Goal: Task Accomplishment & Management: Manage account settings

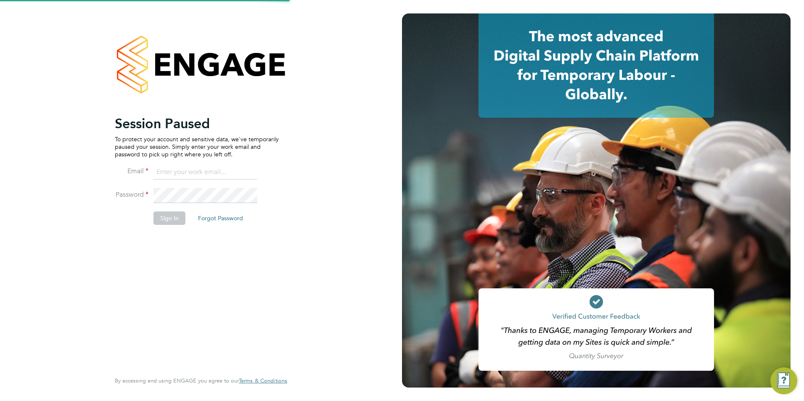
type input "sam.skinner@tfrecruitment.co.uk"
click at [161, 218] on button "Sign In" at bounding box center [169, 218] width 32 height 13
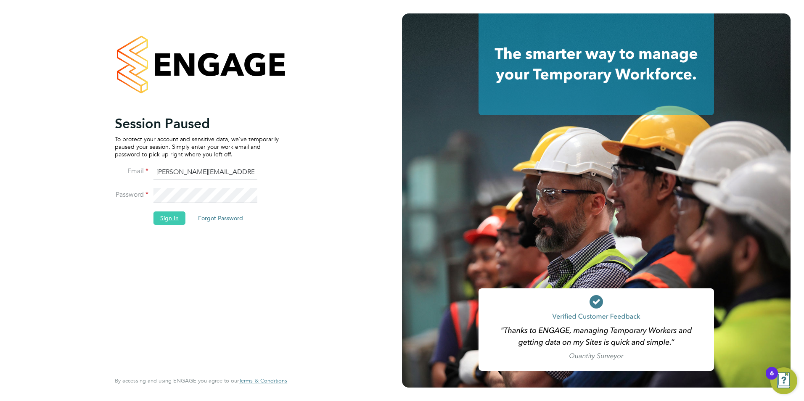
click at [163, 220] on button "Sign In" at bounding box center [169, 218] width 32 height 13
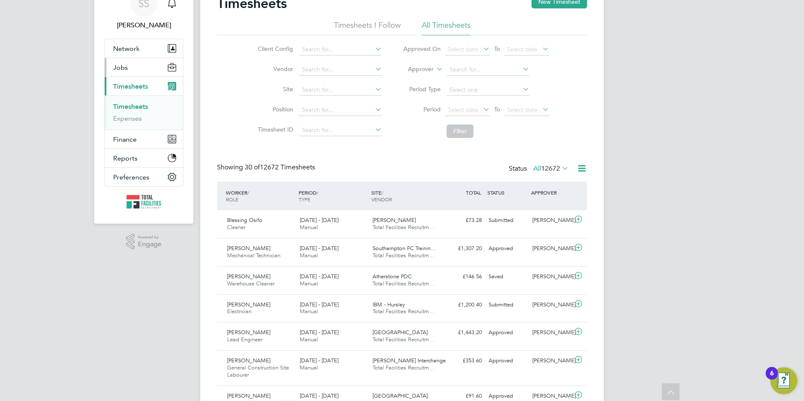
click at [126, 71] on span "Jobs" at bounding box center [120, 67] width 15 height 8
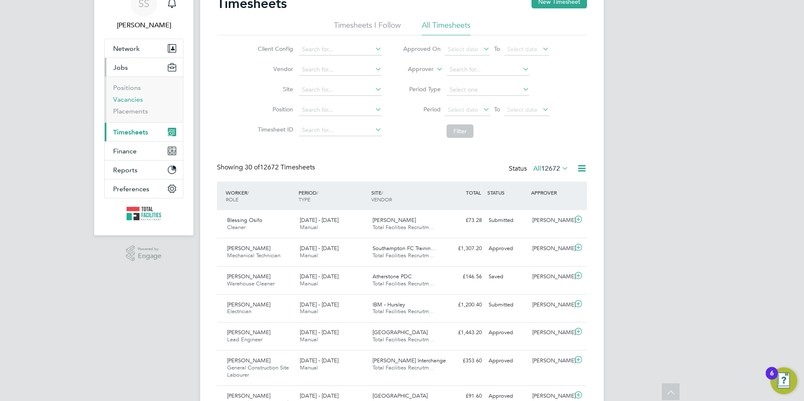
click at [122, 98] on link "Vacancies" at bounding box center [128, 99] width 30 height 8
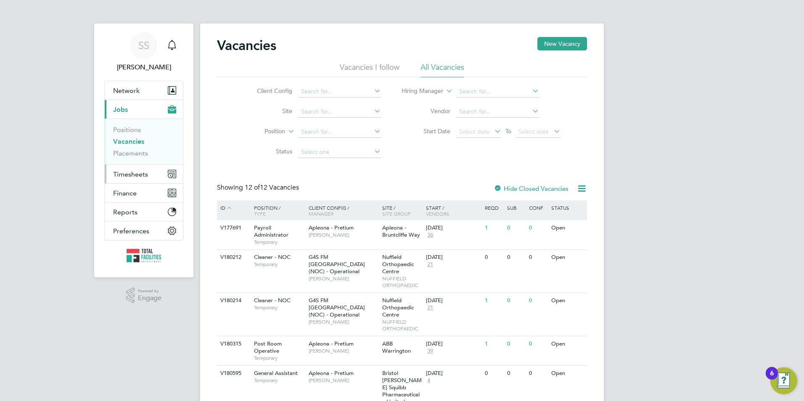
click at [141, 177] on span "Timesheets" at bounding box center [130, 174] width 35 height 8
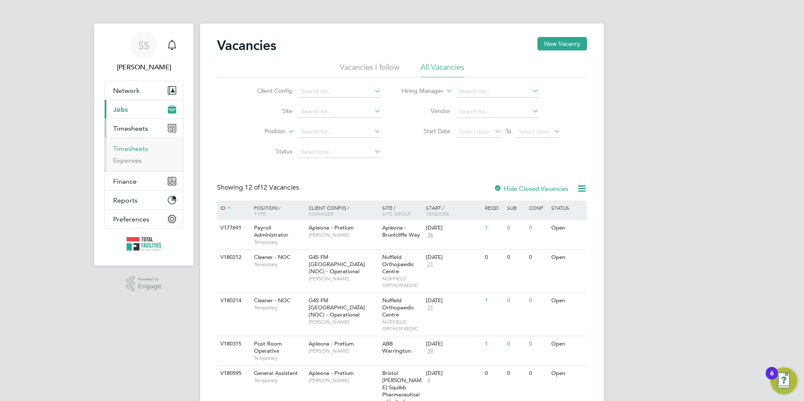
click at [129, 148] on link "Timesheets" at bounding box center [130, 149] width 35 height 8
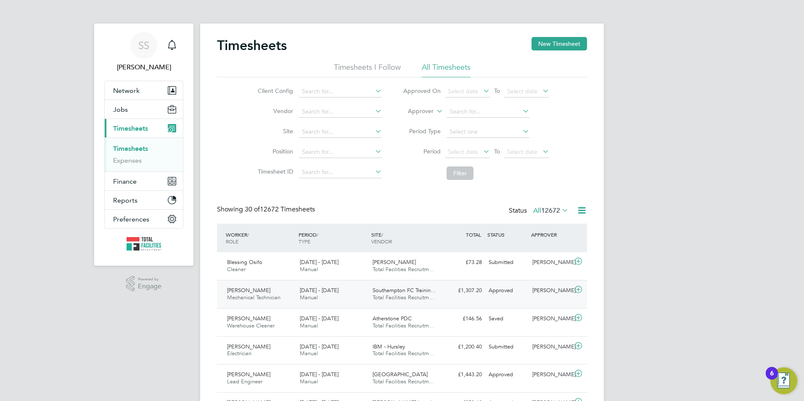
scroll to position [21, 73]
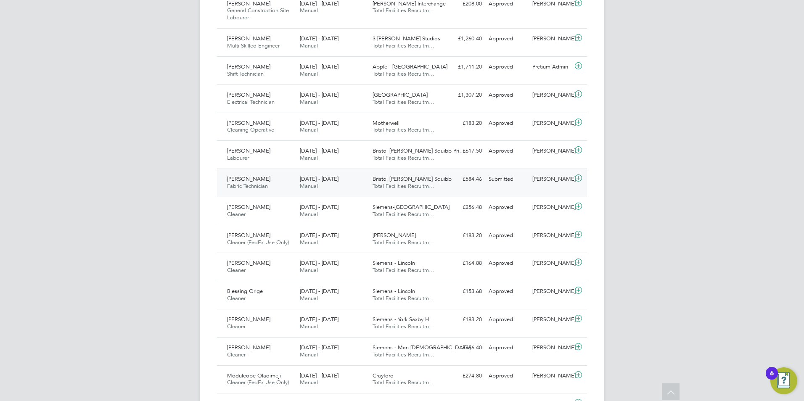
click at [320, 193] on div "13 - 19 Sep 2025 Manual" at bounding box center [332, 182] width 73 height 21
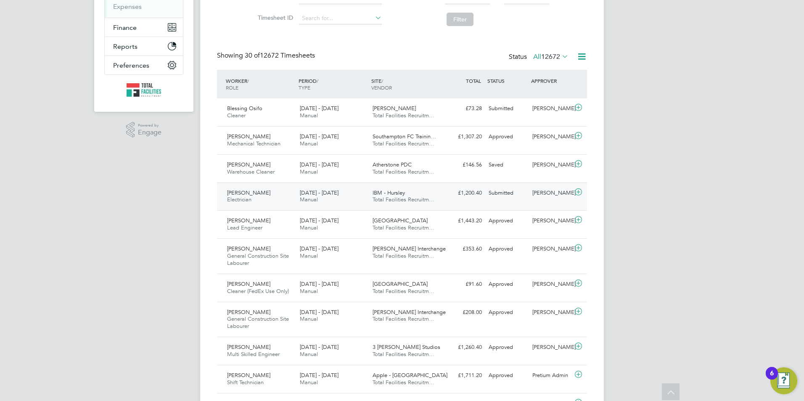
scroll to position [168, 0]
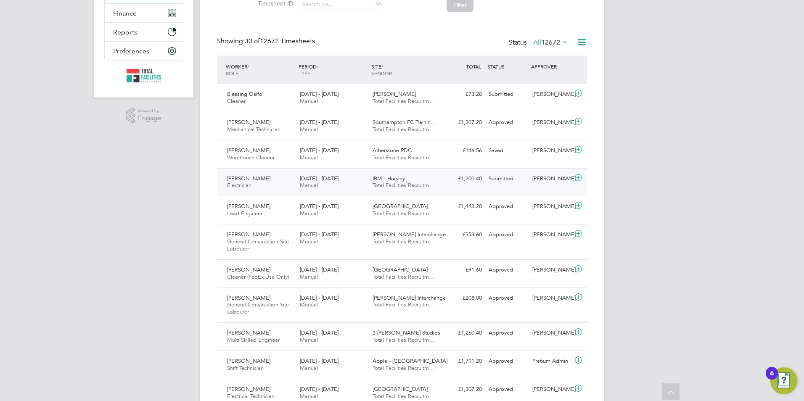
click at [338, 182] on span "[DATE] - [DATE]" at bounding box center [319, 178] width 39 height 7
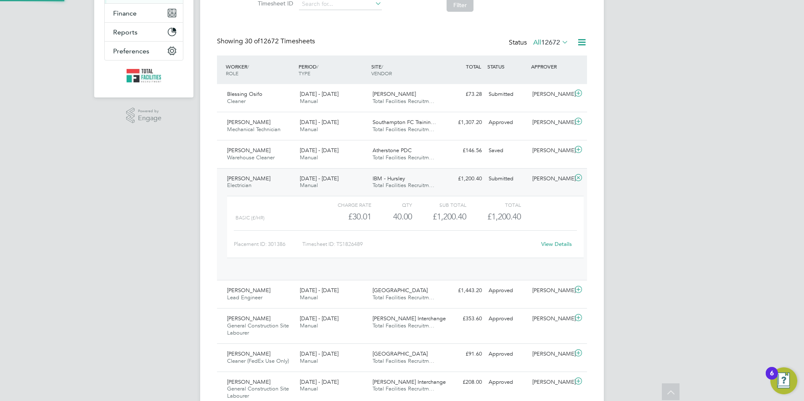
scroll to position [14, 82]
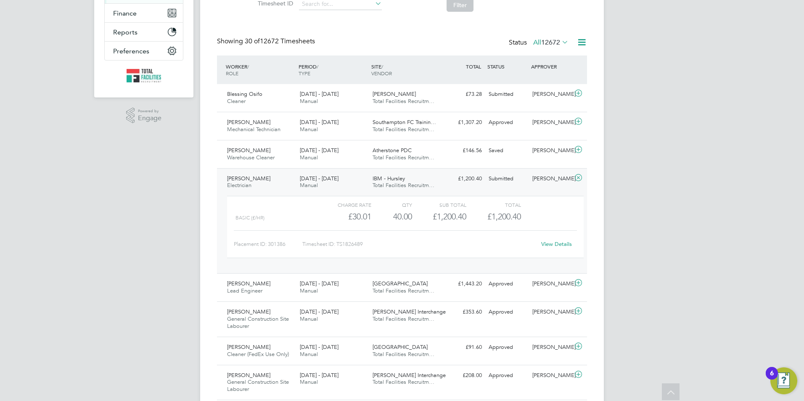
click at [566, 248] on link "View Details" at bounding box center [556, 244] width 31 height 7
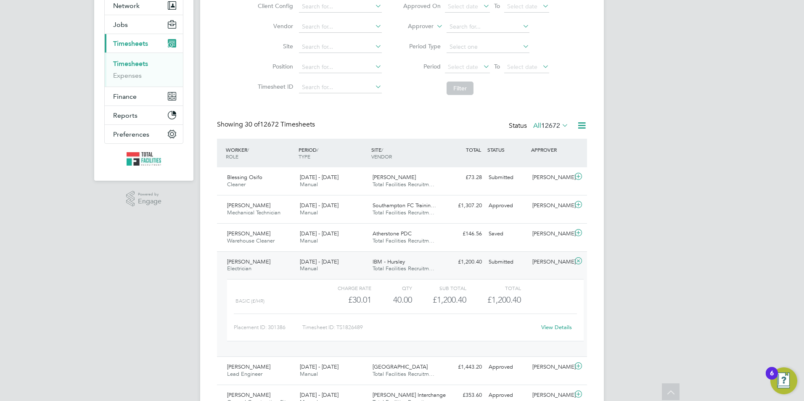
scroll to position [0, 0]
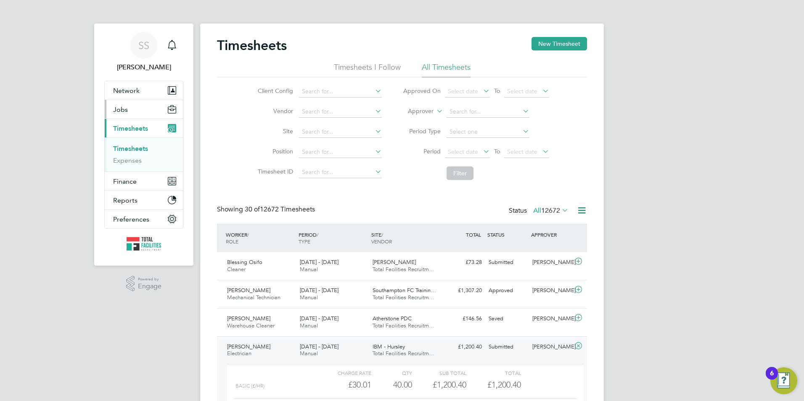
click at [126, 106] on span "Jobs" at bounding box center [120, 110] width 15 height 8
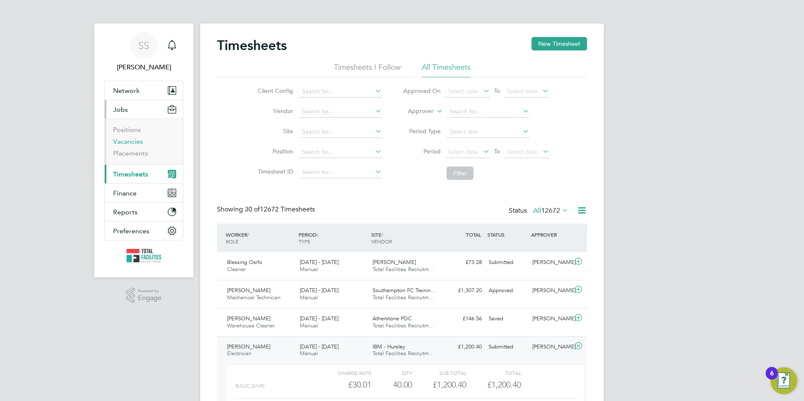
click at [127, 141] on link "Vacancies" at bounding box center [128, 141] width 30 height 8
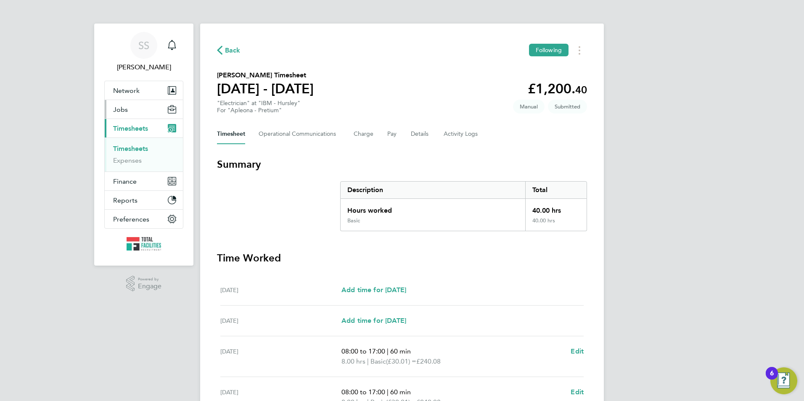
click at [130, 104] on button "Jobs" at bounding box center [144, 109] width 78 height 19
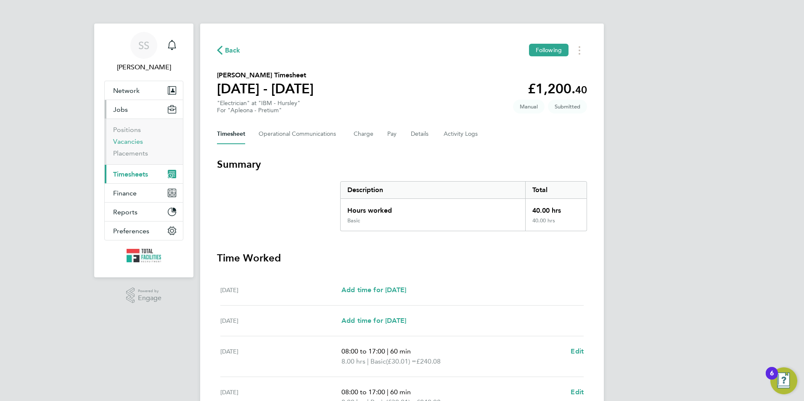
click at [134, 144] on link "Vacancies" at bounding box center [128, 141] width 30 height 8
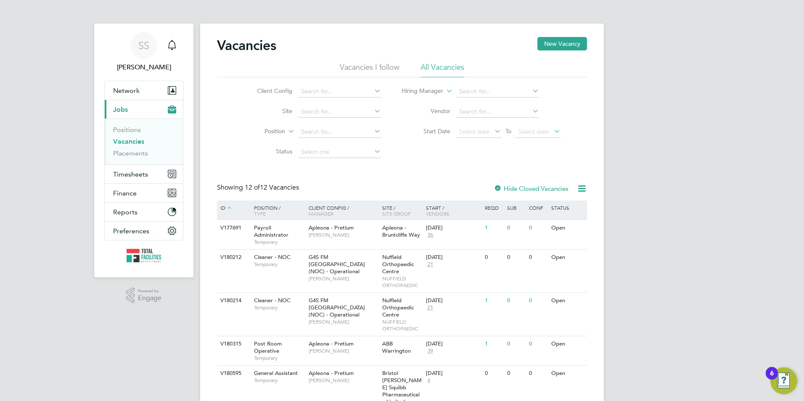
click at [135, 141] on link "Vacancies" at bounding box center [128, 141] width 31 height 8
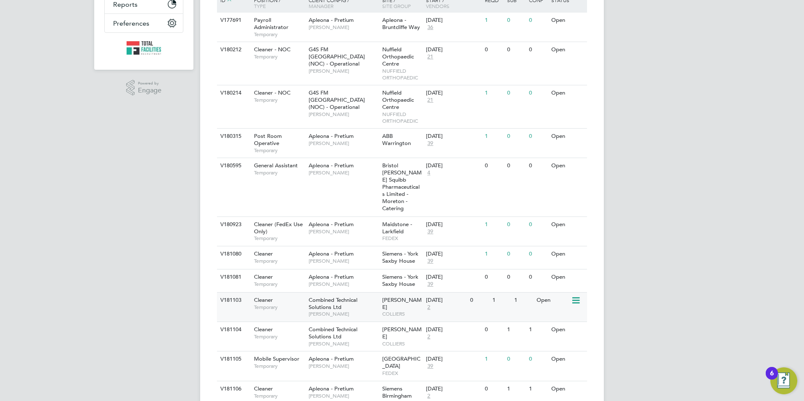
scroll to position [227, 0]
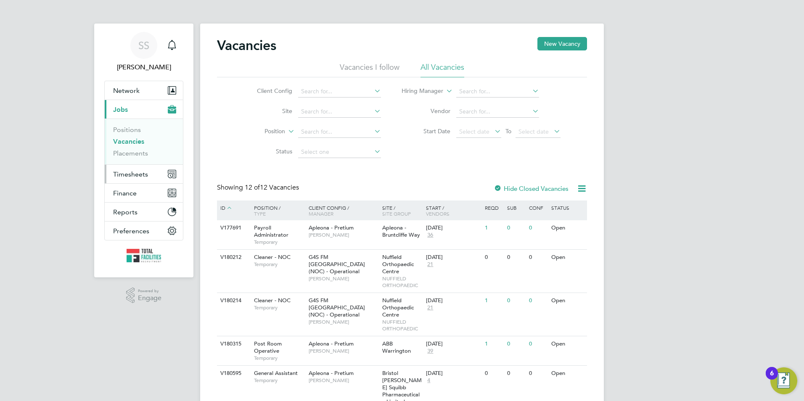
click at [134, 173] on span "Timesheets" at bounding box center [130, 174] width 35 height 8
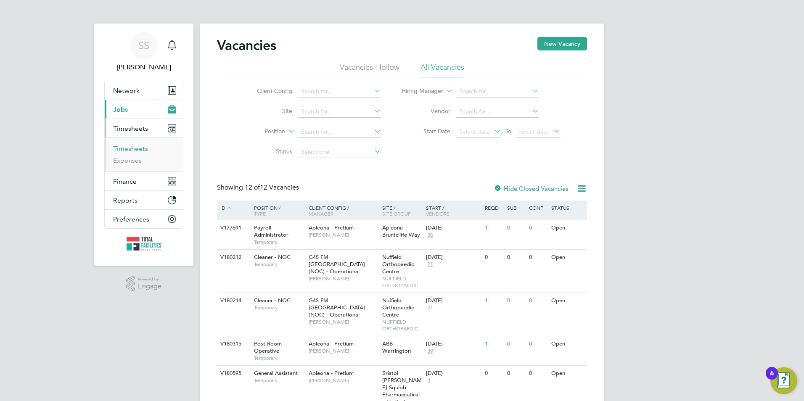
click at [134, 148] on link "Timesheets" at bounding box center [130, 149] width 35 height 8
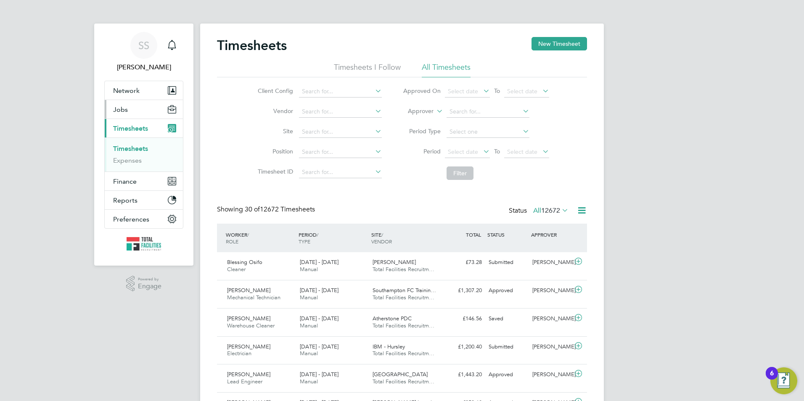
click at [128, 109] on button "Jobs" at bounding box center [144, 109] width 78 height 19
click at [145, 106] on button "Jobs" at bounding box center [144, 109] width 78 height 19
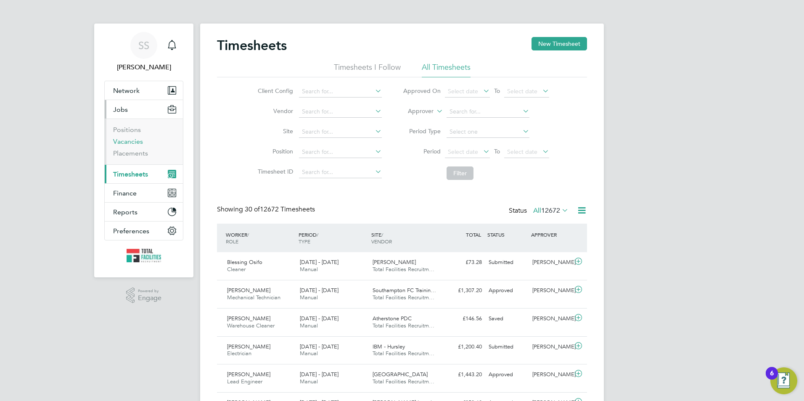
click at [124, 138] on link "Vacancies" at bounding box center [128, 141] width 30 height 8
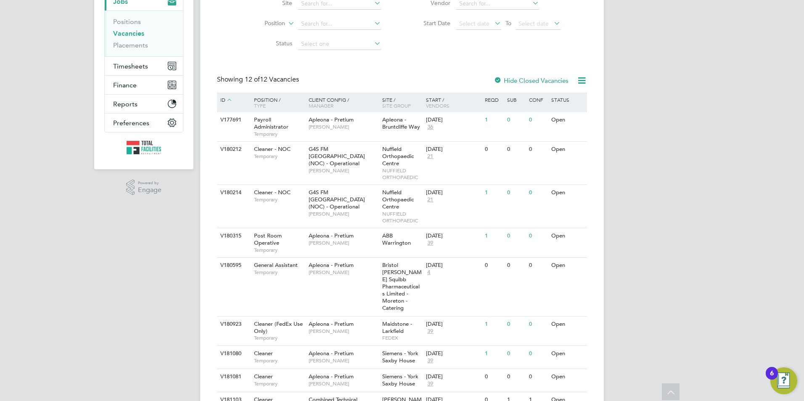
scroll to position [227, 0]
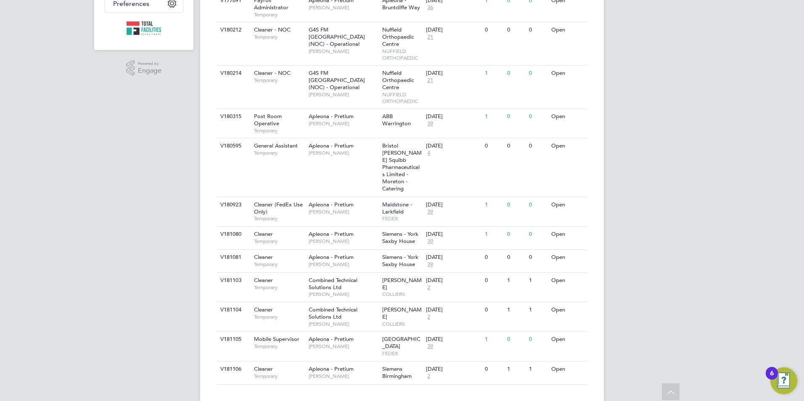
drag, startPoint x: 50, startPoint y: 161, endPoint x: 52, endPoint y: 157, distance: 4.7
click at [50, 159] on div "SS Sam Skinner Notifications Applications: Network Team Members Businesses Site…" at bounding box center [402, 94] width 804 height 642
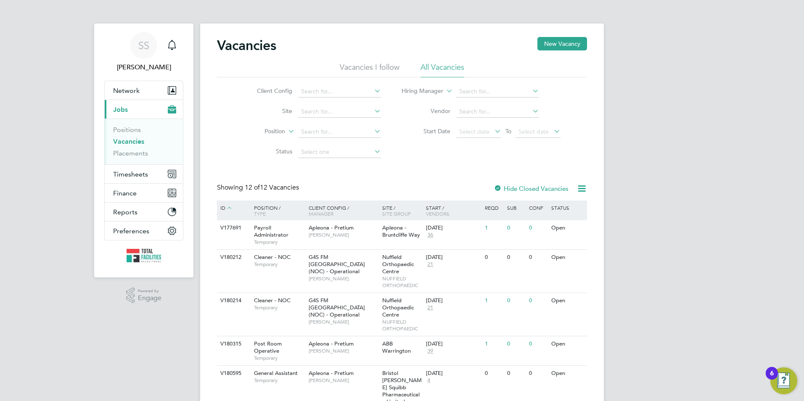
click at [135, 142] on link "Vacancies" at bounding box center [128, 141] width 31 height 8
click at [131, 151] on link "Placements" at bounding box center [130, 153] width 35 height 8
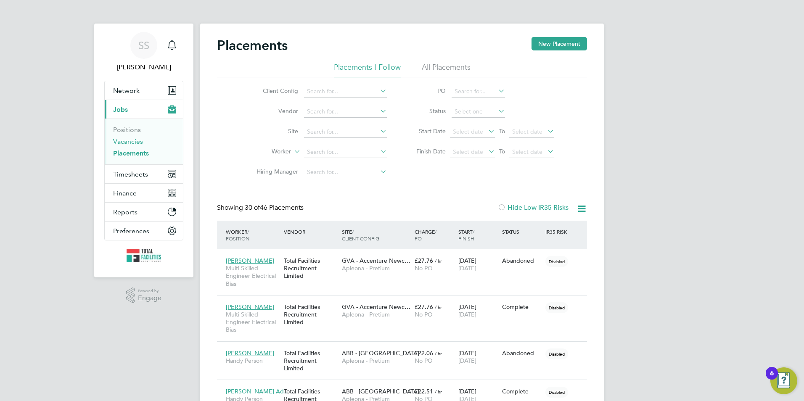
scroll to position [24, 58]
click at [131, 143] on link "Vacancies" at bounding box center [128, 141] width 30 height 8
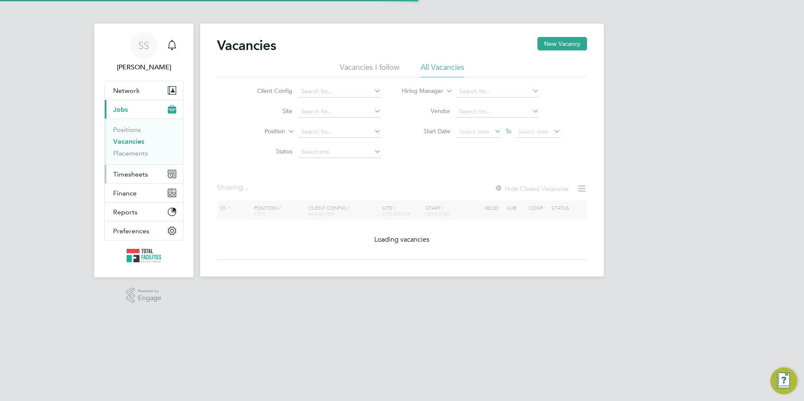
click at [134, 174] on span "Timesheets" at bounding box center [130, 174] width 35 height 8
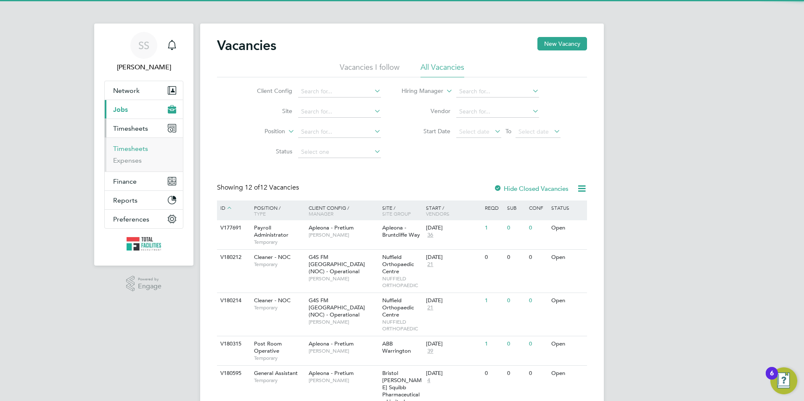
click at [129, 145] on link "Timesheets" at bounding box center [130, 149] width 35 height 8
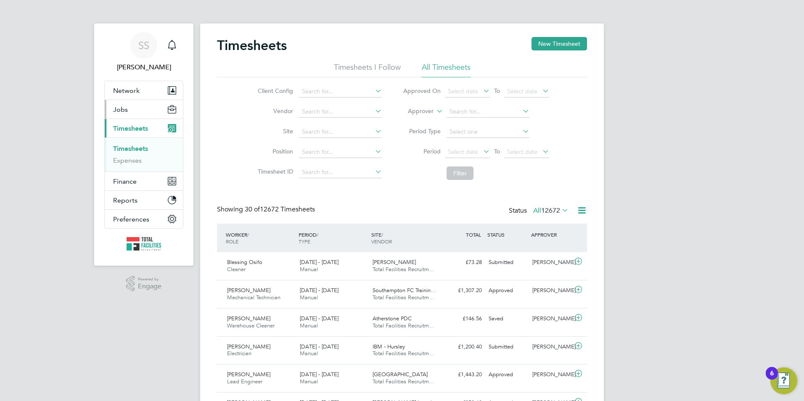
drag, startPoint x: 131, startPoint y: 107, endPoint x: 127, endPoint y: 106, distance: 4.4
click at [131, 107] on button "Jobs" at bounding box center [144, 109] width 78 height 19
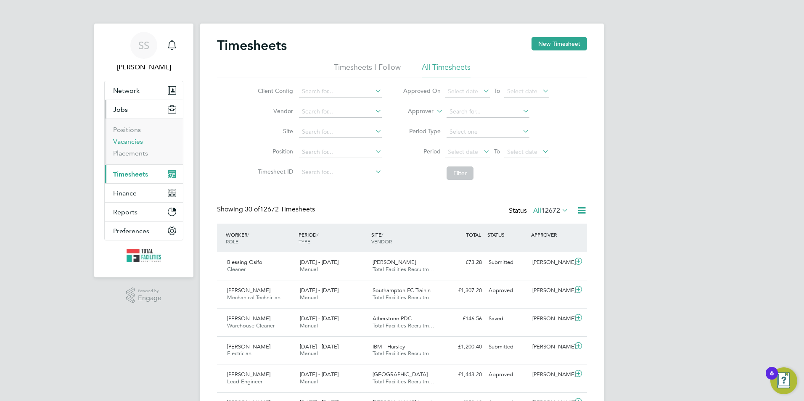
click at [134, 143] on link "Vacancies" at bounding box center [128, 141] width 30 height 8
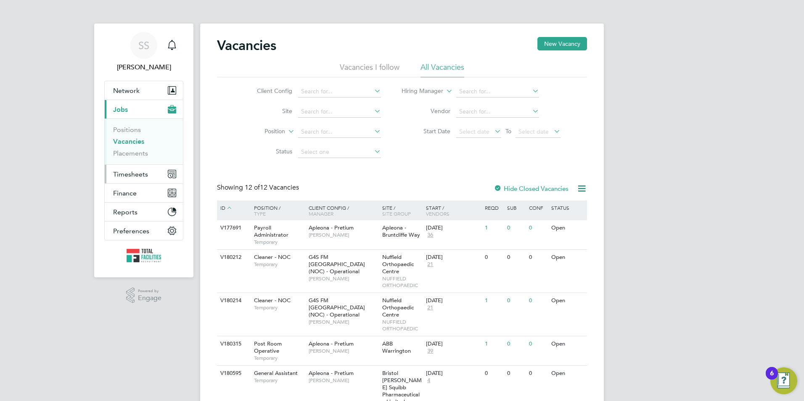
click at [135, 174] on span "Timesheets" at bounding box center [130, 174] width 35 height 8
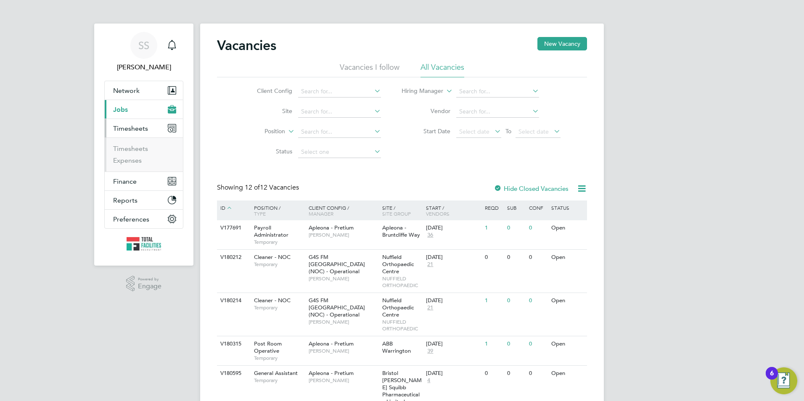
click at [127, 141] on ul "Timesheets Expenses" at bounding box center [144, 154] width 78 height 34
click at [124, 147] on link "Timesheets" at bounding box center [130, 149] width 35 height 8
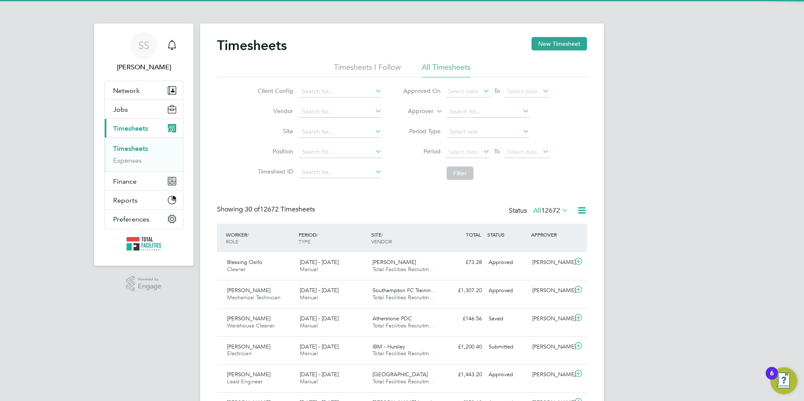
scroll to position [21, 73]
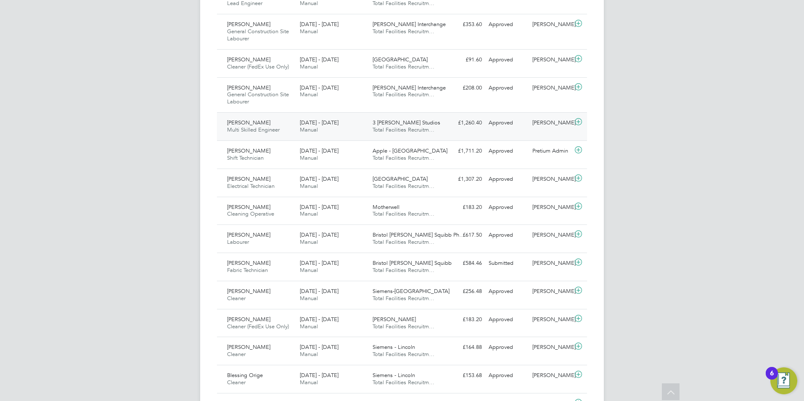
click at [321, 140] on div "Gustavo Klemp Correa Multi Skilled Engineer 13 - 19 Sep 2025 13 - 19 Sep 2025 M…" at bounding box center [402, 126] width 370 height 28
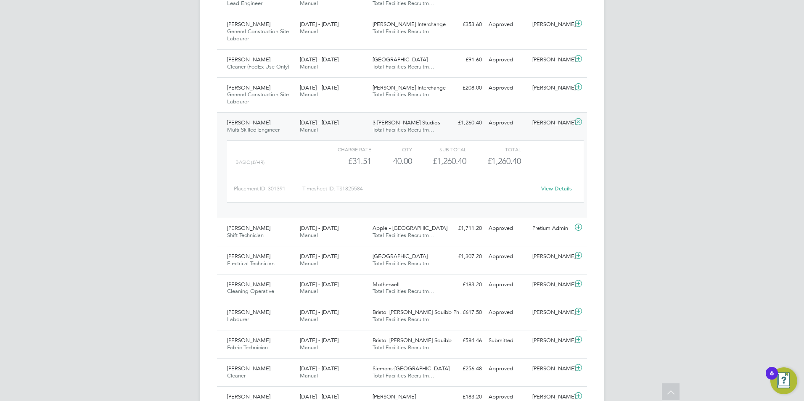
click at [564, 192] on link "View Details" at bounding box center [556, 188] width 31 height 7
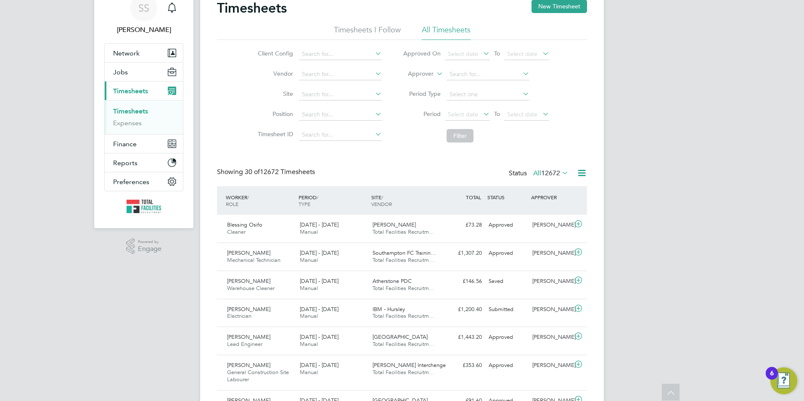
scroll to position [0, 0]
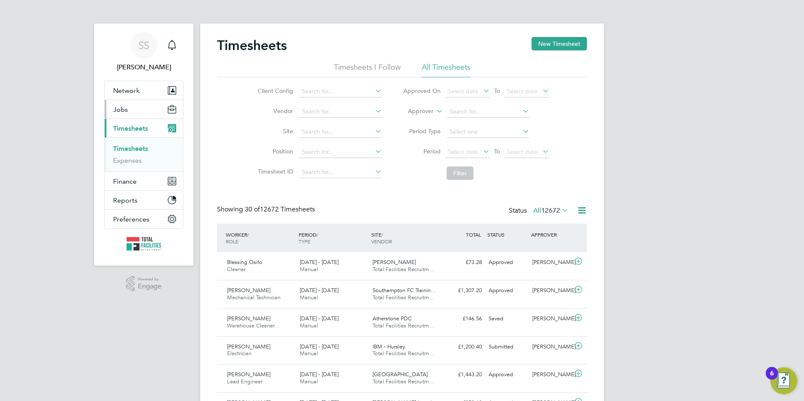
click at [136, 108] on button "Jobs" at bounding box center [144, 109] width 78 height 19
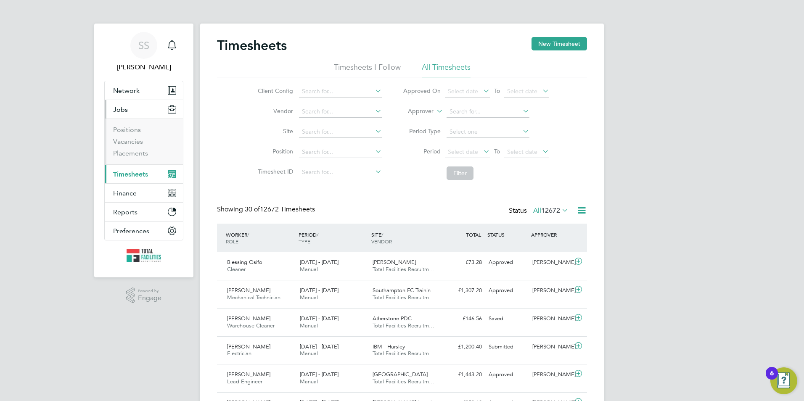
click at [125, 137] on li "Positions" at bounding box center [144, 132] width 63 height 12
click at [127, 139] on link "Vacancies" at bounding box center [128, 141] width 30 height 8
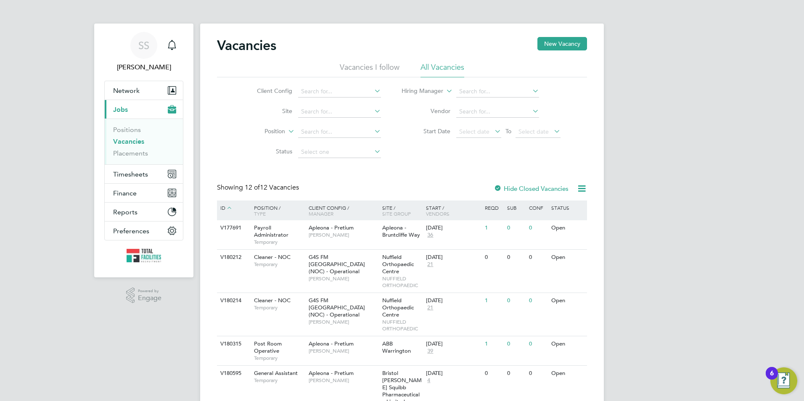
click at [137, 143] on link "Vacancies" at bounding box center [128, 141] width 31 height 8
click at [127, 179] on button "Timesheets" at bounding box center [144, 174] width 78 height 19
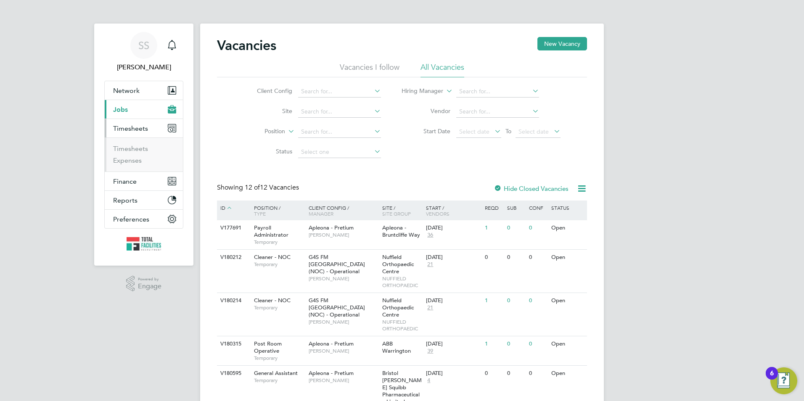
click at [127, 153] on li "Timesheets" at bounding box center [144, 151] width 63 height 12
click at [126, 149] on link "Timesheets" at bounding box center [130, 149] width 35 height 8
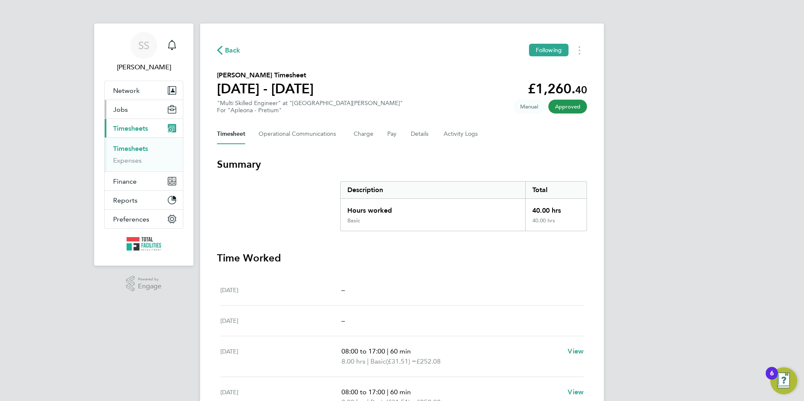
click at [130, 113] on button "Jobs" at bounding box center [144, 109] width 78 height 19
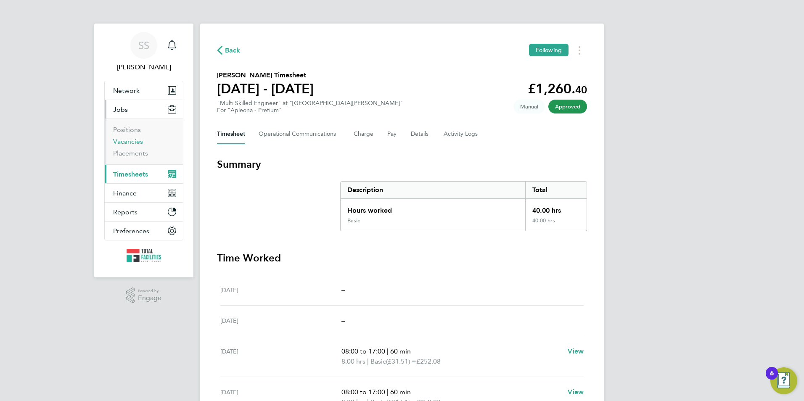
click at [130, 140] on link "Vacancies" at bounding box center [128, 141] width 30 height 8
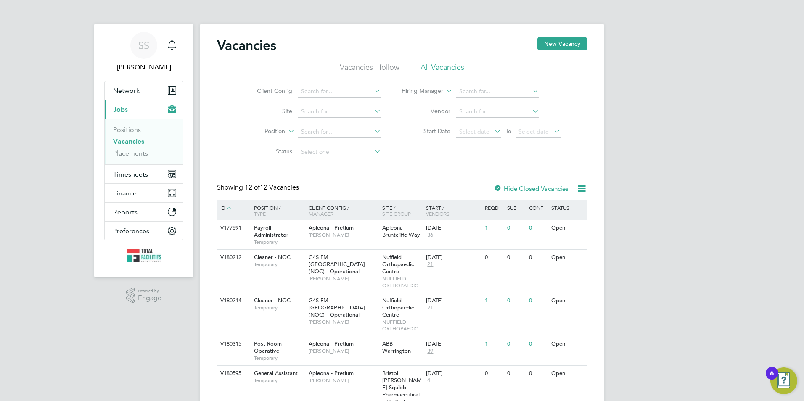
click at [133, 145] on link "Vacancies" at bounding box center [128, 141] width 31 height 8
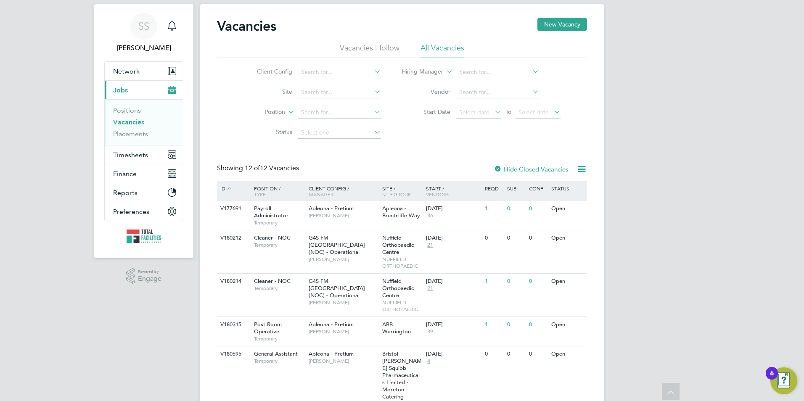
scroll to position [17, 0]
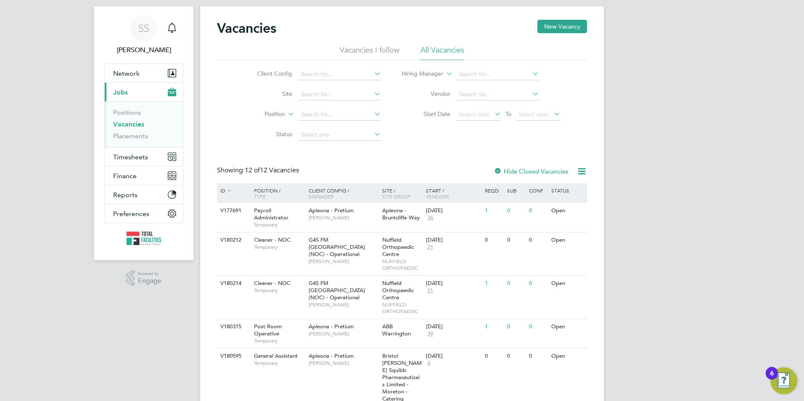
click at [127, 89] on span "Jobs" at bounding box center [120, 92] width 15 height 8
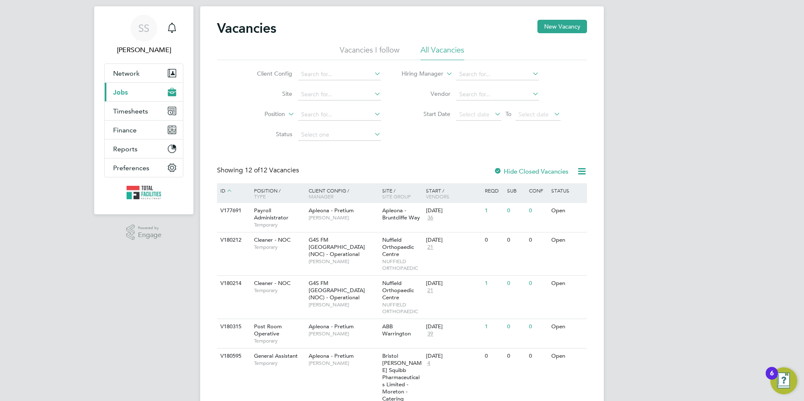
click at [134, 89] on button "Current page: Jobs" at bounding box center [144, 92] width 78 height 19
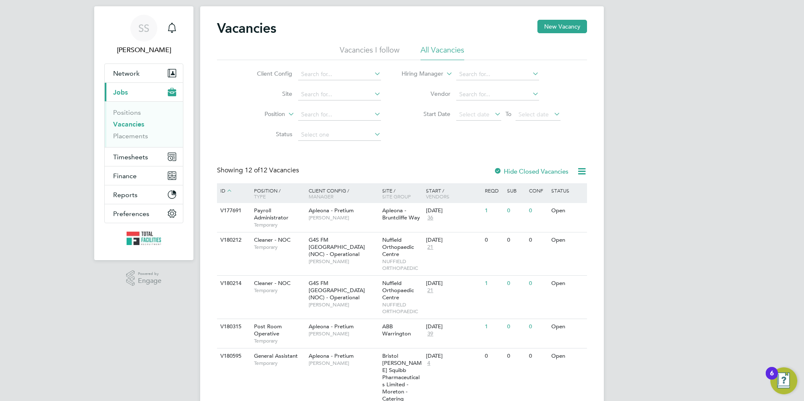
click at [129, 123] on link "Vacancies" at bounding box center [128, 124] width 31 height 8
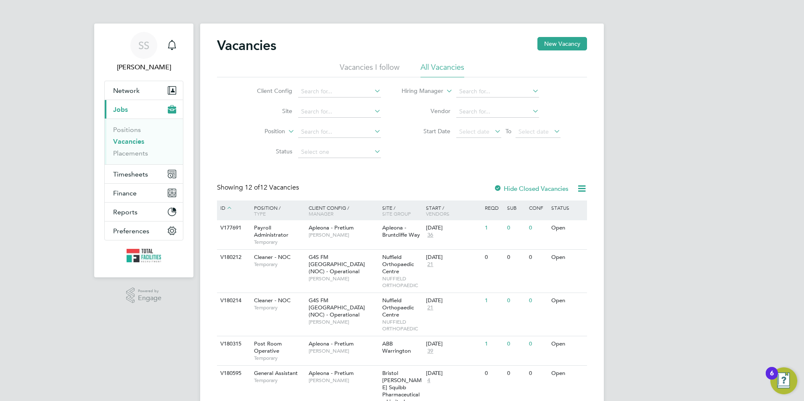
click at [129, 109] on button "Current page: Jobs" at bounding box center [144, 109] width 78 height 19
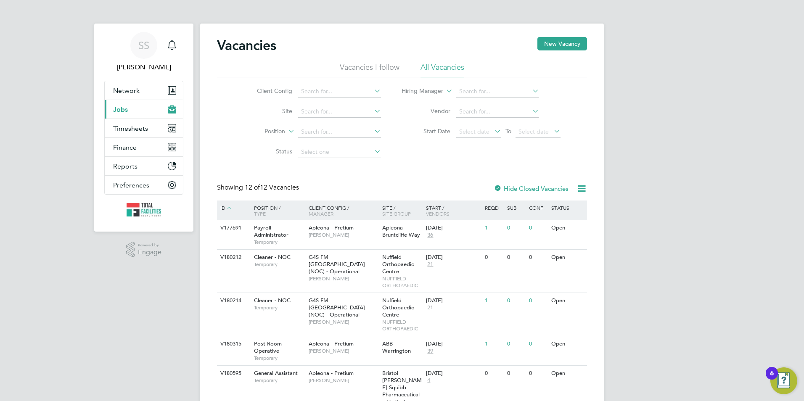
click at [130, 103] on button "Current page: Jobs" at bounding box center [144, 109] width 78 height 19
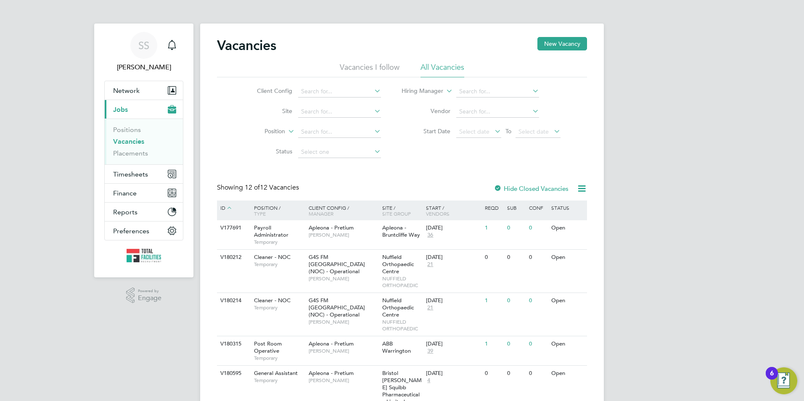
click at [136, 141] on link "Vacancies" at bounding box center [128, 141] width 31 height 8
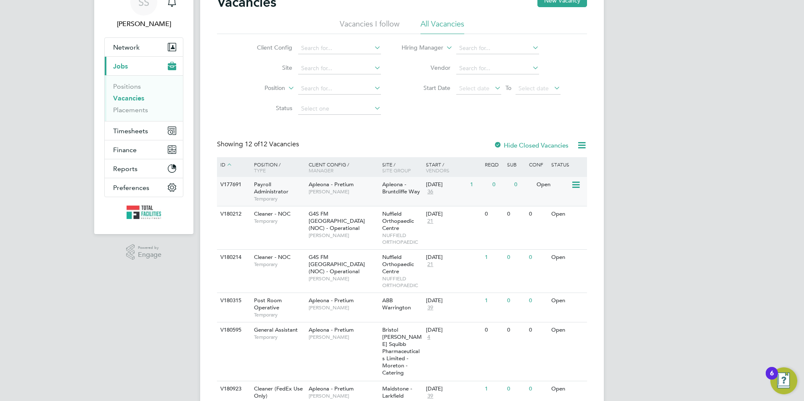
scroll to position [84, 0]
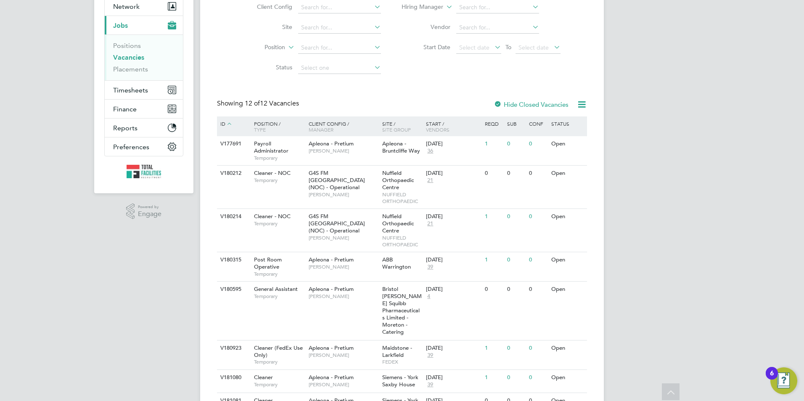
click at [124, 57] on link "Vacancies" at bounding box center [128, 57] width 31 height 8
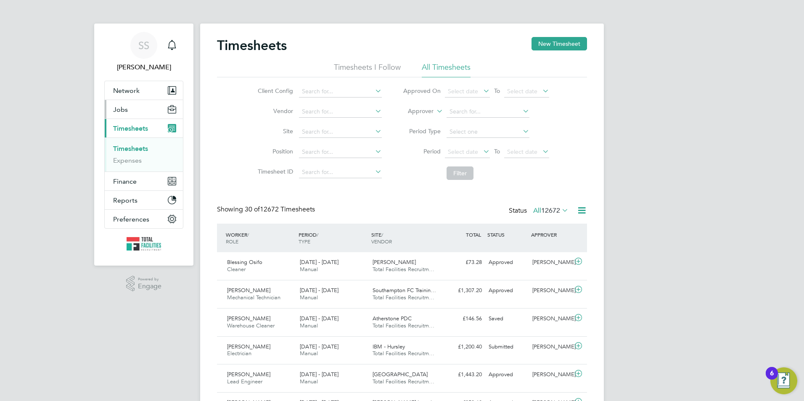
click at [127, 111] on button "Jobs" at bounding box center [144, 109] width 78 height 19
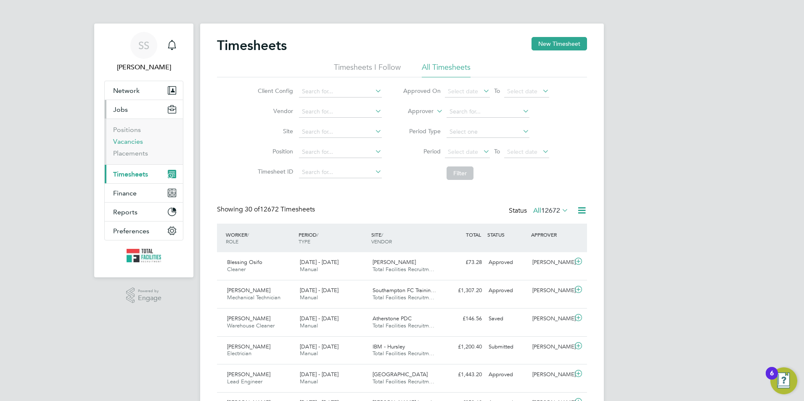
click at [137, 139] on link "Vacancies" at bounding box center [128, 141] width 30 height 8
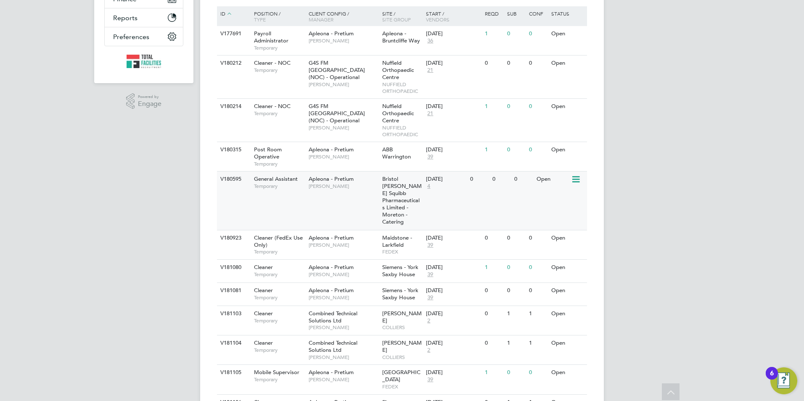
scroll to position [227, 0]
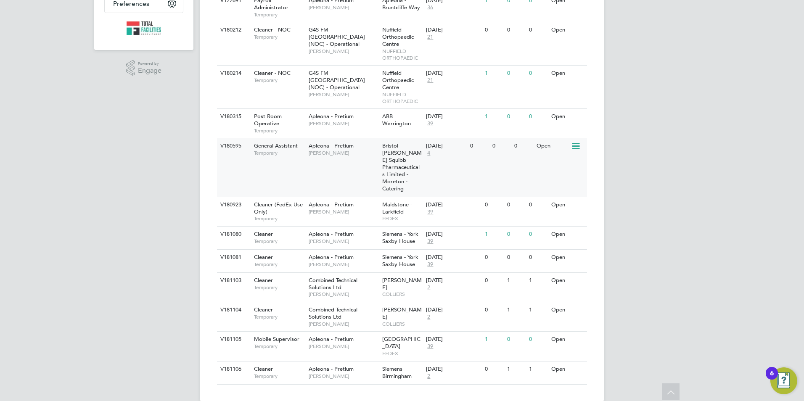
drag, startPoint x: 594, startPoint y: 146, endPoint x: 219, endPoint y: 146, distance: 375.1
click at [219, 146] on div "Vacancies New Vacancy Vacancies I follow All Vacancies Client Config Site Posit…" at bounding box center [402, 98] width 404 height 605
drag, startPoint x: 212, startPoint y: 148, endPoint x: 295, endPoint y: 176, distance: 88.4
click at [295, 176] on div "Vacancies New Vacancy Vacancies I follow All Vacancies Client Config Site Posit…" at bounding box center [402, 98] width 404 height 605
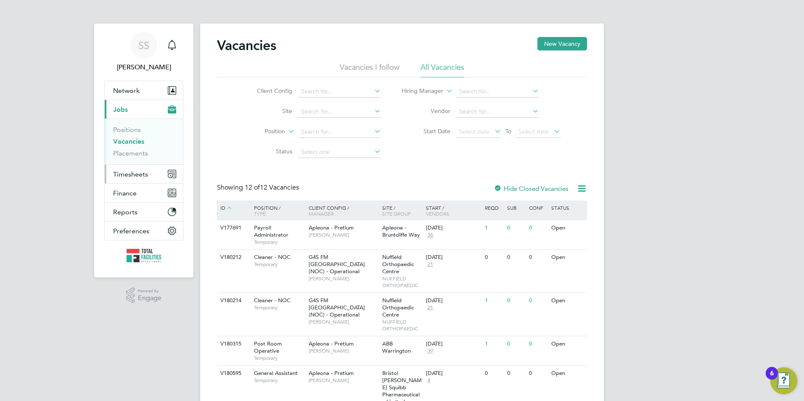
click at [116, 168] on button "Timesheets" at bounding box center [144, 174] width 78 height 19
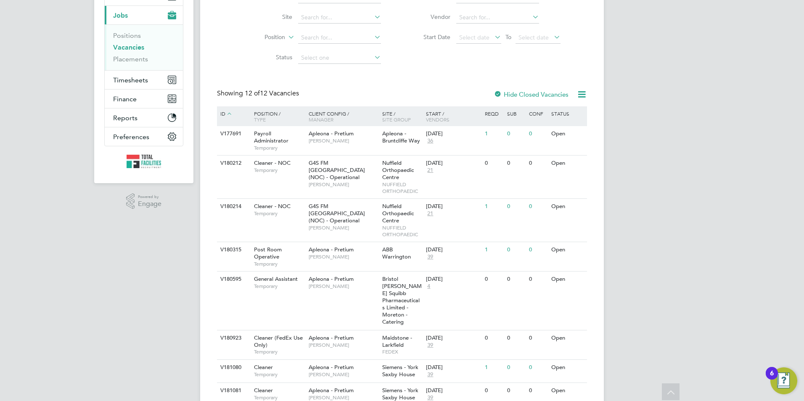
scroll to position [17, 0]
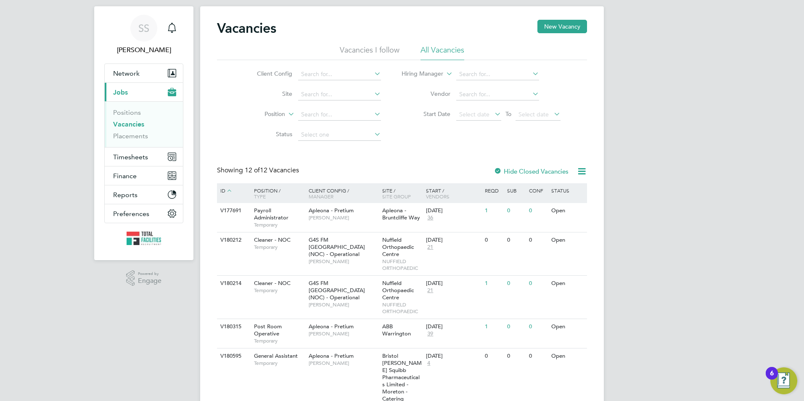
click at [123, 125] on link "Vacancies" at bounding box center [128, 124] width 31 height 8
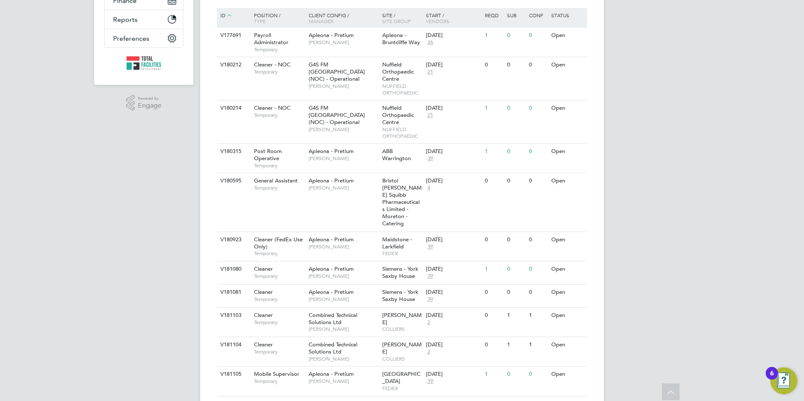
scroll to position [0, 0]
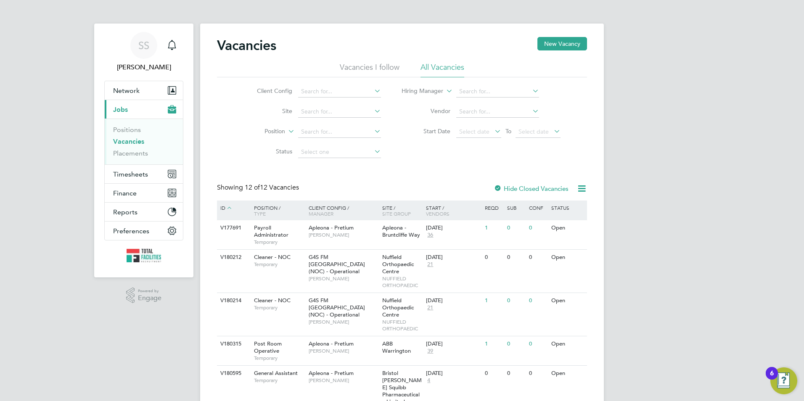
click at [128, 141] on link "Vacancies" at bounding box center [128, 141] width 31 height 8
click at [134, 140] on link "Vacancies" at bounding box center [128, 141] width 31 height 8
drag, startPoint x: 308, startPoint y: 186, endPoint x: 232, endPoint y: 182, distance: 76.2
click at [233, 180] on div "Vacancies New Vacancy Vacancies I follow All Vacancies Client Config Site Posit…" at bounding box center [402, 324] width 370 height 575
click at [219, 187] on div "Showing 12 of 12 Vacancies" at bounding box center [259, 187] width 84 height 9
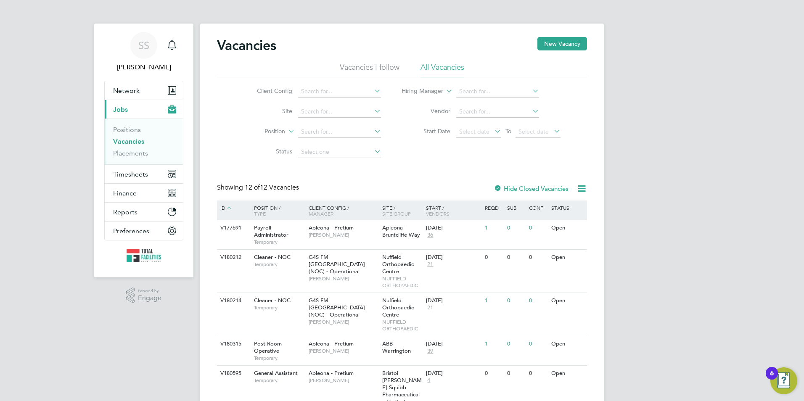
drag, startPoint x: 212, startPoint y: 184, endPoint x: 213, endPoint y: 189, distance: 5.5
click at [214, 184] on div "Vacancies New Vacancy Vacancies I follow All Vacancies Client Config Site Posit…" at bounding box center [402, 326] width 404 height 605
drag, startPoint x: 124, startPoint y: 168, endPoint x: 119, endPoint y: 167, distance: 5.5
click at [124, 167] on button "Timesheets" at bounding box center [144, 174] width 78 height 19
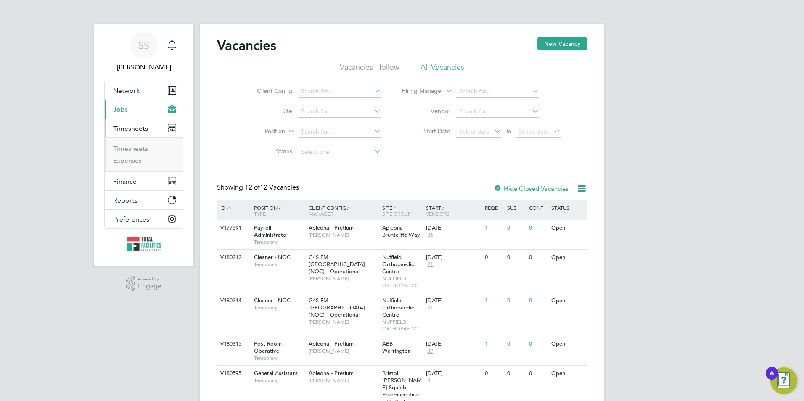
click at [121, 141] on ul "Timesheets Expenses" at bounding box center [144, 154] width 78 height 34
click at [120, 144] on ul "Timesheets Expenses" at bounding box center [144, 154] width 78 height 34
click at [119, 146] on link "Timesheets" at bounding box center [130, 149] width 35 height 8
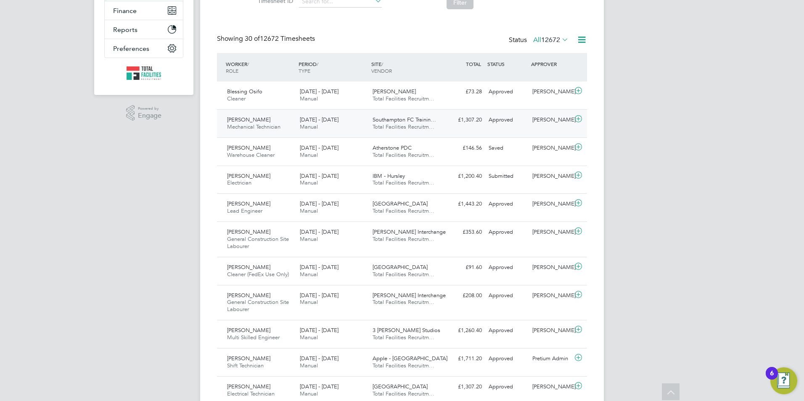
scroll to position [84, 0]
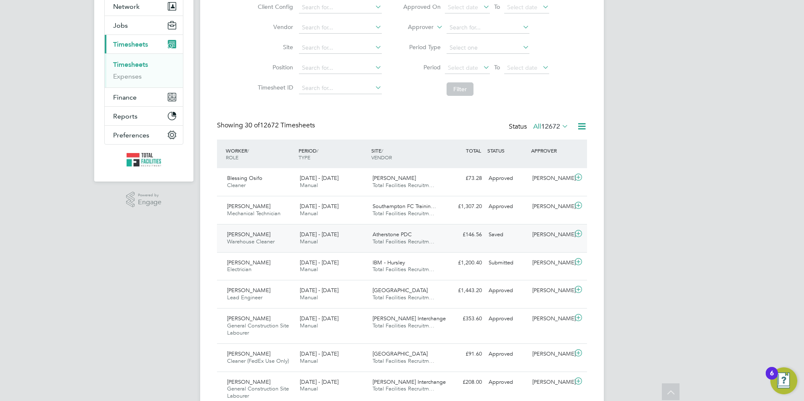
click at [298, 249] on div "20 - 26 Sep 2025 Manual" at bounding box center [332, 238] width 73 height 21
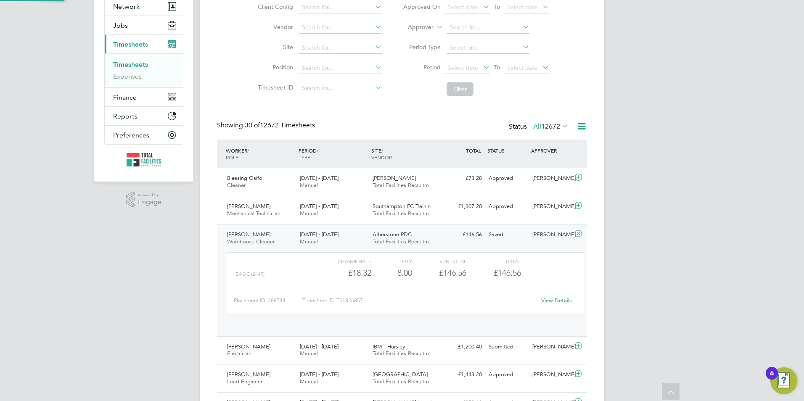
scroll to position [14, 82]
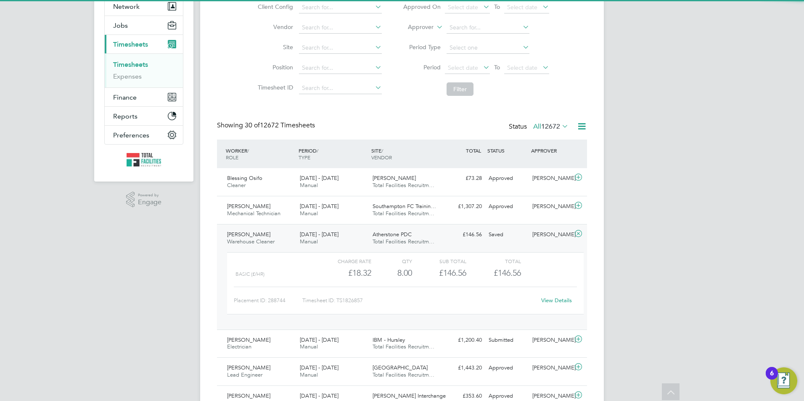
click at [304, 245] on span "Manual" at bounding box center [309, 241] width 18 height 7
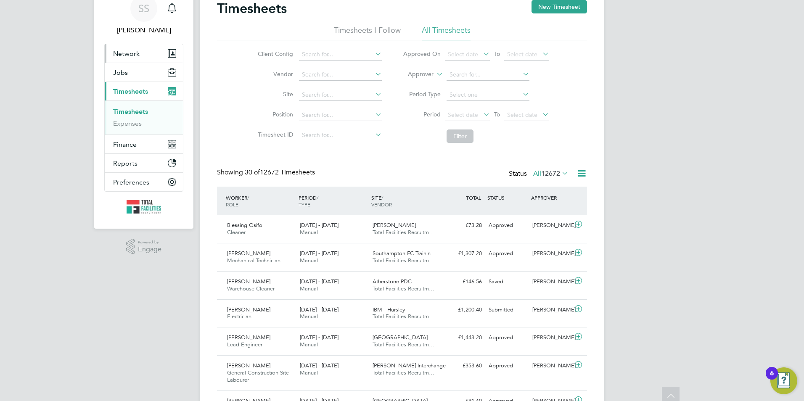
scroll to position [0, 0]
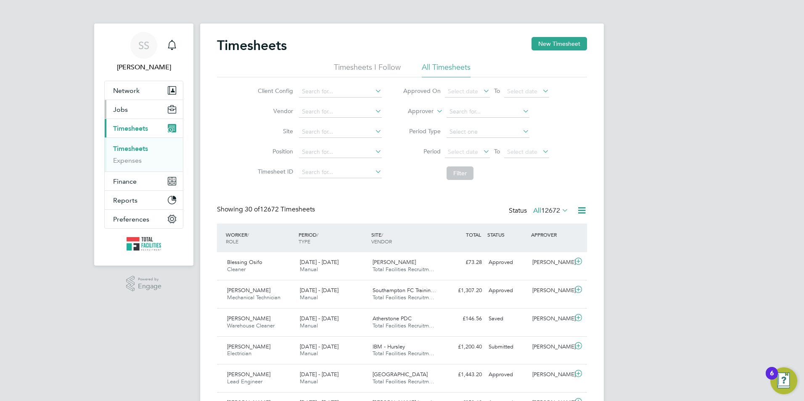
click at [121, 109] on span "Jobs" at bounding box center [120, 110] width 15 height 8
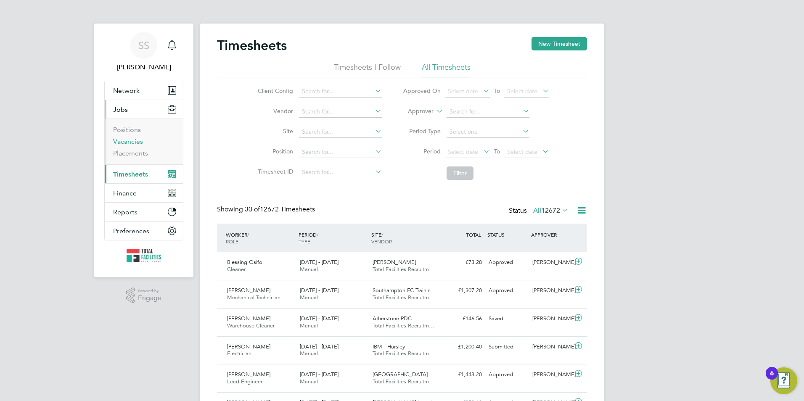
click at [131, 139] on link "Vacancies" at bounding box center [128, 141] width 30 height 8
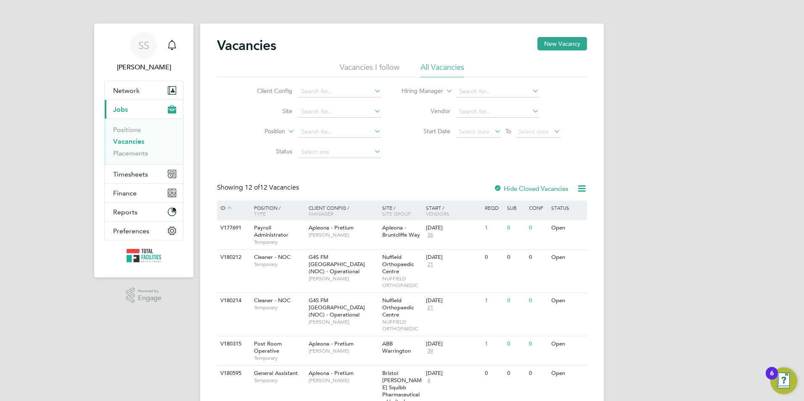
click at [135, 144] on link "Vacancies" at bounding box center [128, 141] width 31 height 8
click at [137, 176] on span "Timesheets" at bounding box center [130, 174] width 35 height 8
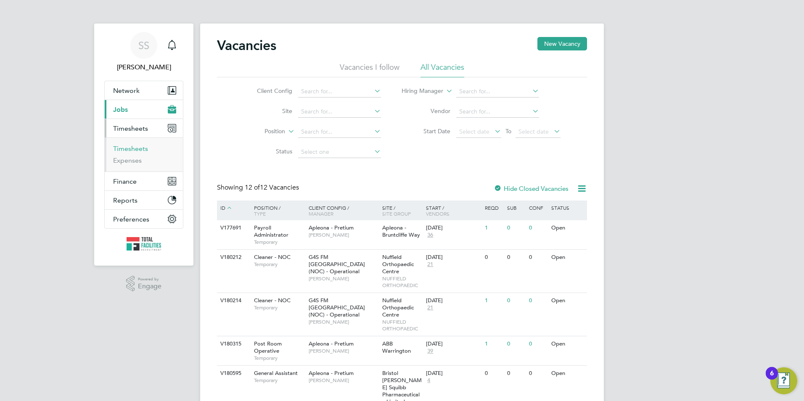
click at [130, 151] on link "Timesheets" at bounding box center [130, 149] width 35 height 8
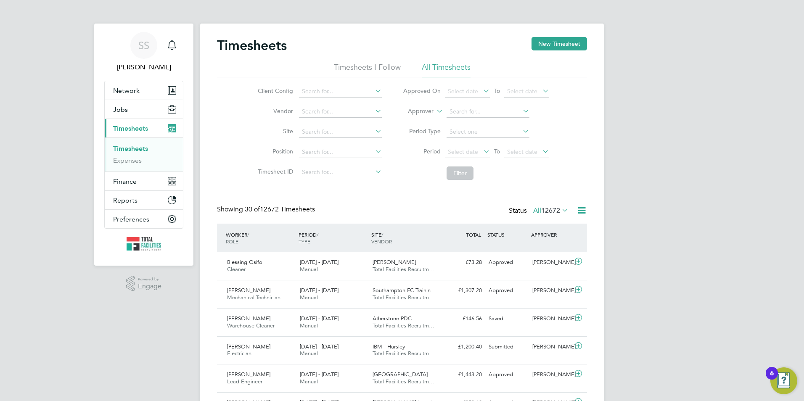
scroll to position [21, 73]
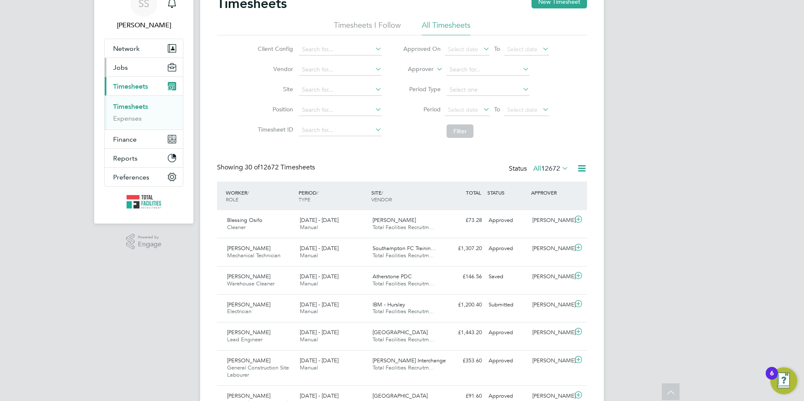
click at [137, 67] on button "Jobs" at bounding box center [144, 67] width 78 height 19
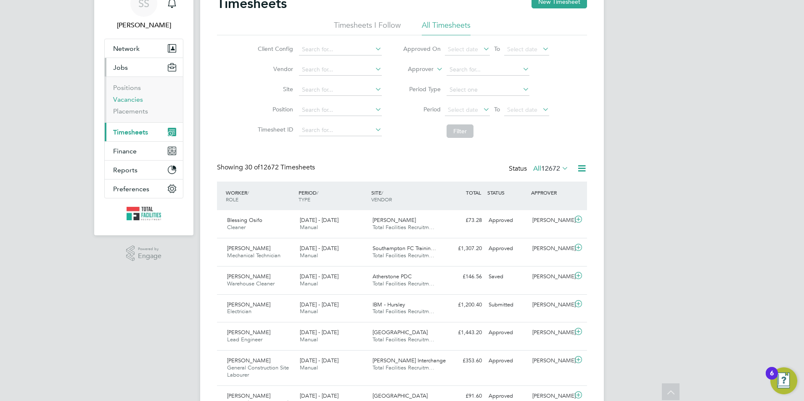
click at [130, 103] on link "Vacancies" at bounding box center [128, 99] width 30 height 8
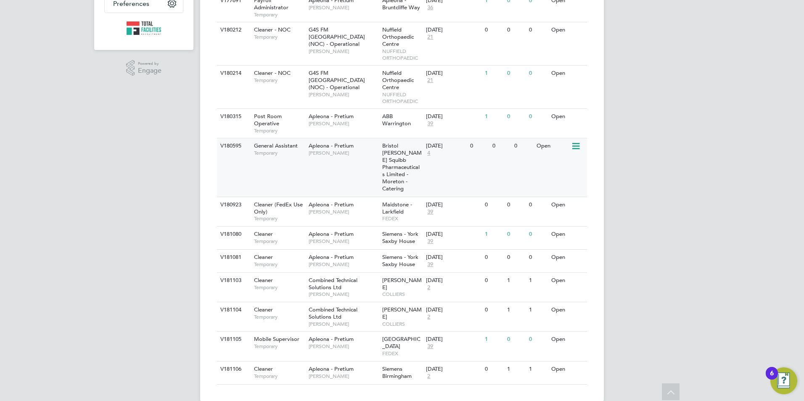
scroll to position [17, 0]
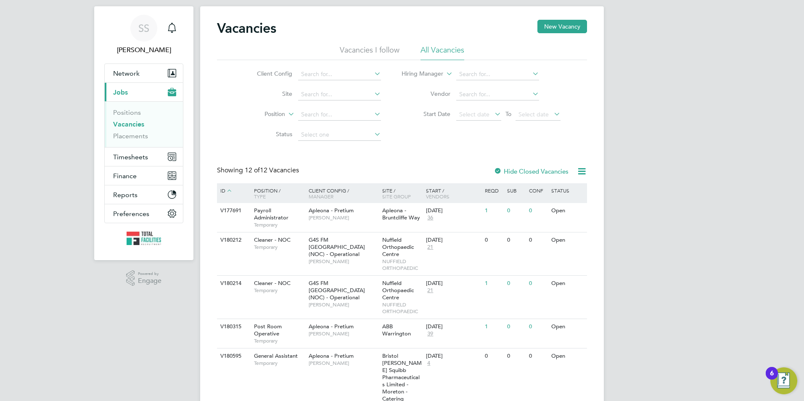
click at [129, 125] on link "Vacancies" at bounding box center [128, 124] width 31 height 8
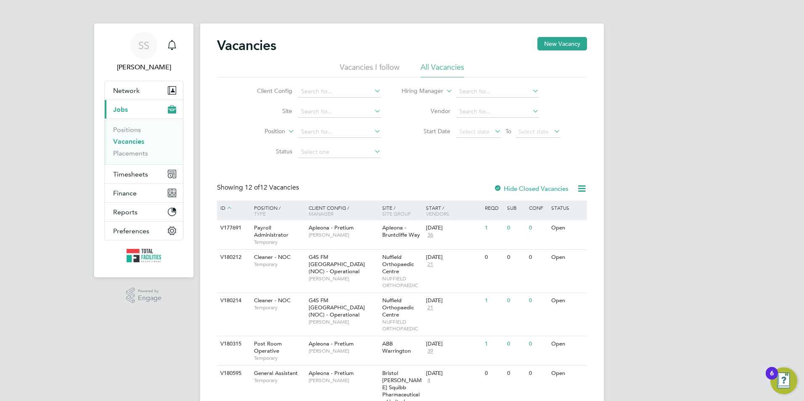
click at [135, 140] on link "Vacancies" at bounding box center [128, 141] width 31 height 8
click at [120, 141] on link "Vacancies" at bounding box center [128, 141] width 31 height 8
click at [132, 173] on span "Timesheets" at bounding box center [130, 174] width 35 height 8
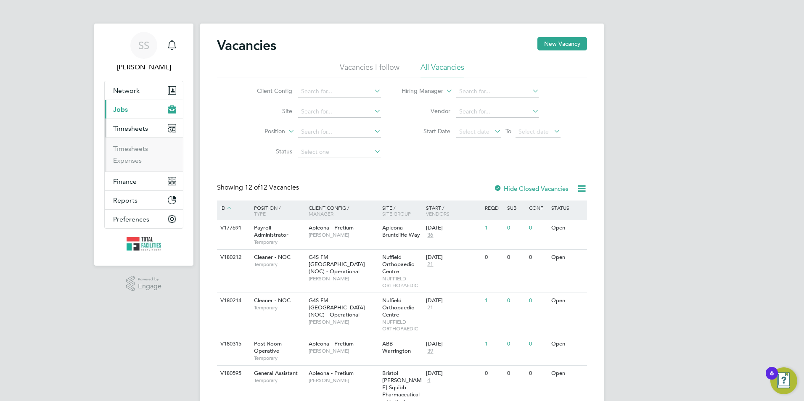
click at [124, 142] on ul "Timesheets Expenses" at bounding box center [144, 154] width 78 height 34
click at [124, 150] on link "Timesheets" at bounding box center [130, 149] width 35 height 8
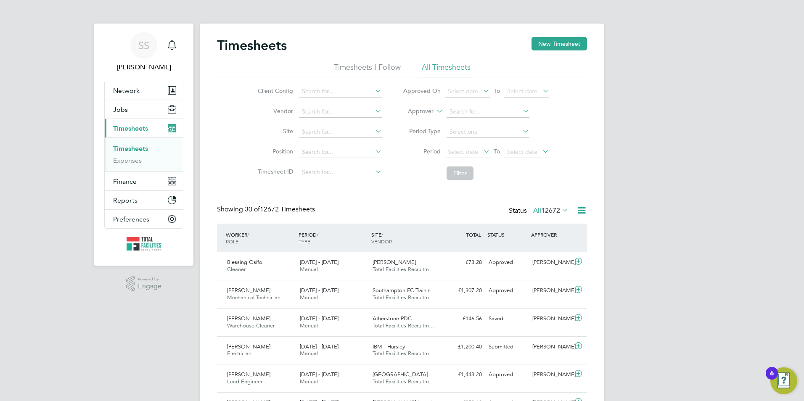
scroll to position [21, 73]
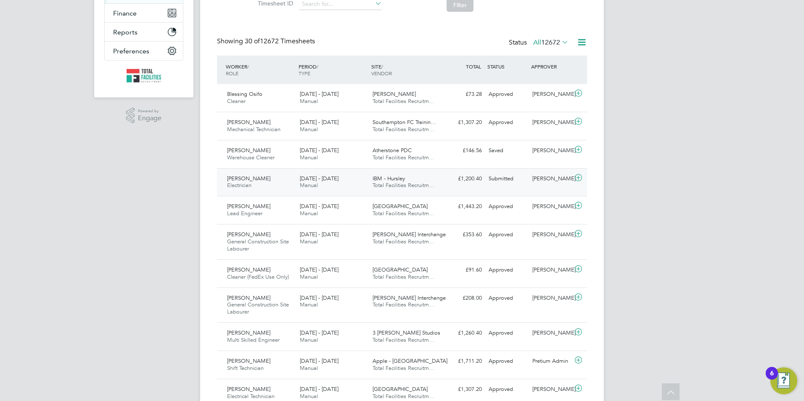
click at [352, 182] on div "[DATE] - [DATE] Manual" at bounding box center [332, 182] width 73 height 21
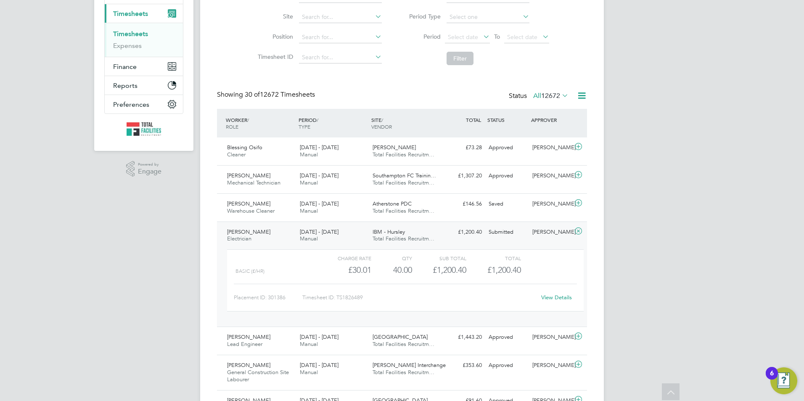
scroll to position [0, 0]
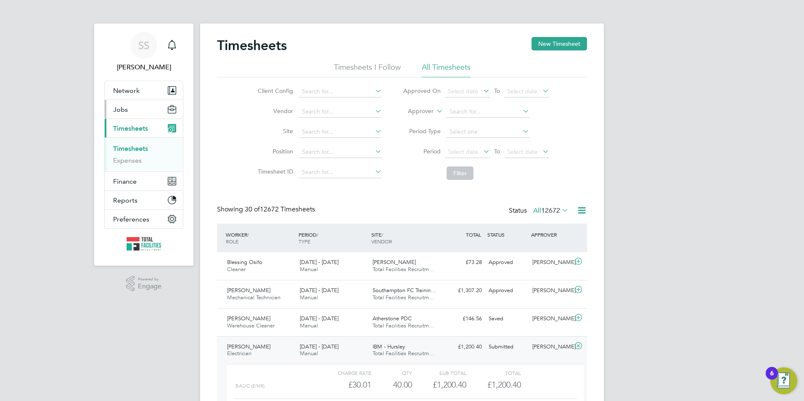
click at [128, 114] on button "Jobs" at bounding box center [144, 109] width 78 height 19
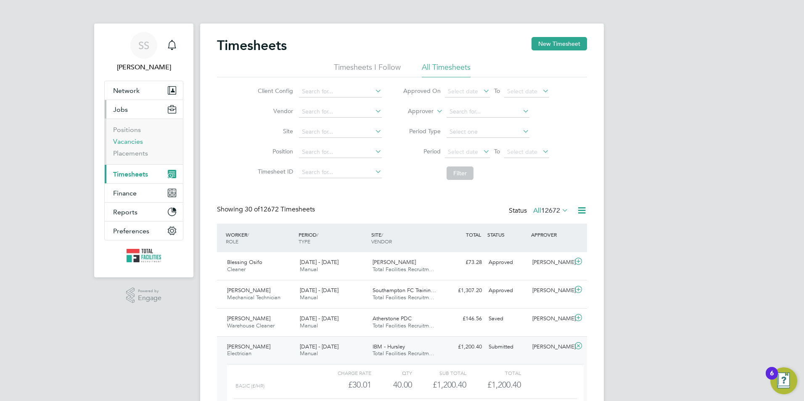
click at [139, 142] on link "Vacancies" at bounding box center [128, 141] width 30 height 8
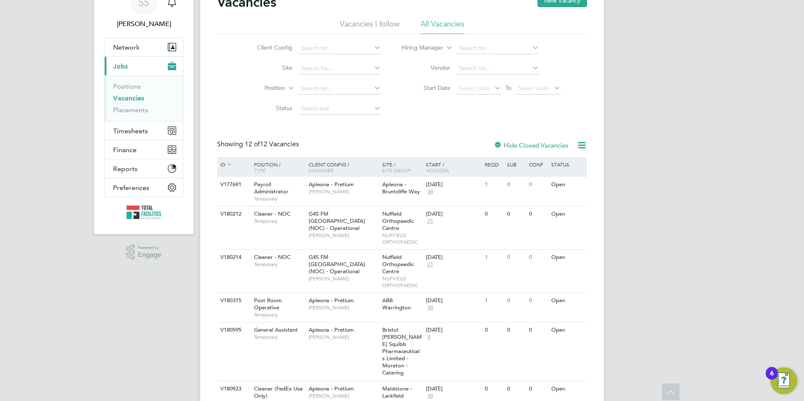
scroll to position [17, 0]
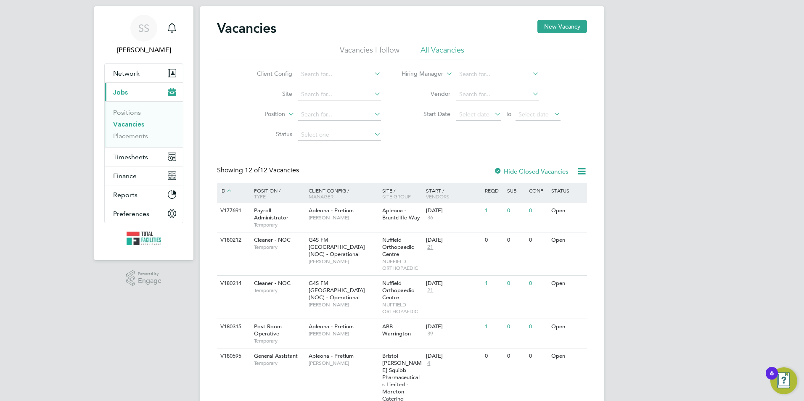
click at [124, 124] on link "Vacancies" at bounding box center [128, 124] width 31 height 8
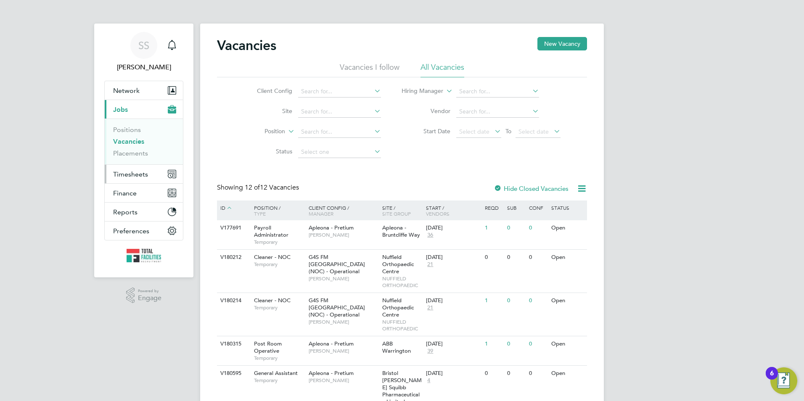
click at [124, 172] on span "Timesheets" at bounding box center [130, 174] width 35 height 8
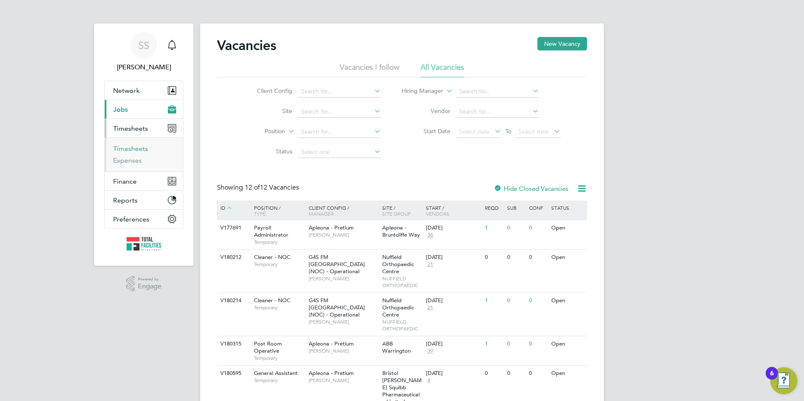
click at [129, 145] on link "Timesheets" at bounding box center [130, 149] width 35 height 8
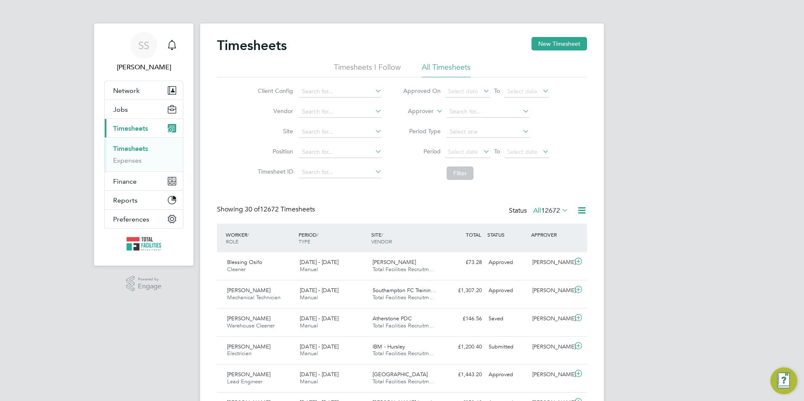
scroll to position [21, 73]
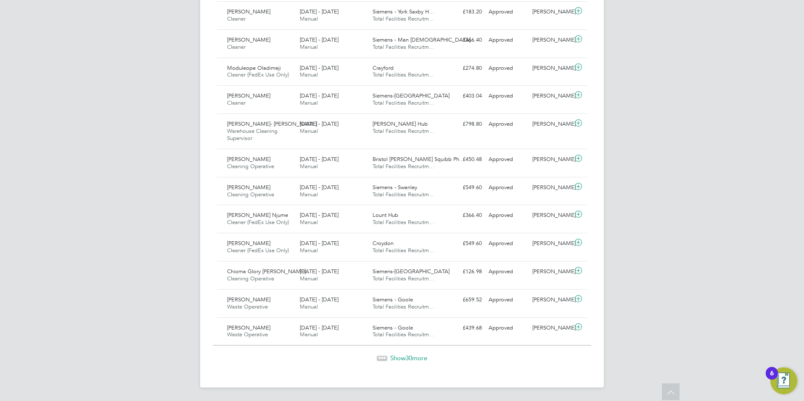
click at [408, 360] on span "30" at bounding box center [408, 358] width 7 height 8
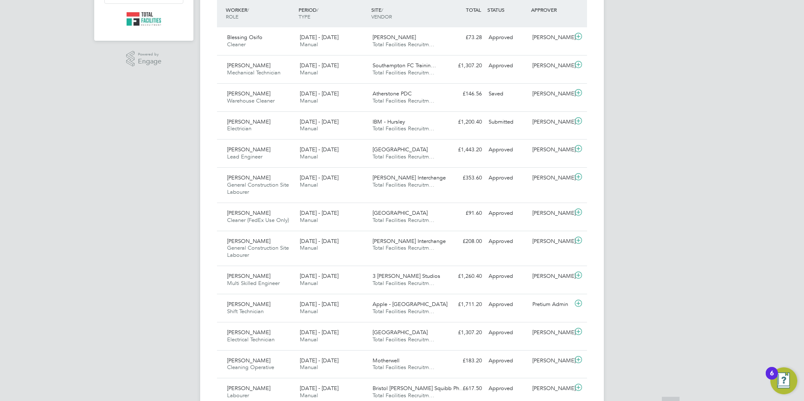
scroll to position [294, 0]
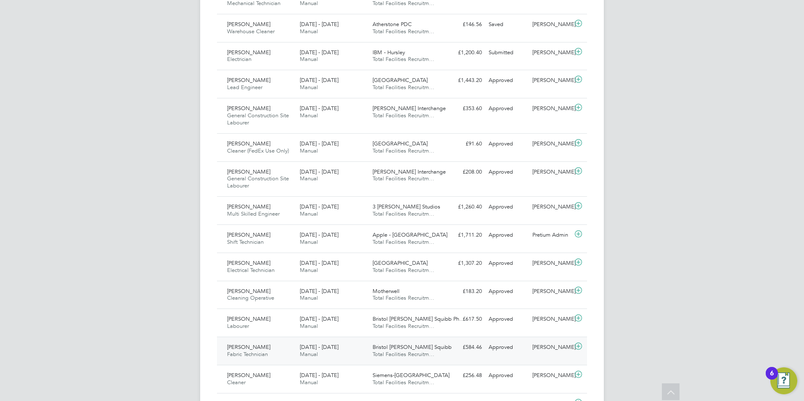
drag, startPoint x: 280, startPoint y: 359, endPoint x: 287, endPoint y: 358, distance: 7.6
click at [280, 359] on div "Scott Jahn Fabric Technician 13 - 19 Sep 2025" at bounding box center [260, 351] width 73 height 21
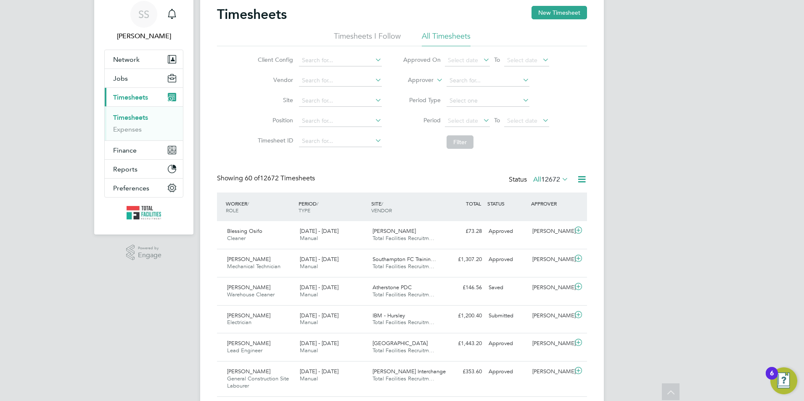
scroll to position [0, 0]
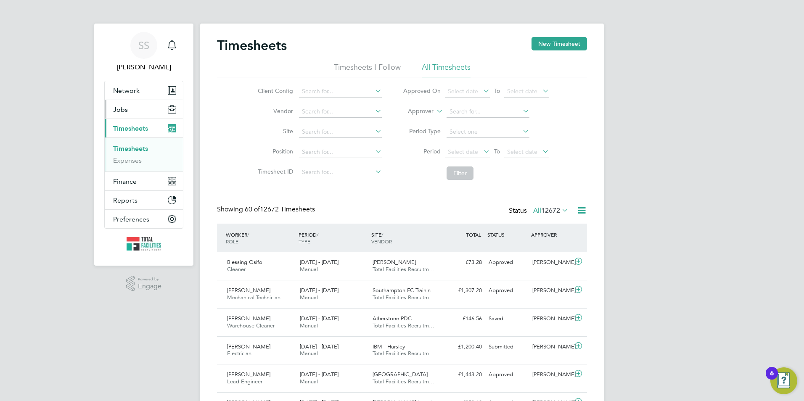
click at [137, 111] on button "Jobs" at bounding box center [144, 109] width 78 height 19
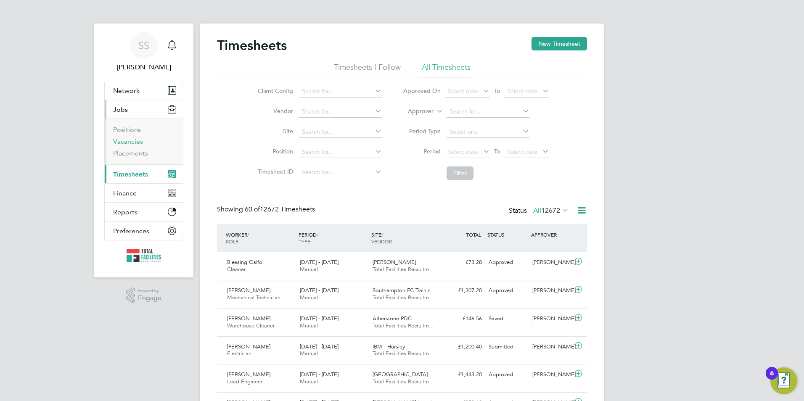
click at [129, 145] on link "Vacancies" at bounding box center [128, 141] width 30 height 8
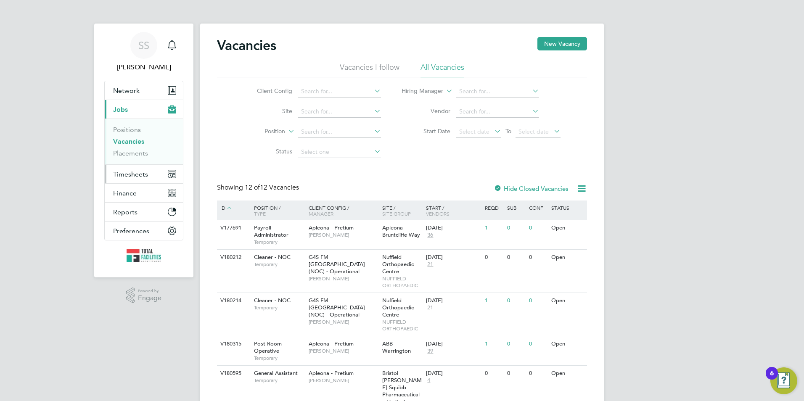
click at [123, 176] on span "Timesheets" at bounding box center [130, 174] width 35 height 8
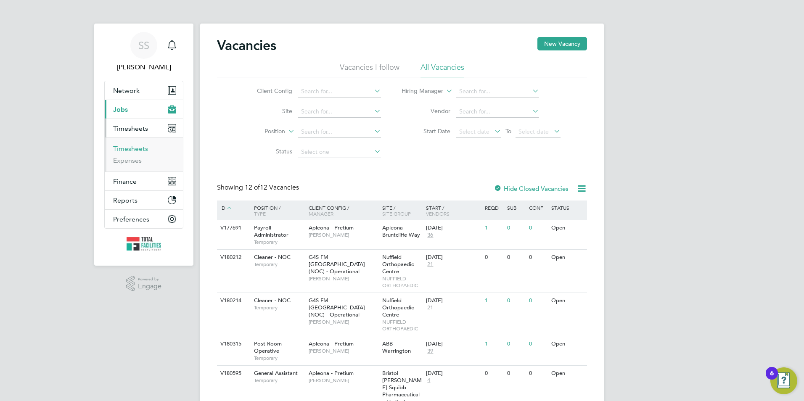
click at [132, 148] on link "Timesheets" at bounding box center [130, 149] width 35 height 8
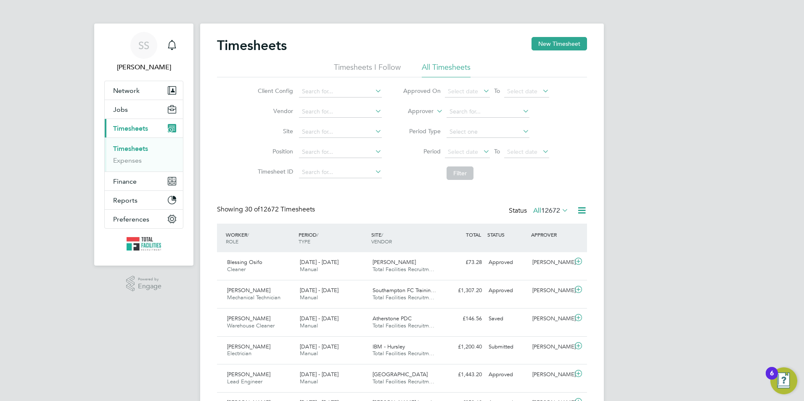
scroll to position [21, 73]
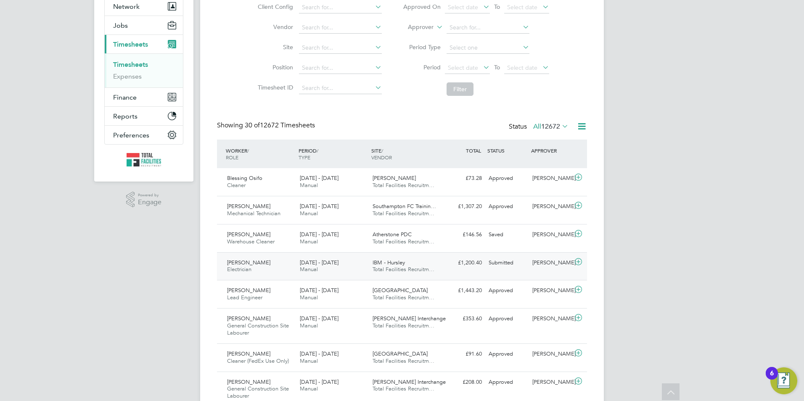
click at [353, 273] on div "13 - 19 Sep 2025 Manual" at bounding box center [332, 266] width 73 height 21
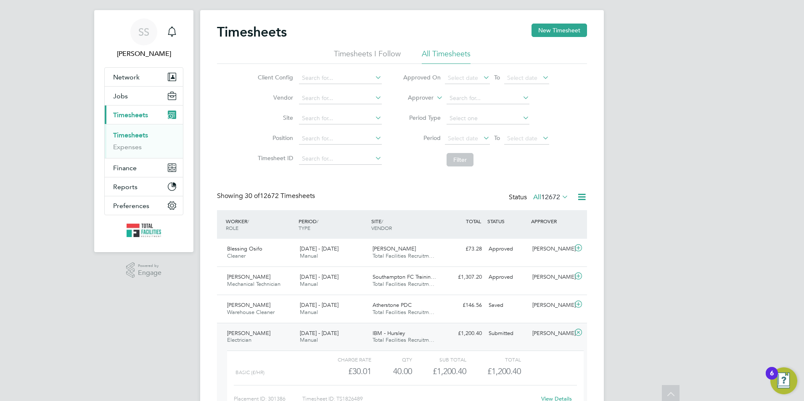
scroll to position [0, 0]
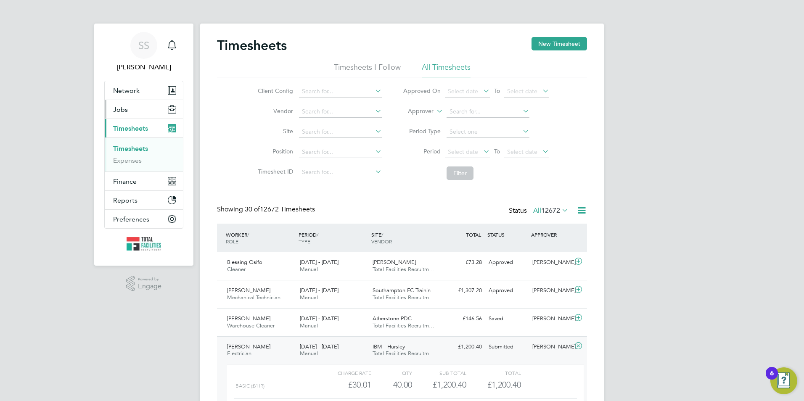
click at [125, 115] on button "Jobs" at bounding box center [144, 109] width 78 height 19
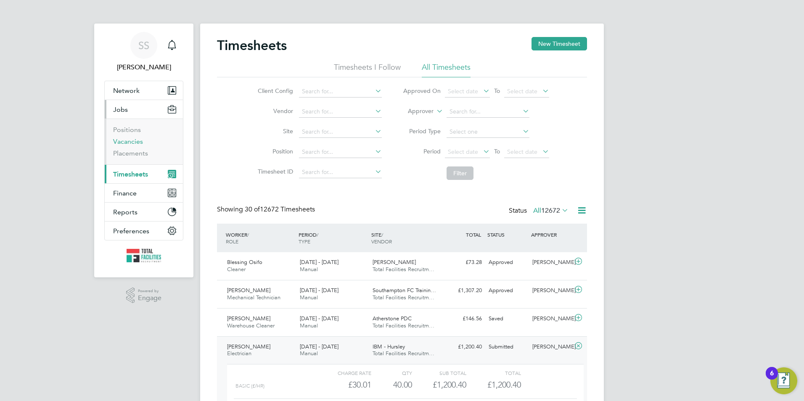
click at [134, 142] on link "Vacancies" at bounding box center [128, 141] width 30 height 8
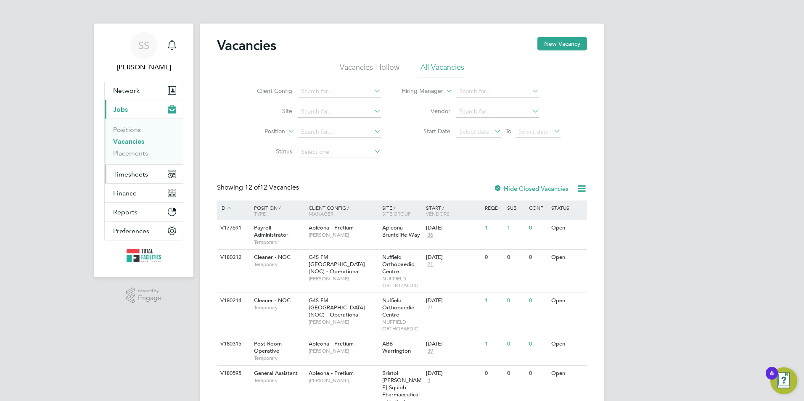
click at [123, 170] on span "Timesheets" at bounding box center [130, 174] width 35 height 8
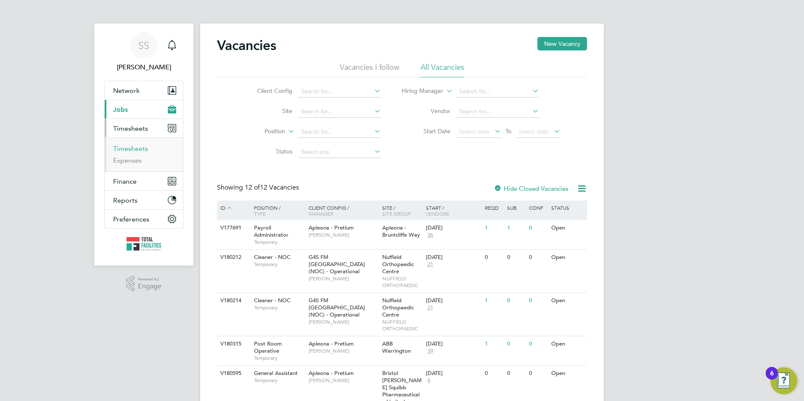
click at [127, 150] on link "Timesheets" at bounding box center [130, 149] width 35 height 8
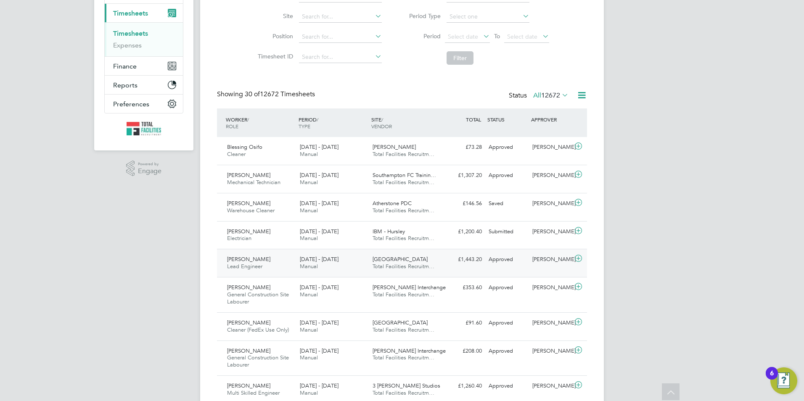
scroll to position [168, 0]
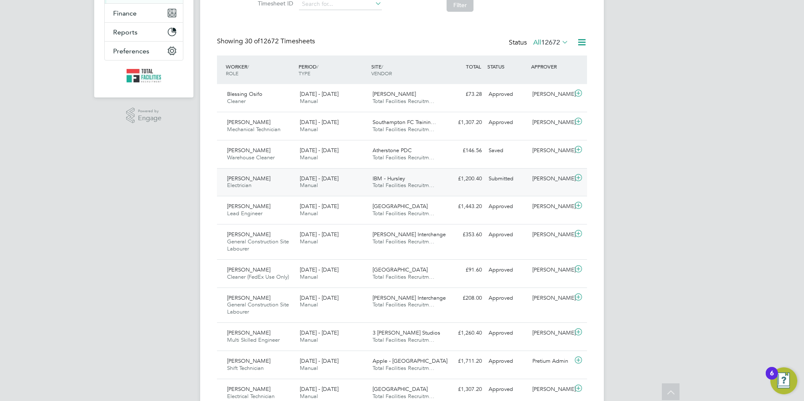
click at [290, 185] on div "[PERSON_NAME] Electrician [DATE] - [DATE]" at bounding box center [260, 182] width 73 height 21
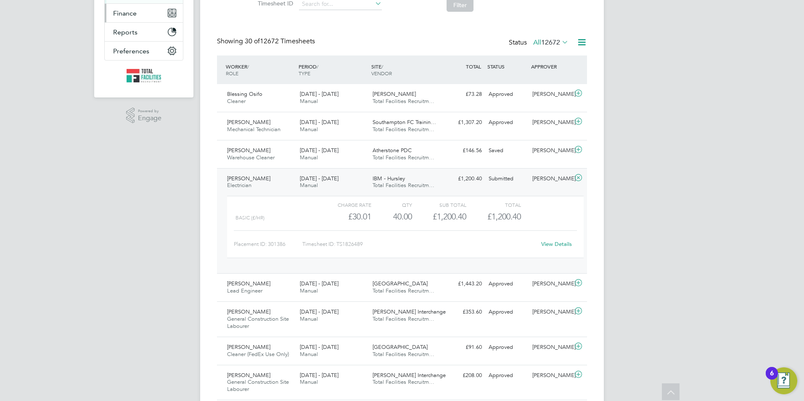
scroll to position [0, 0]
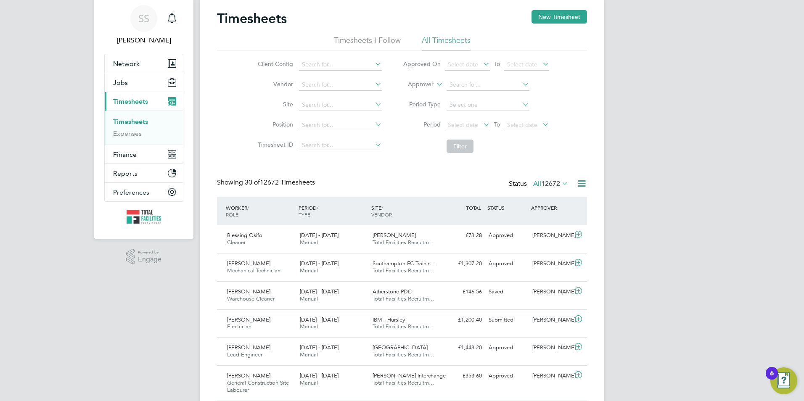
scroll to position [42, 0]
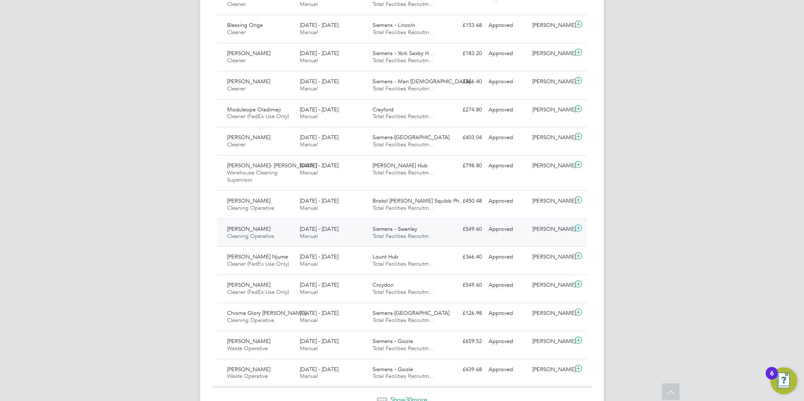
scroll to position [777, 0]
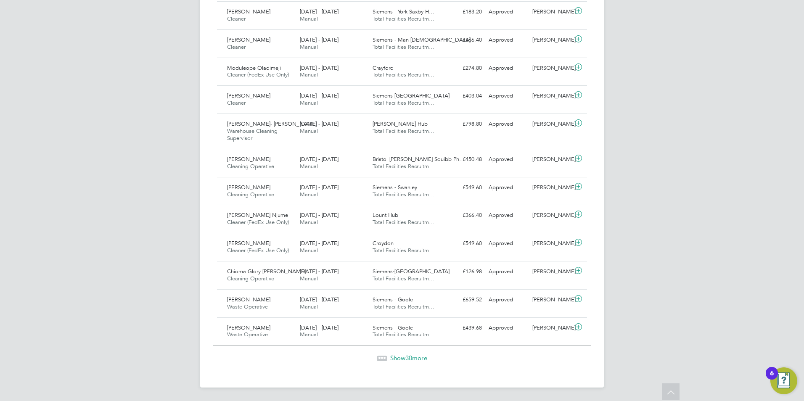
click at [403, 353] on div "Show 30 more" at bounding box center [402, 352] width 378 height 21
click at [404, 360] on span "Show 30 more" at bounding box center [408, 358] width 37 height 8
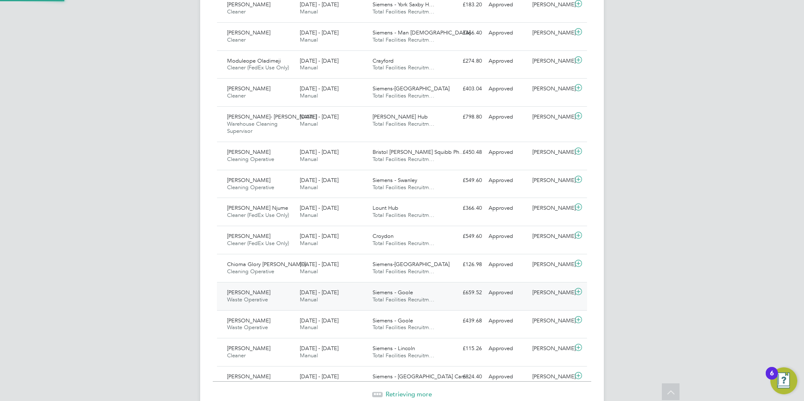
scroll to position [21, 73]
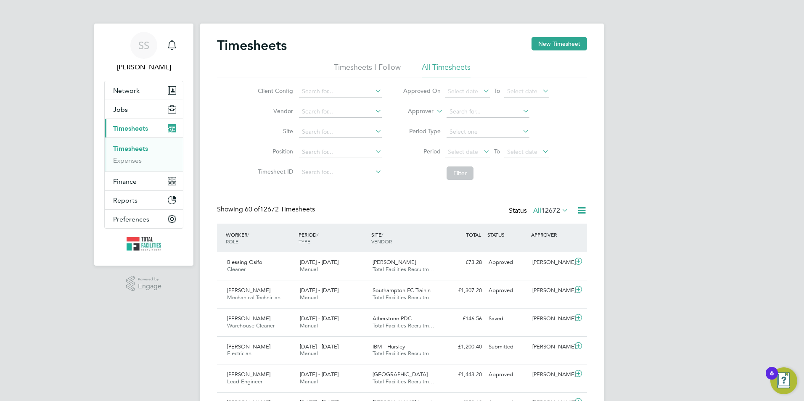
click at [136, 122] on button "Current page: Timesheets" at bounding box center [144, 128] width 78 height 19
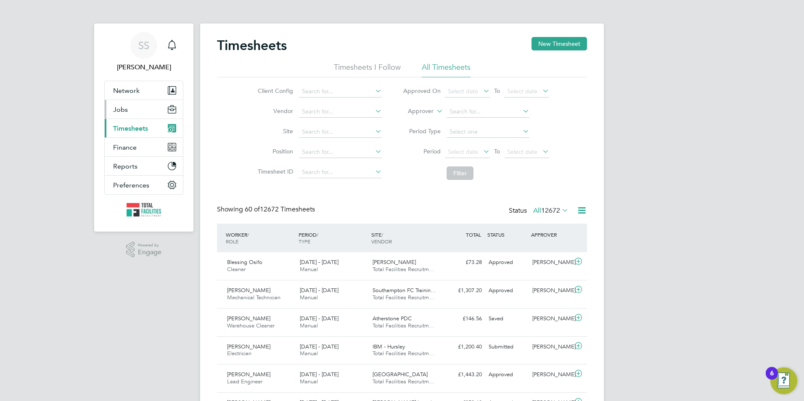
click at [133, 114] on button "Jobs" at bounding box center [144, 109] width 78 height 19
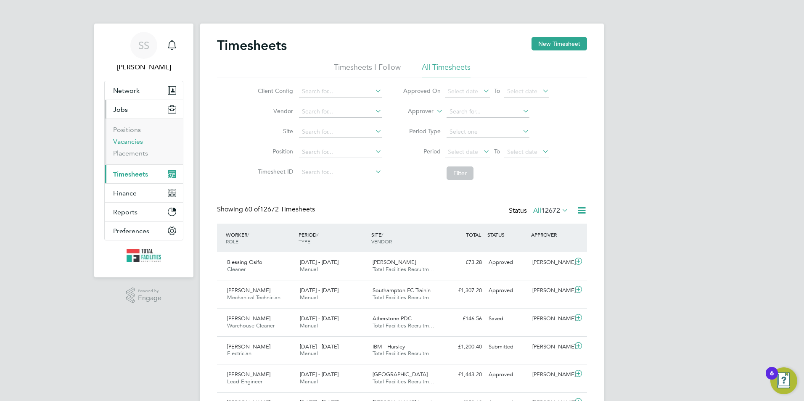
click at [134, 142] on link "Vacancies" at bounding box center [128, 141] width 30 height 8
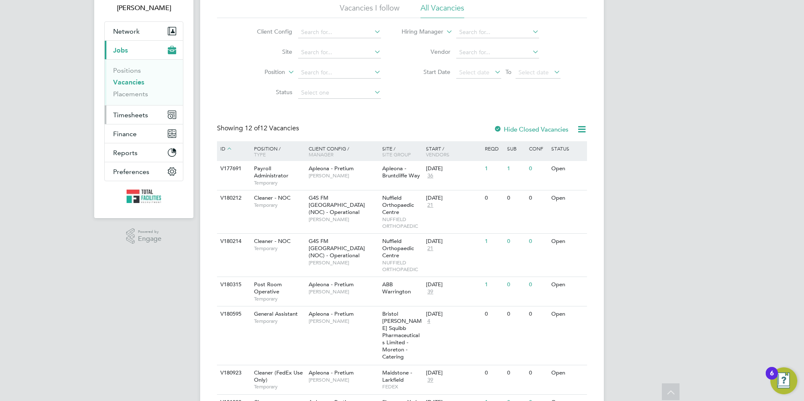
click at [125, 112] on span "Timesheets" at bounding box center [130, 115] width 35 height 8
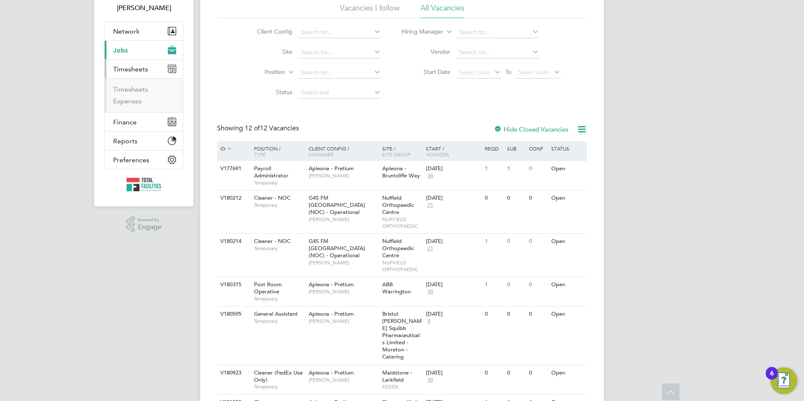
click at [119, 84] on ul "Timesheets Expenses" at bounding box center [144, 95] width 78 height 34
click at [121, 87] on link "Timesheets" at bounding box center [130, 89] width 35 height 8
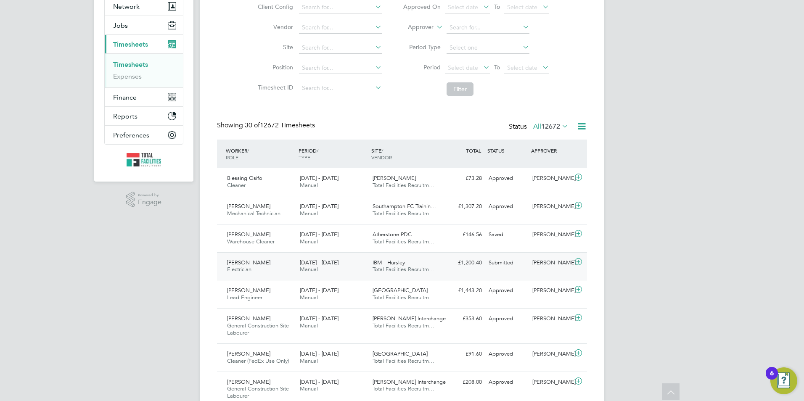
click at [481, 270] on div "£1,200.40 Submitted" at bounding box center [464, 263] width 44 height 14
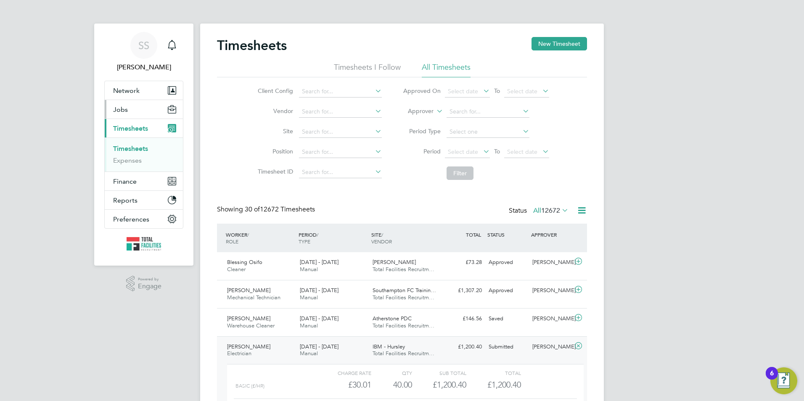
click at [122, 118] on button "Jobs" at bounding box center [144, 109] width 78 height 19
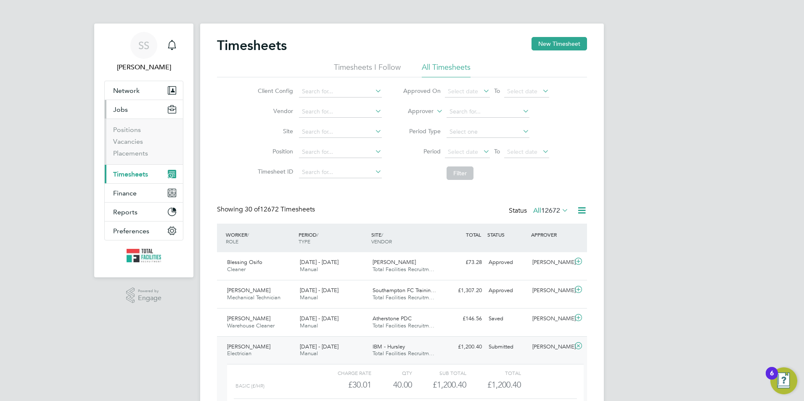
click at [121, 107] on span "Jobs" at bounding box center [120, 110] width 15 height 8
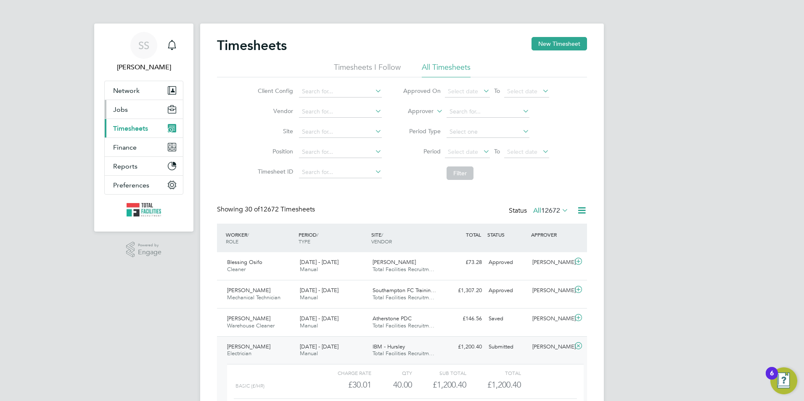
click at [124, 110] on span "Jobs" at bounding box center [120, 110] width 15 height 8
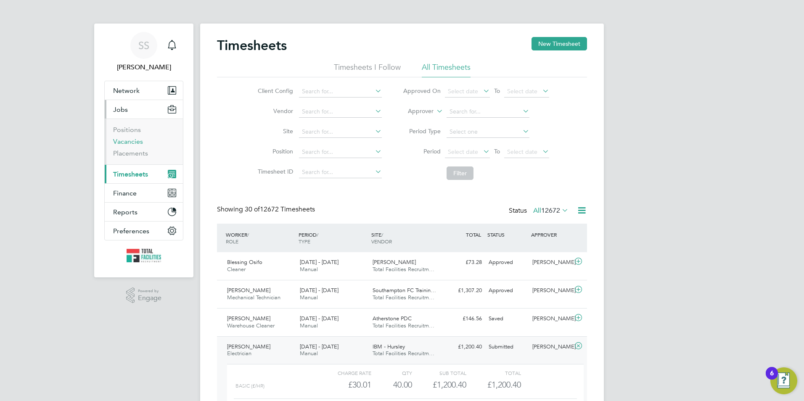
click at [122, 139] on link "Vacancies" at bounding box center [128, 141] width 30 height 8
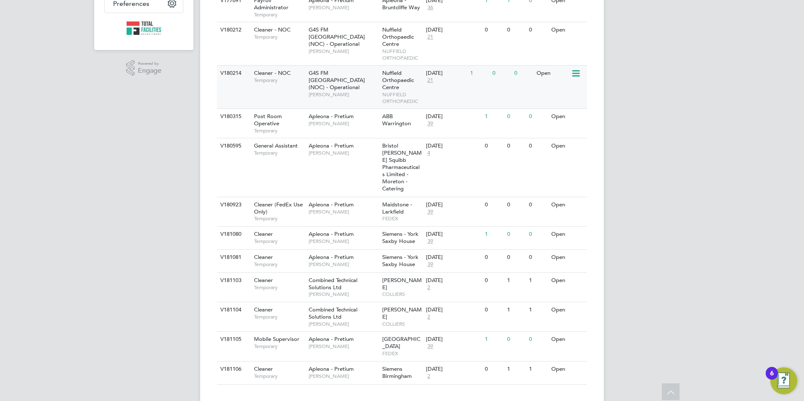
scroll to position [17, 0]
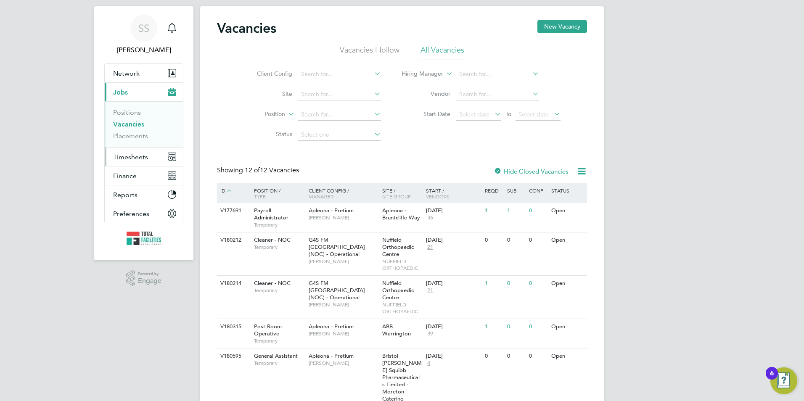
click at [132, 156] on span "Timesheets" at bounding box center [130, 157] width 35 height 8
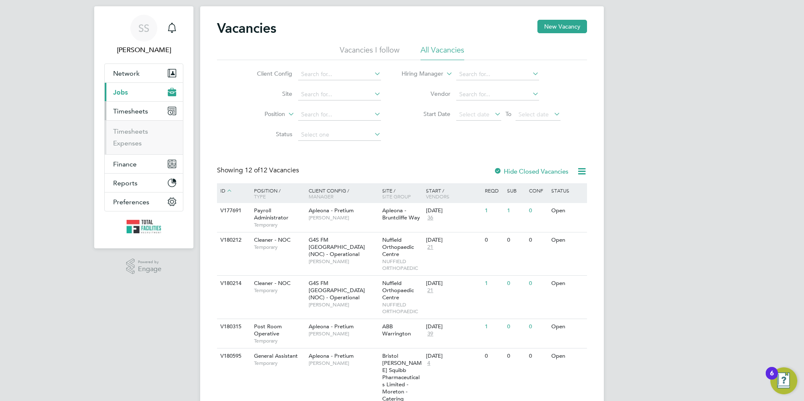
click at [123, 95] on span "Jobs" at bounding box center [120, 92] width 15 height 8
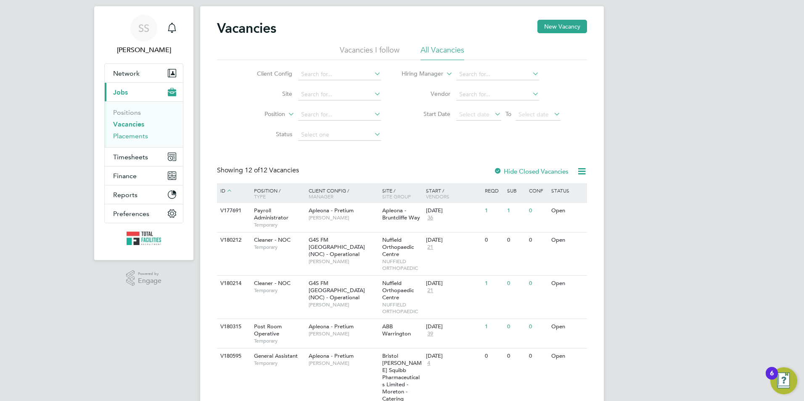
click at [129, 136] on link "Placements" at bounding box center [130, 136] width 35 height 8
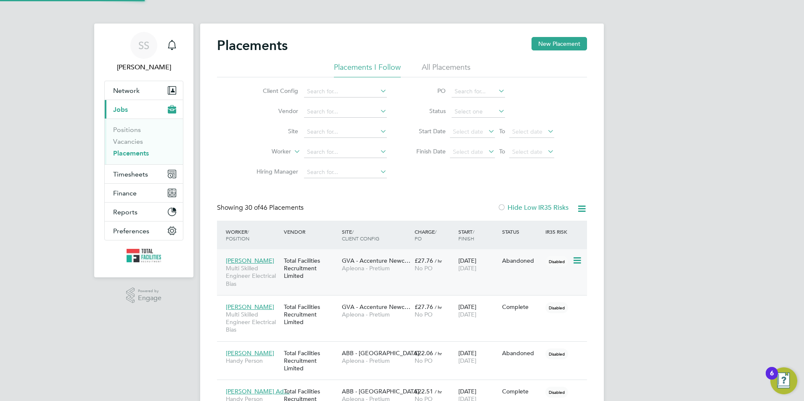
scroll to position [4, 4]
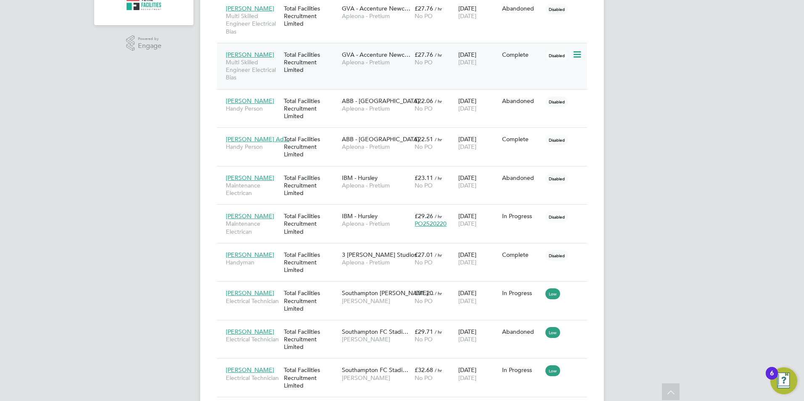
click at [280, 81] on div "[PERSON_NAME] Multi Skilled Engineer Electrical Bias" at bounding box center [253, 66] width 58 height 39
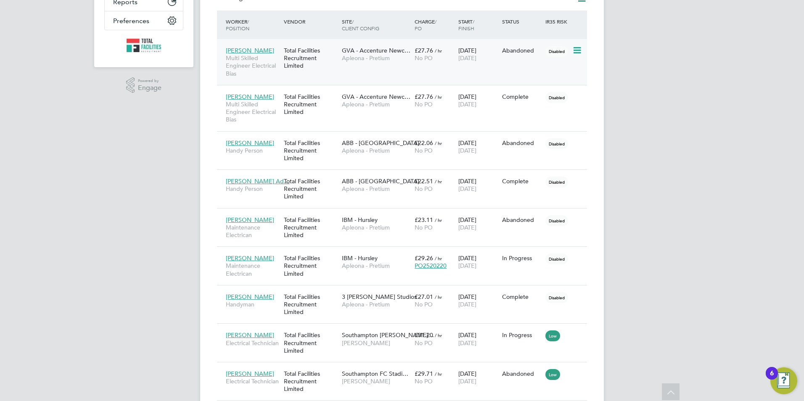
scroll to position [0, 0]
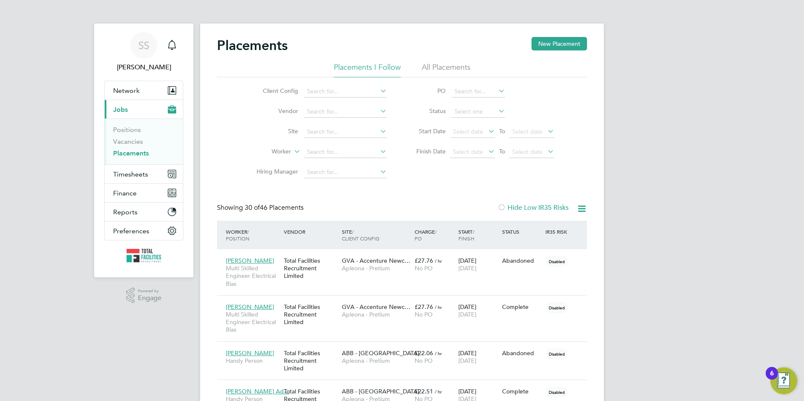
click at [140, 149] on link "Placements" at bounding box center [131, 153] width 36 height 8
click at [122, 138] on link "Vacancies" at bounding box center [128, 141] width 30 height 8
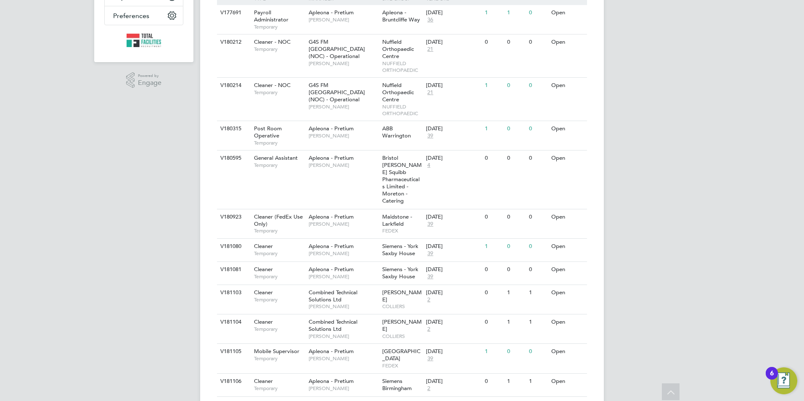
scroll to position [101, 0]
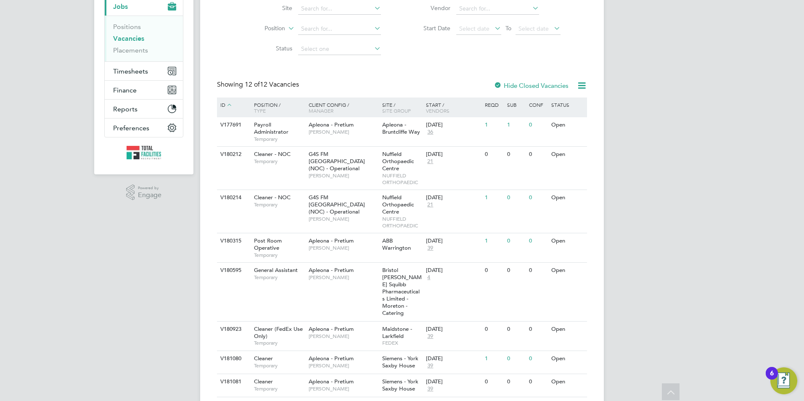
click at [246, 7] on li "Site" at bounding box center [312, 9] width 158 height 20
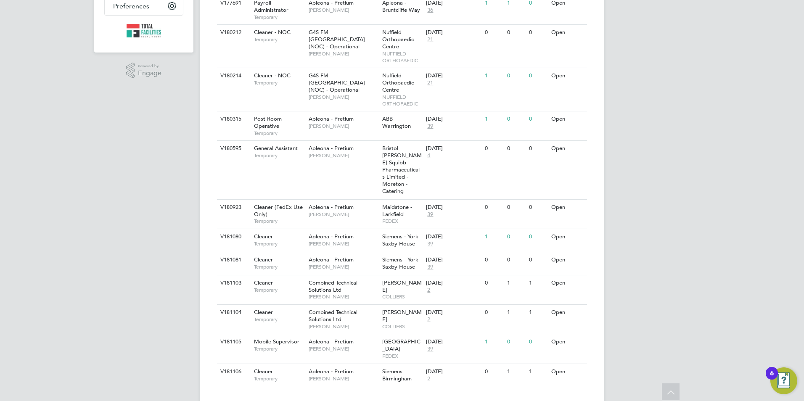
scroll to position [227, 0]
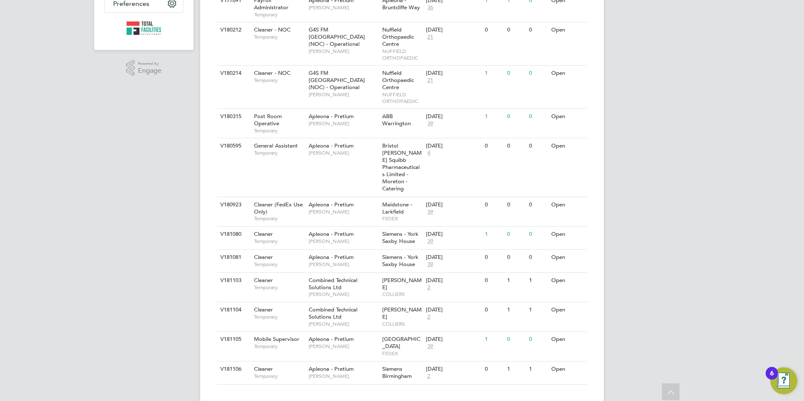
click at [8, 246] on div "SS Sam Skinner Notifications Applications: Network Team Members Businesses Site…" at bounding box center [402, 94] width 804 height 642
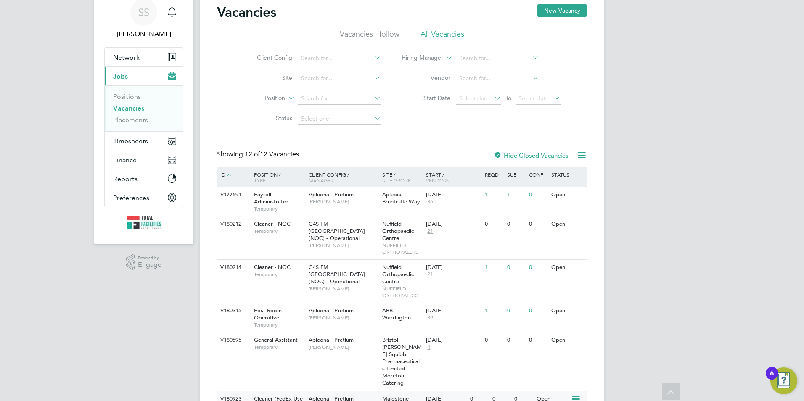
scroll to position [0, 0]
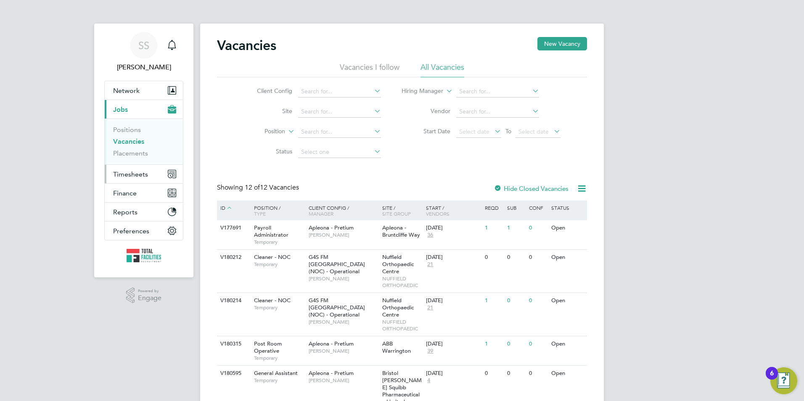
click at [141, 169] on button "Timesheets" at bounding box center [144, 174] width 78 height 19
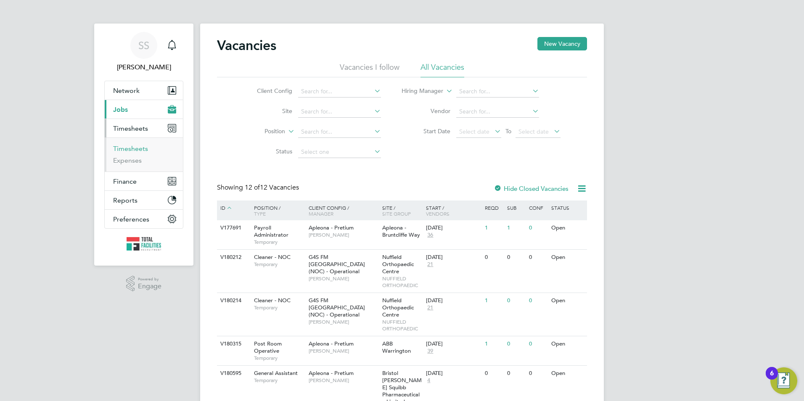
click at [137, 146] on link "Timesheets" at bounding box center [130, 149] width 35 height 8
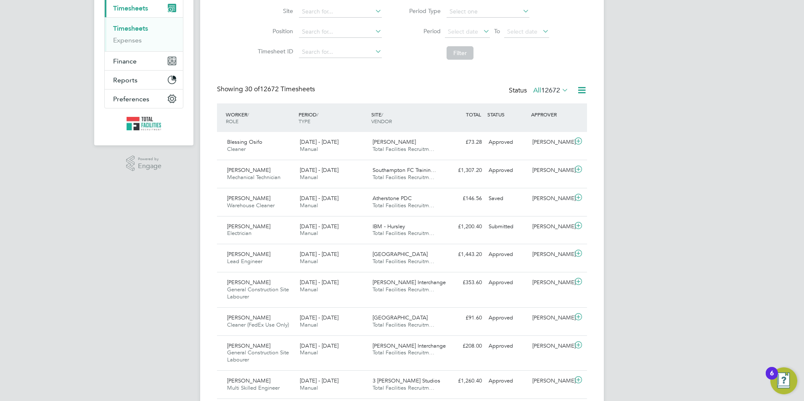
scroll to position [4, 4]
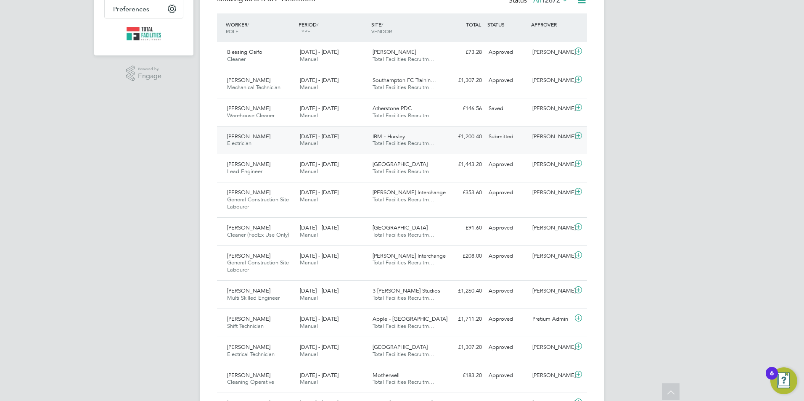
click at [390, 140] on span "IBM - Hursley" at bounding box center [389, 136] width 32 height 7
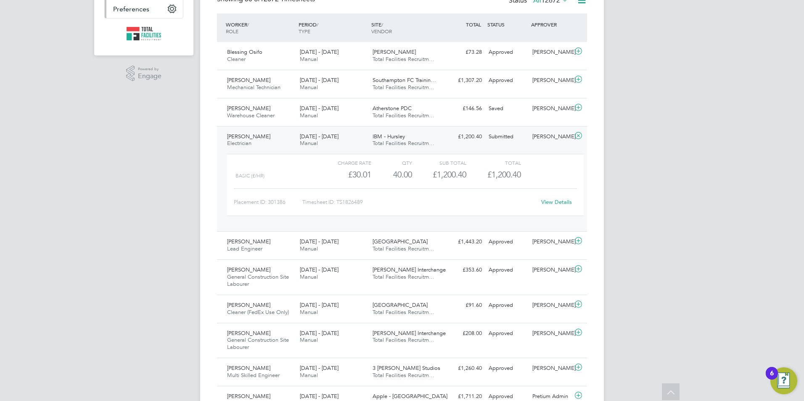
scroll to position [0, 0]
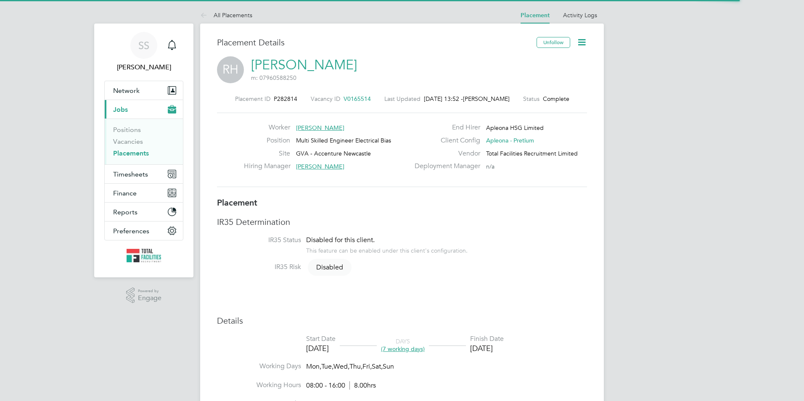
click at [583, 40] on icon at bounding box center [581, 42] width 11 height 11
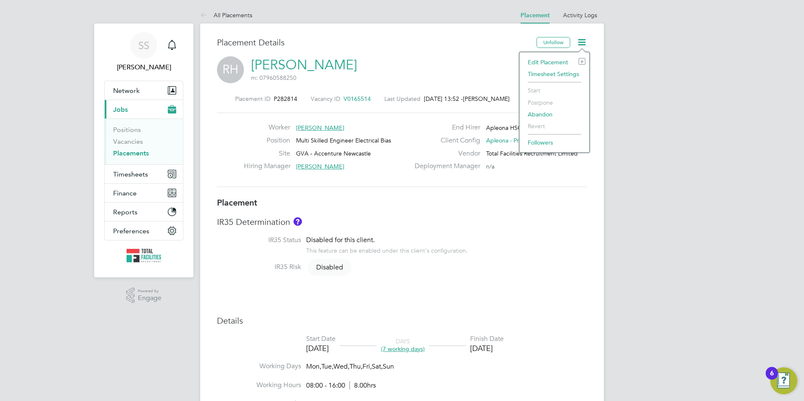
click at [544, 61] on li "Edit Placement e" at bounding box center [554, 62] width 62 height 12
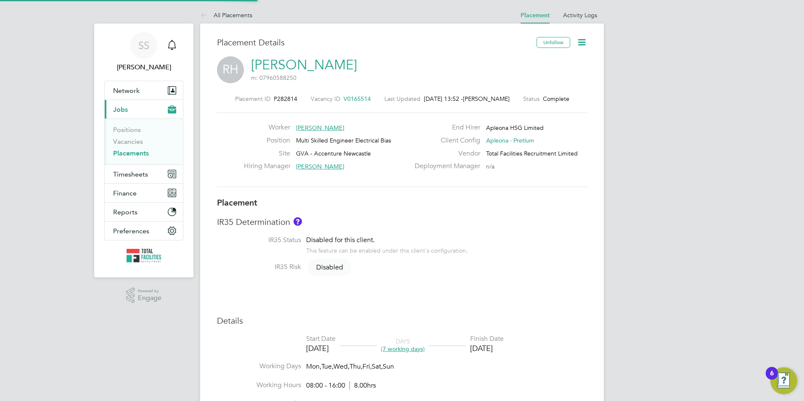
type input "[PERSON_NAME]"
type input "11 Apr 2025"
type input "17 Apr 2025"
type input "08:00"
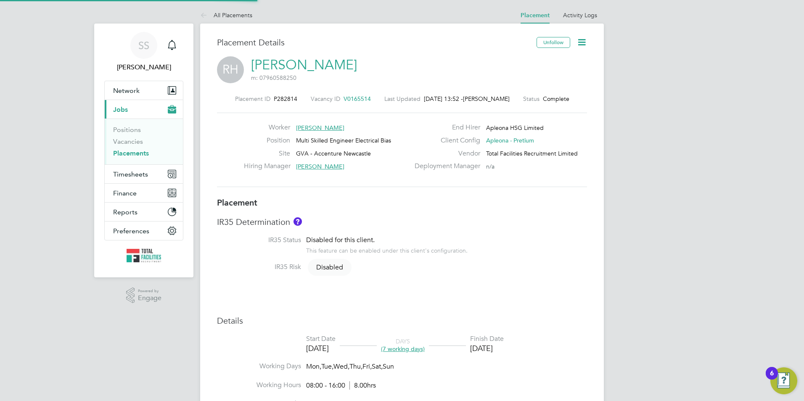
type input "16:00"
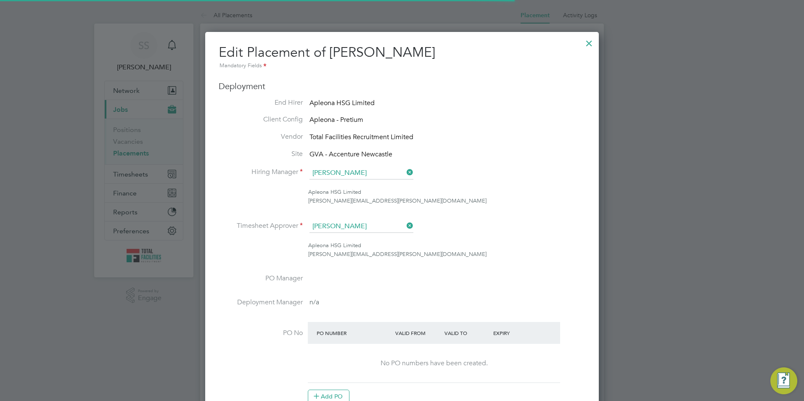
scroll to position [4, 4]
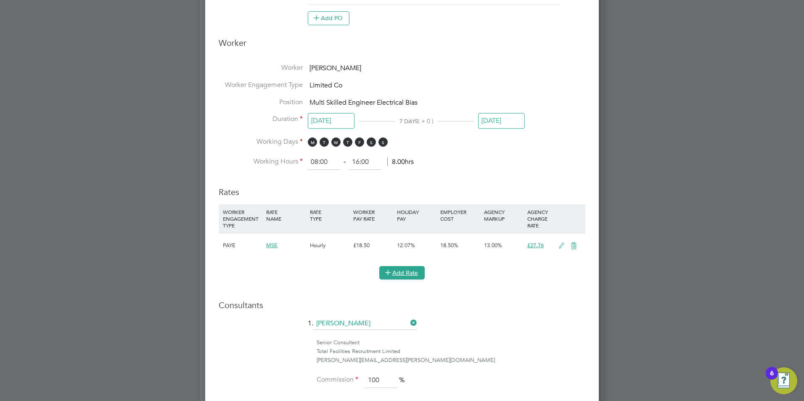
click at [408, 274] on button "Add Rate" at bounding box center [401, 272] width 45 height 13
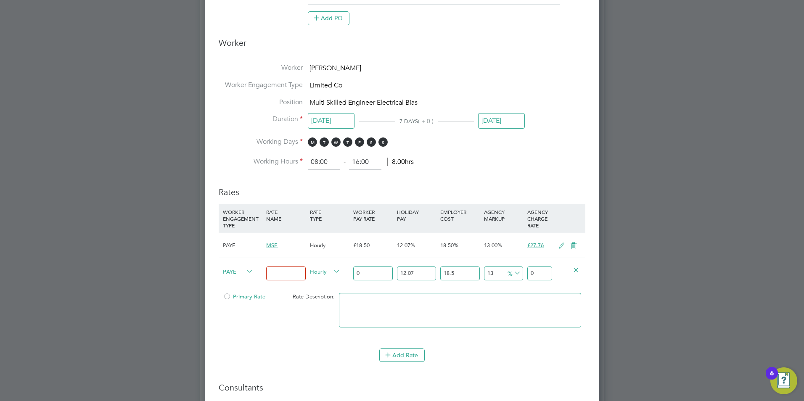
click at [365, 274] on input "0" at bounding box center [372, 274] width 39 height 14
drag, startPoint x: 368, startPoint y: 271, endPoint x: 341, endPoint y: 269, distance: 27.0
click at [342, 269] on div "PAYE Hourly 0 12.07 n/a 18.5 n/a 13 0 % 0" at bounding box center [402, 273] width 367 height 31
type input "2"
type input "3.00134667"
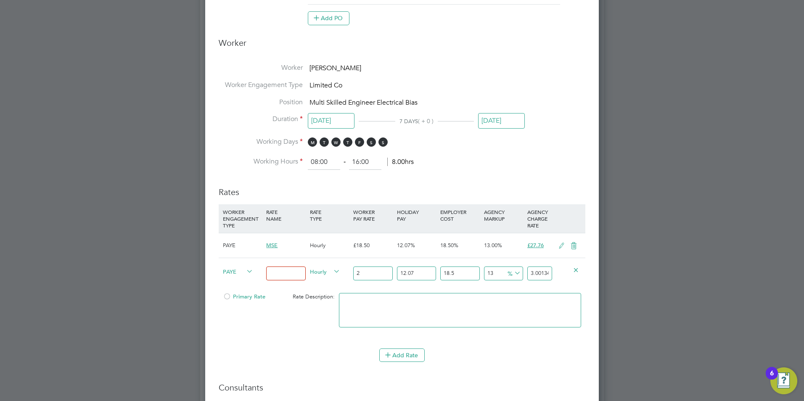
type input "25"
type input "37.516833375"
type input "25"
click div "Primary Rate Rate Description:"
click input
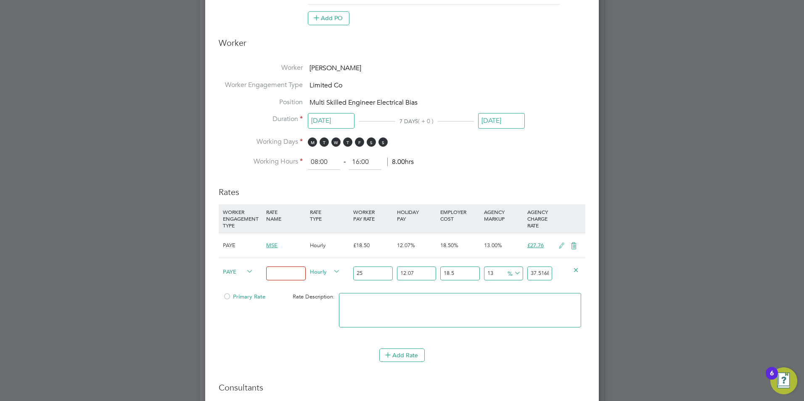
click icon
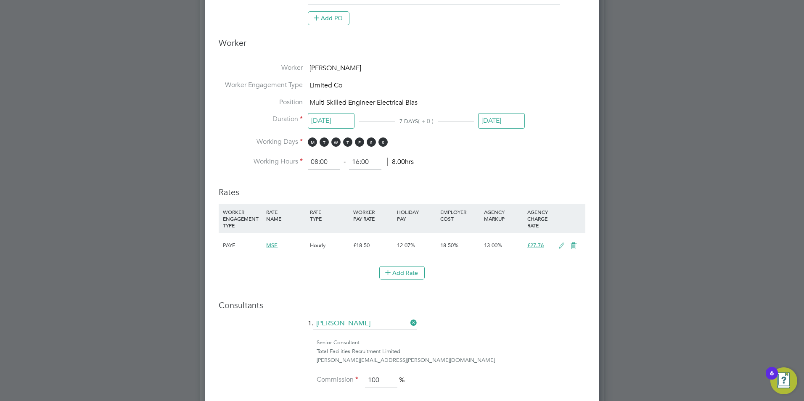
click icon
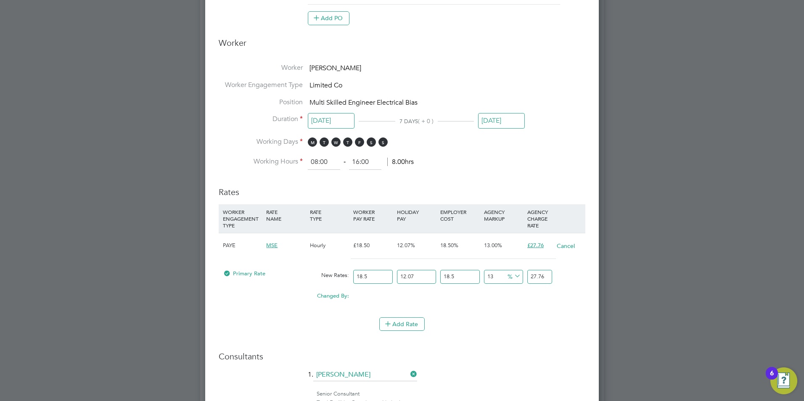
drag, startPoint x: 372, startPoint y: 275, endPoint x: 307, endPoint y: 275, distance: 65.2
click div "Primary Rate New Rates: 18.5 12.07 n/a 18.5 n/a 13 0 % 27.76"
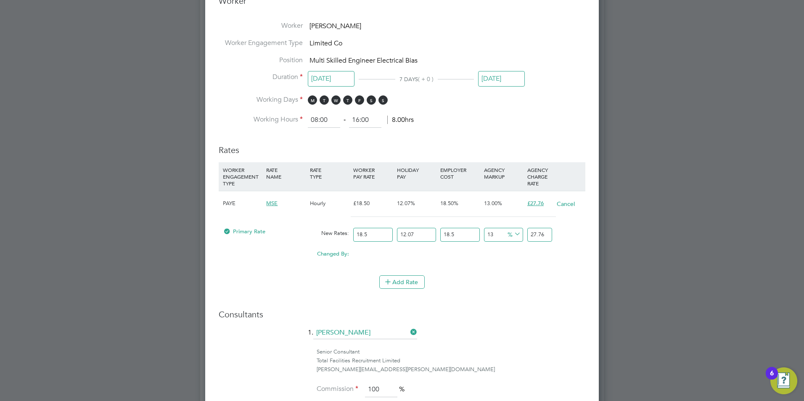
type input "2"
type input "3.00134667"
type input "25"
type input "37.516833375"
type input "25"
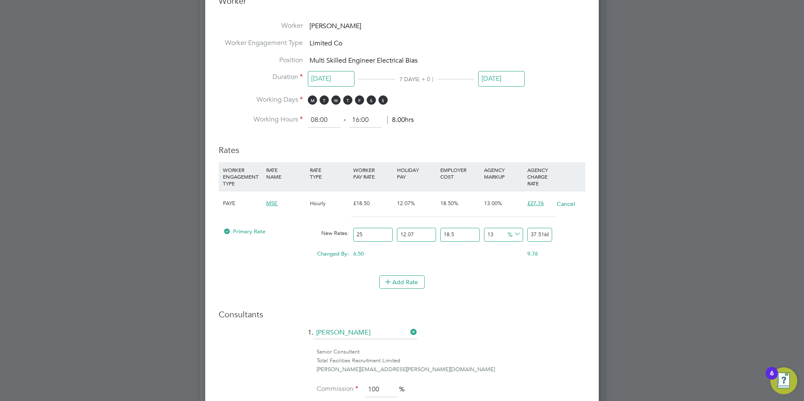
click div "0.00"
click button "Add Rate"
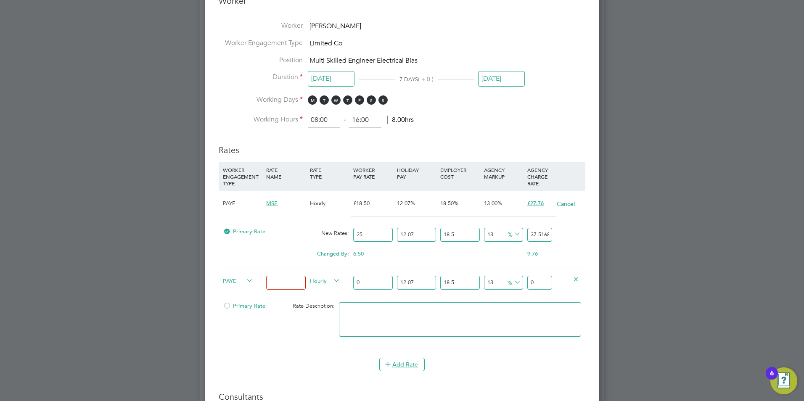
click div
click icon
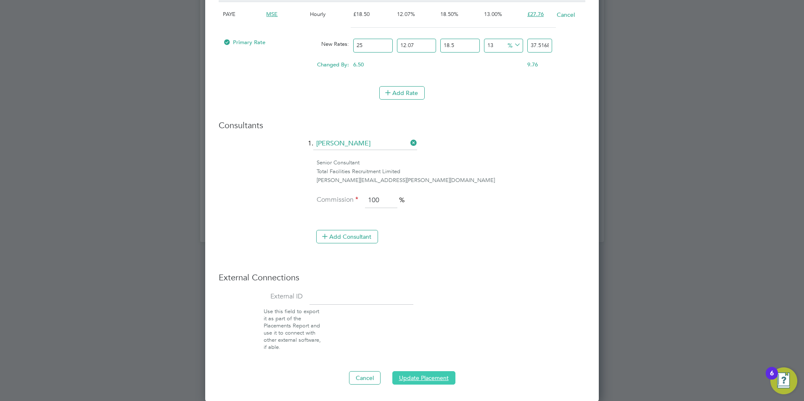
click button "Update Placement"
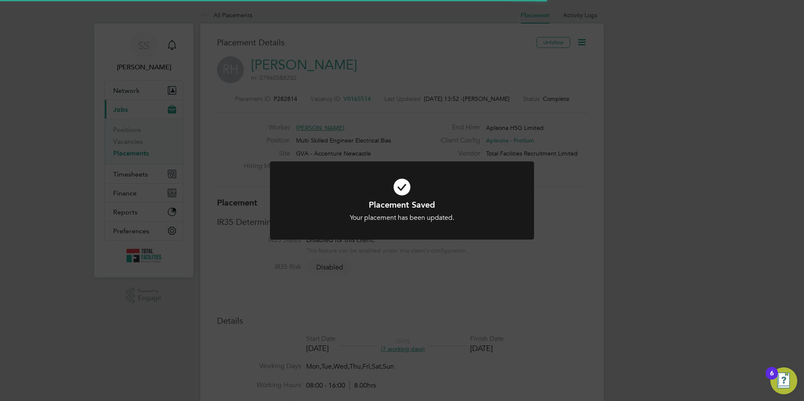
click div "Your placement has been updated."
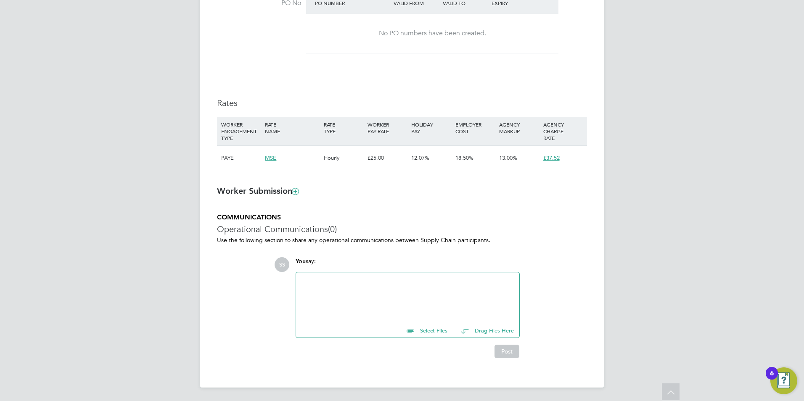
click div "SS Sam Skinner Notifications Applications: Network Team Members Businesses Site…"
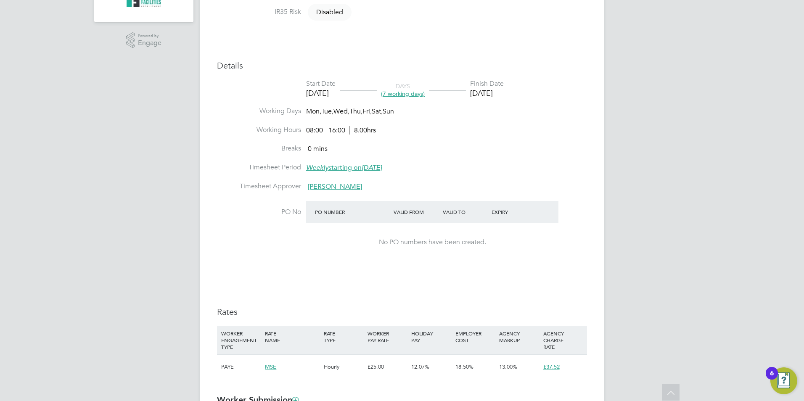
scroll to position [0, 0]
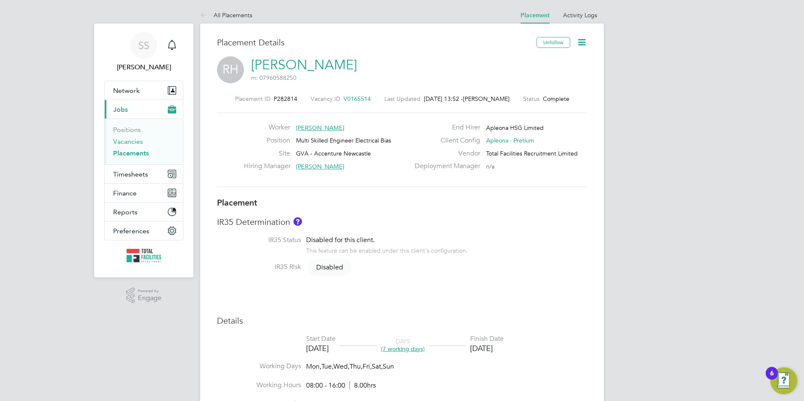
click link "Vacancies"
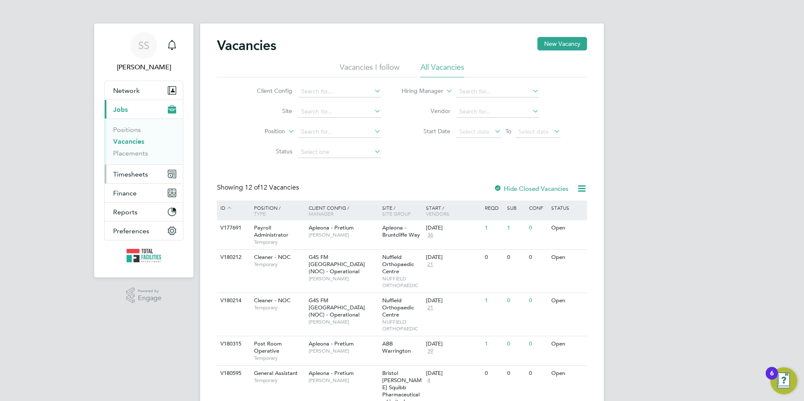
click span "Timesheets"
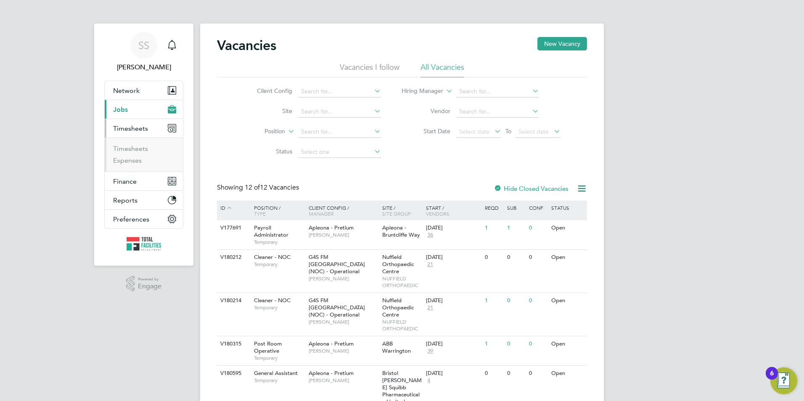
click ul "Timesheets Expenses"
click link "Timesheets"
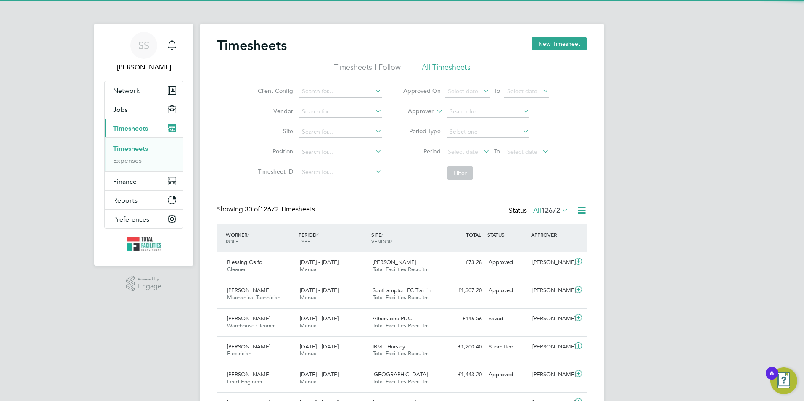
scroll to position [21, 73]
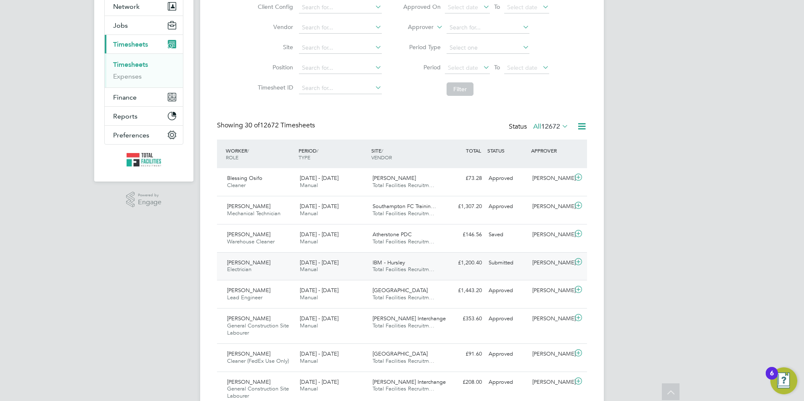
click at [397, 266] on span "IBM - Hursley" at bounding box center [389, 262] width 32 height 7
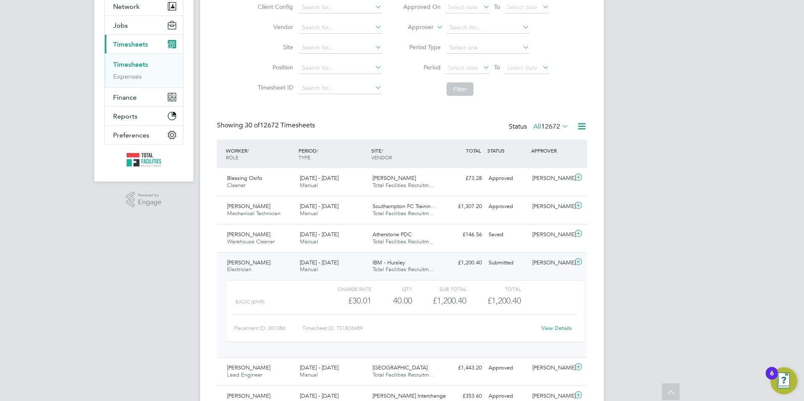
click at [555, 332] on link "View Details" at bounding box center [556, 328] width 31 height 7
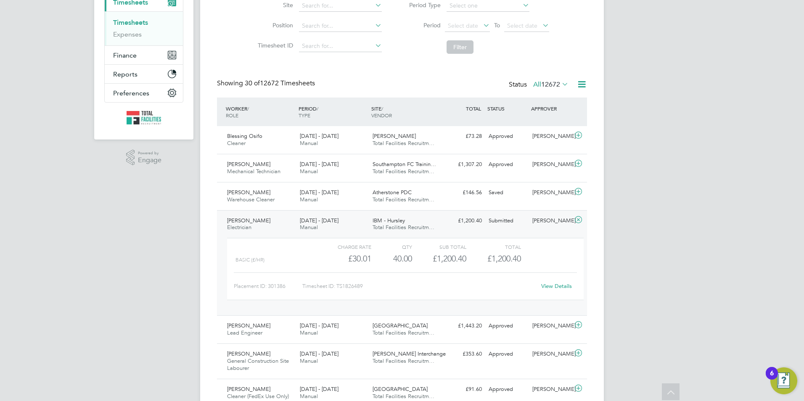
scroll to position [119, 0]
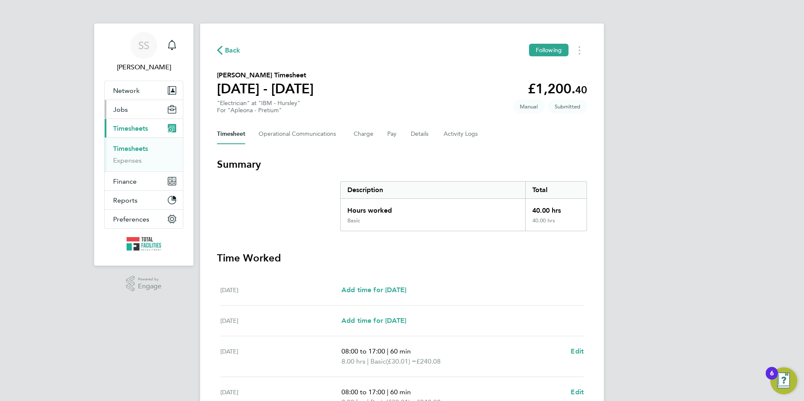
click at [121, 105] on button "Jobs" at bounding box center [144, 109] width 78 height 19
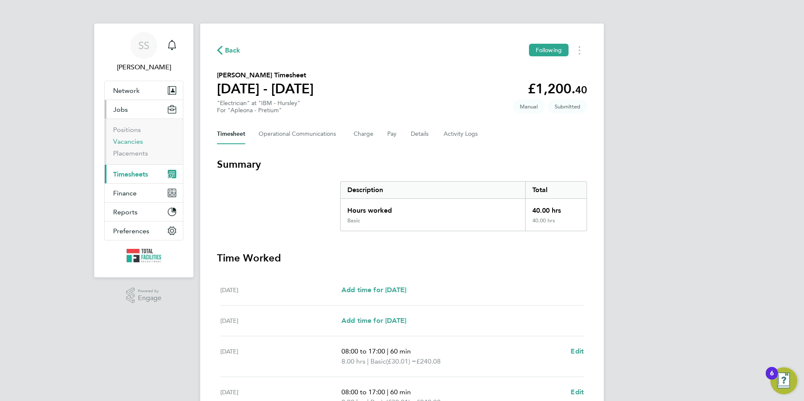
click at [127, 139] on link "Vacancies" at bounding box center [128, 141] width 30 height 8
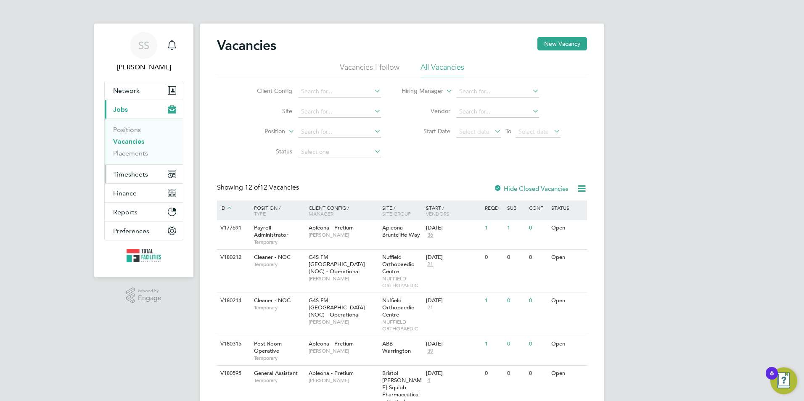
drag, startPoint x: 108, startPoint y: 179, endPoint x: 107, endPoint y: 173, distance: 6.4
click at [110, 176] on button "Timesheets" at bounding box center [144, 174] width 78 height 19
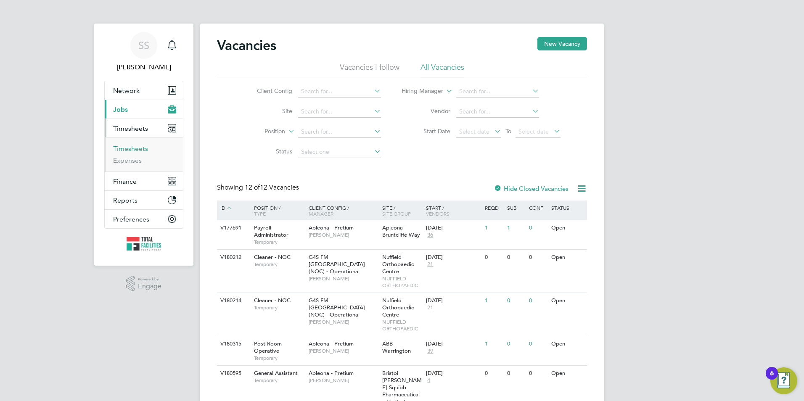
click at [120, 145] on link "Timesheets" at bounding box center [130, 149] width 35 height 8
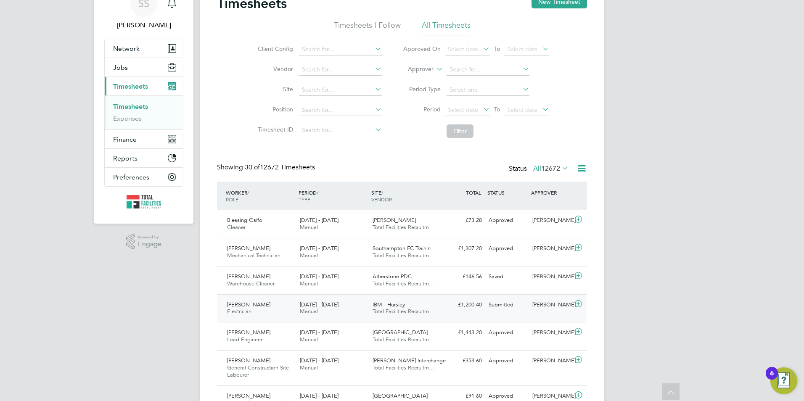
click at [350, 314] on div "13 - 19 Sep 2025 Manual" at bounding box center [332, 308] width 73 height 21
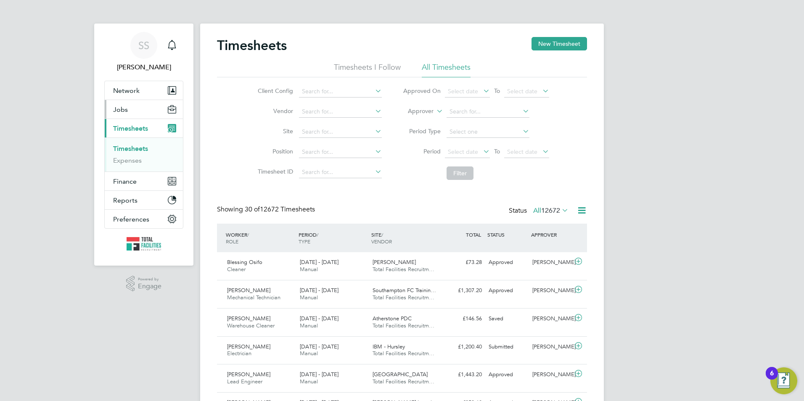
click at [134, 107] on button "Jobs" at bounding box center [144, 109] width 78 height 19
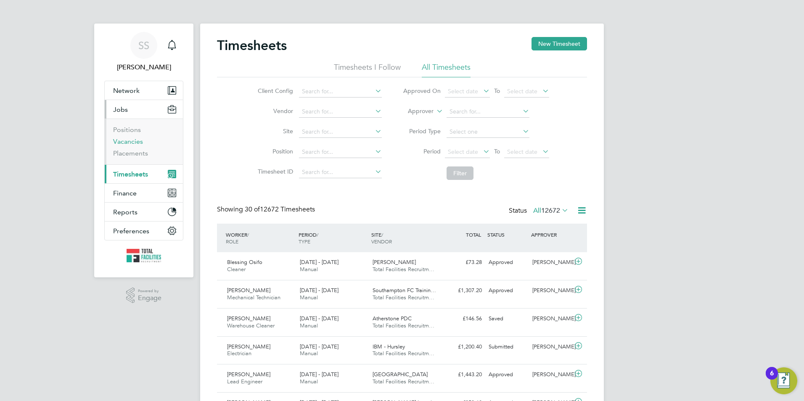
click at [119, 144] on link "Vacancies" at bounding box center [128, 141] width 30 height 8
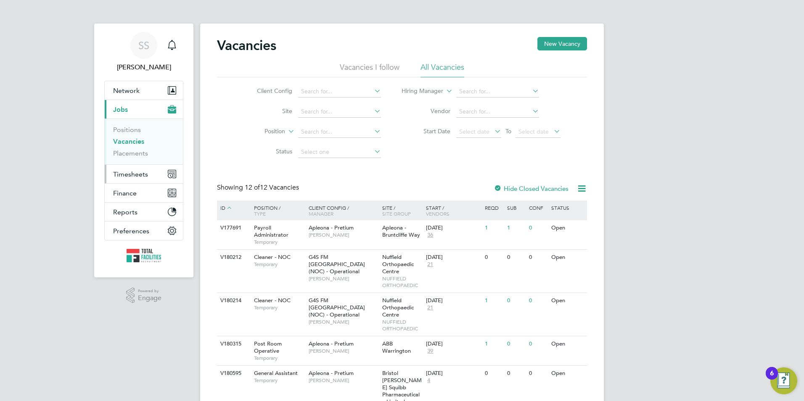
click at [133, 168] on button "Timesheets" at bounding box center [144, 174] width 78 height 19
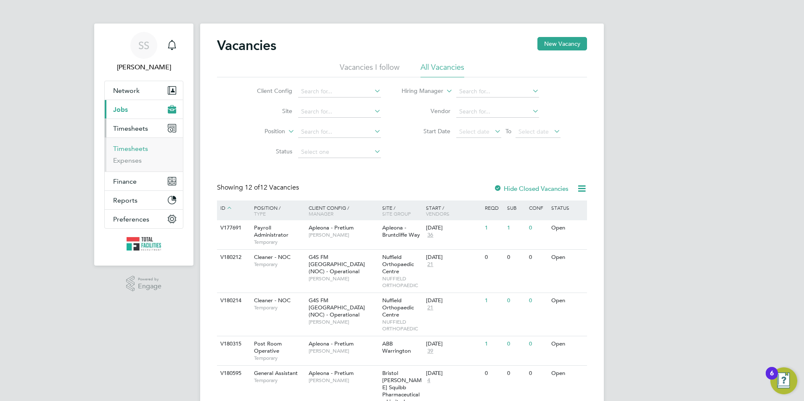
click at [128, 148] on link "Timesheets" at bounding box center [130, 149] width 35 height 8
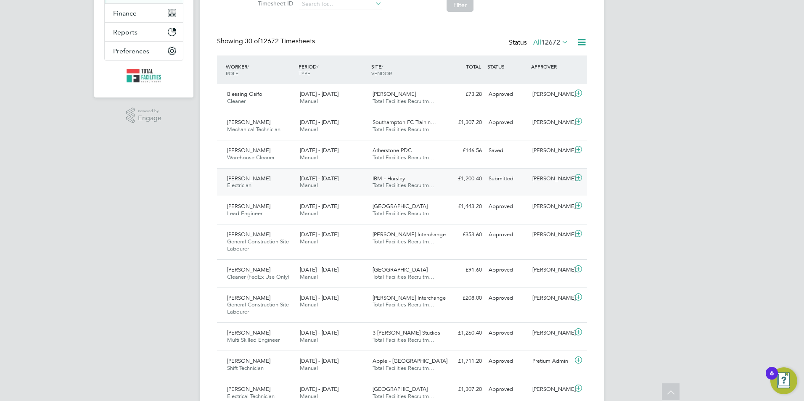
drag, startPoint x: 382, startPoint y: 191, endPoint x: 377, endPoint y: 185, distance: 7.4
click at [379, 189] on span "Total Facilities Recruitm…" at bounding box center [404, 185] width 62 height 7
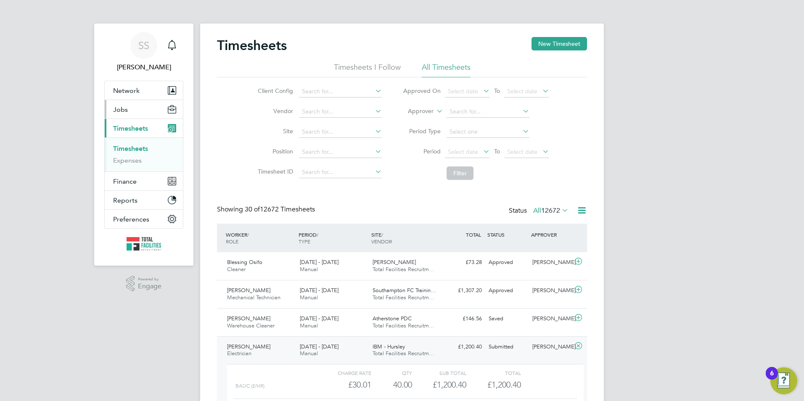
click at [143, 108] on button "Jobs" at bounding box center [144, 109] width 78 height 19
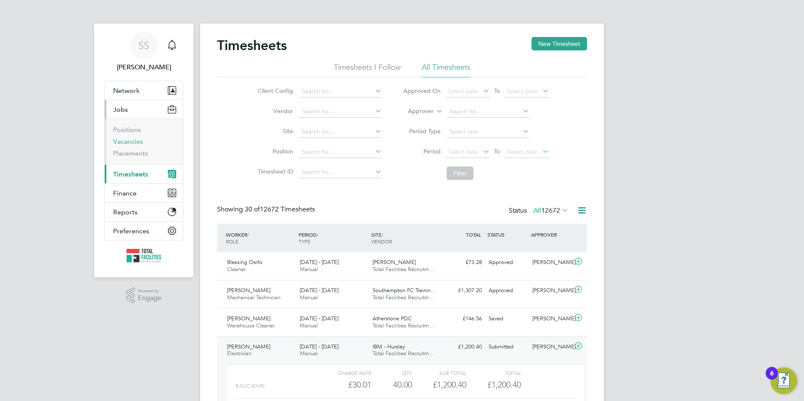
click at [127, 138] on link "Vacancies" at bounding box center [128, 141] width 30 height 8
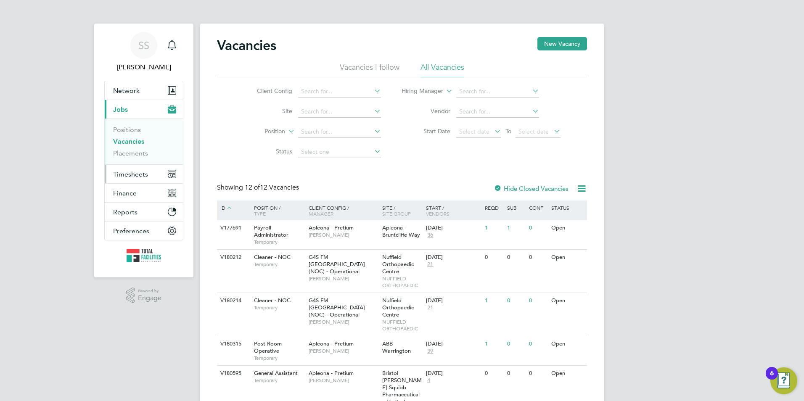
click at [132, 170] on button "Timesheets" at bounding box center [144, 174] width 78 height 19
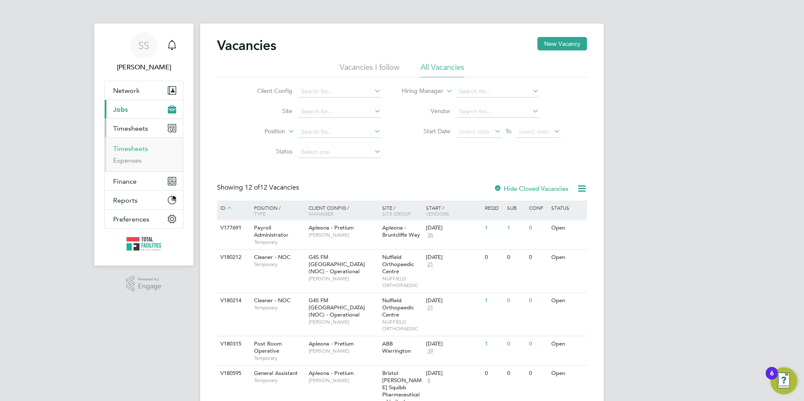
click at [136, 148] on link "Timesheets" at bounding box center [130, 149] width 35 height 8
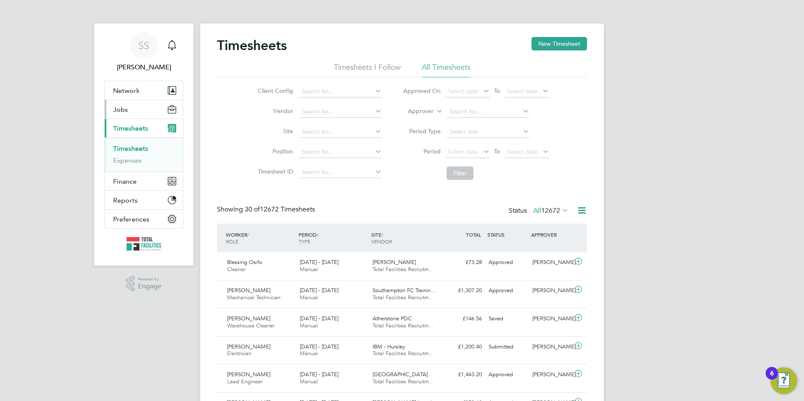
click at [135, 111] on button "Jobs" at bounding box center [144, 109] width 78 height 19
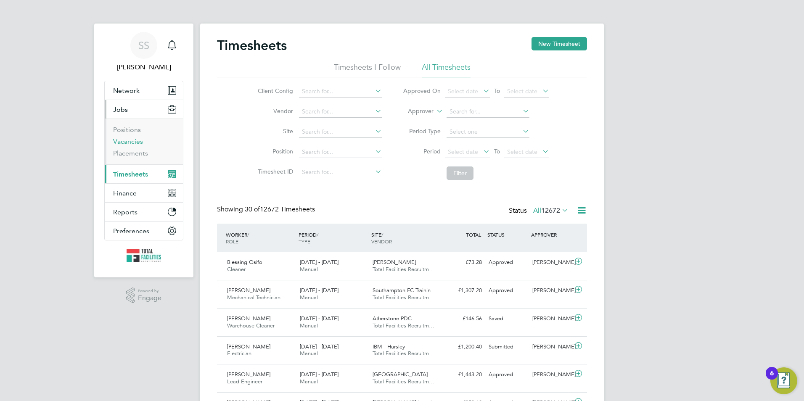
click at [116, 139] on link "Vacancies" at bounding box center [128, 141] width 30 height 8
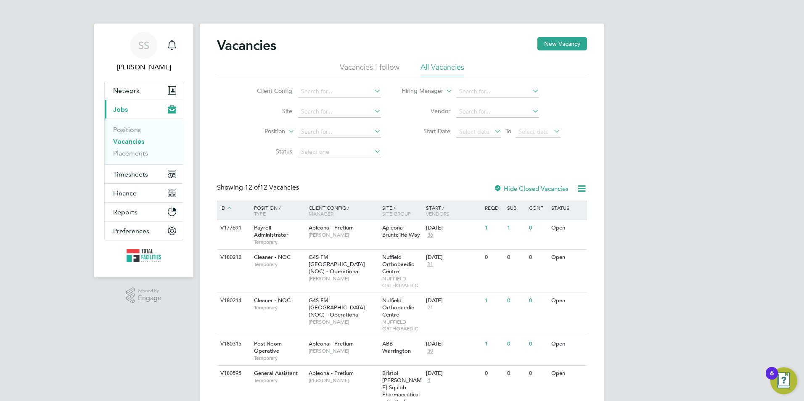
click at [128, 140] on link "Vacancies" at bounding box center [128, 141] width 31 height 8
click at [127, 139] on link "Vacancies" at bounding box center [128, 141] width 31 height 8
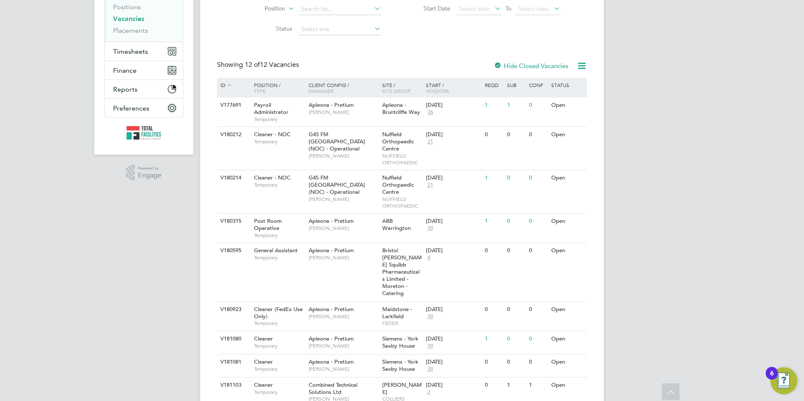
scroll to position [59, 0]
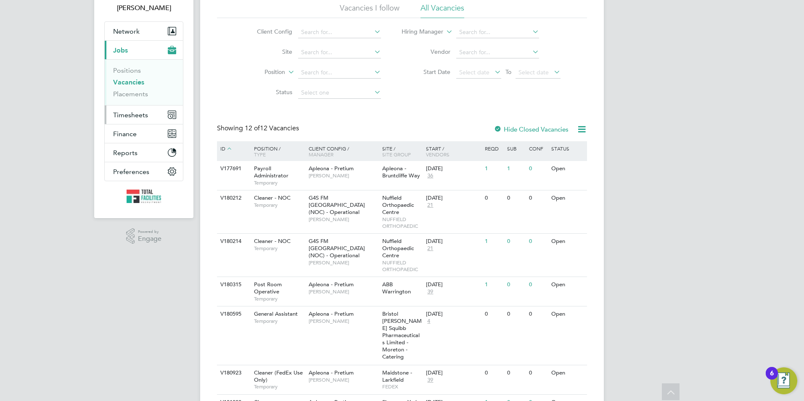
click at [131, 112] on span "Timesheets" at bounding box center [130, 115] width 35 height 8
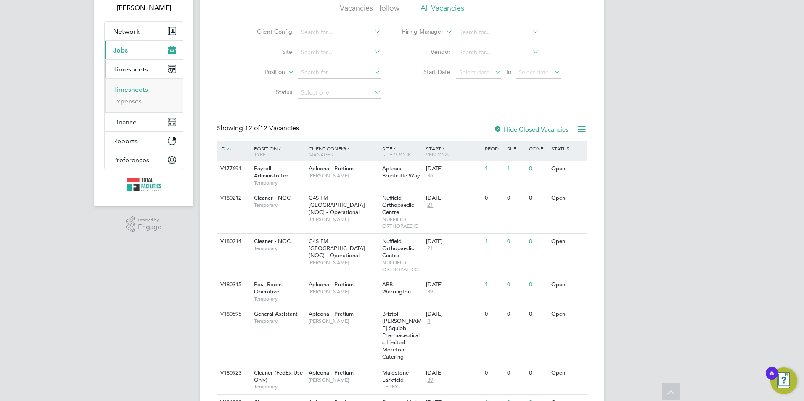
click at [122, 87] on link "Timesheets" at bounding box center [130, 89] width 35 height 8
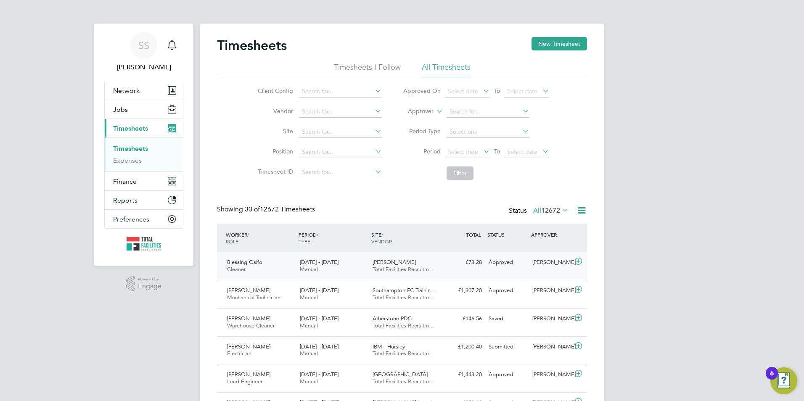
scroll to position [21, 73]
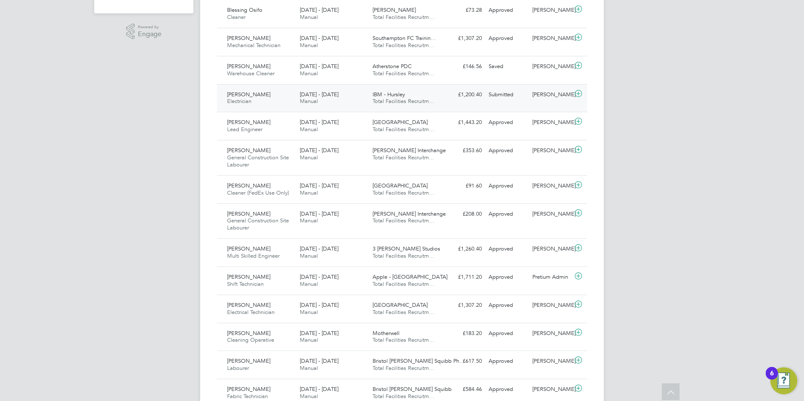
click at [292, 98] on div "[PERSON_NAME] Electrician [DATE] - [DATE]" at bounding box center [260, 98] width 73 height 21
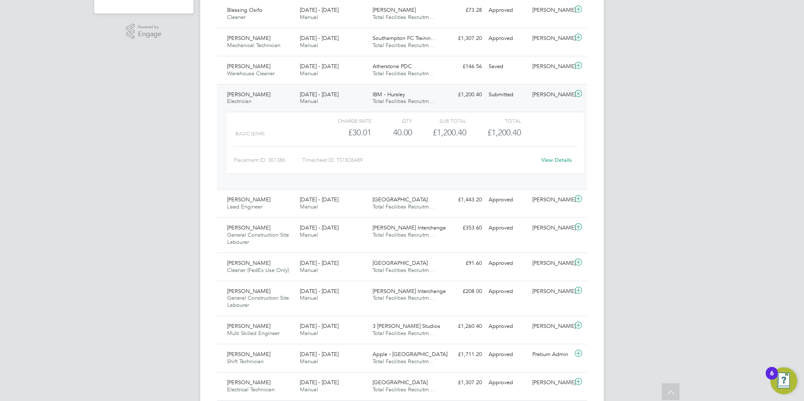
drag, startPoint x: 683, startPoint y: 151, endPoint x: 435, endPoint y: 101, distance: 252.9
click at [683, 151] on div "SS [PERSON_NAME] Notifications Applications: Network Team Members Businesses Si…" at bounding box center [402, 372] width 804 height 1249
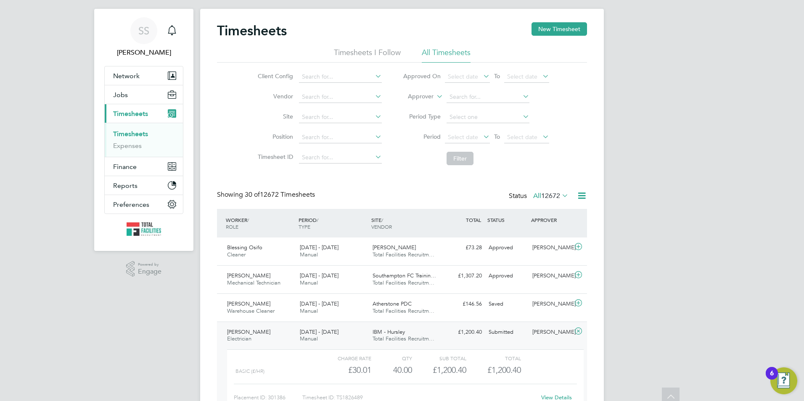
scroll to position [0, 0]
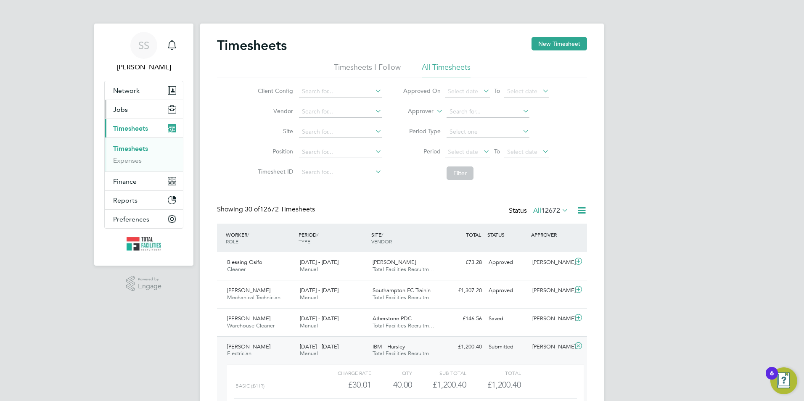
click at [127, 106] on button "Jobs" at bounding box center [144, 109] width 78 height 19
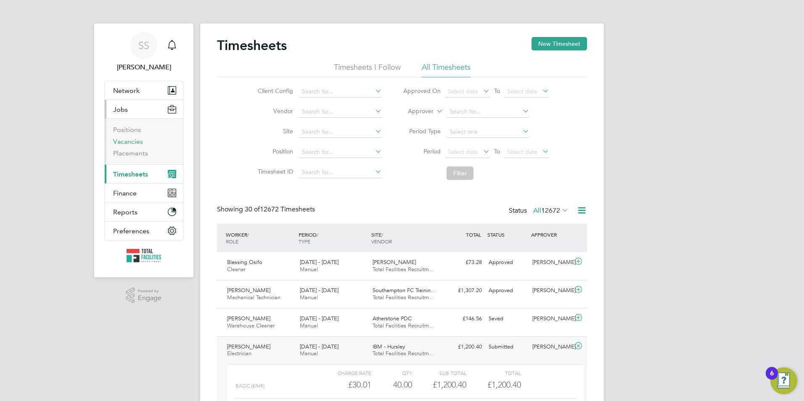
click at [130, 140] on link "Vacancies" at bounding box center [128, 141] width 30 height 8
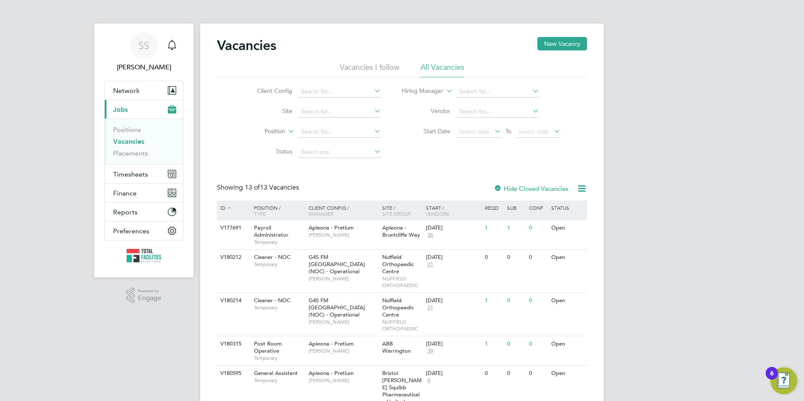
click at [138, 142] on link "Vacancies" at bounding box center [128, 141] width 31 height 8
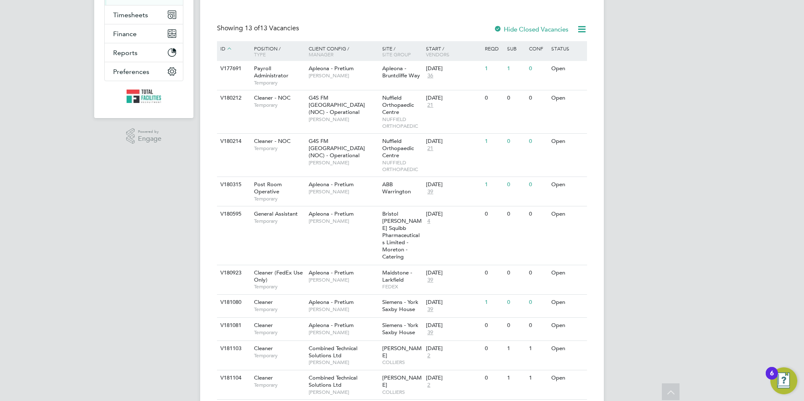
scroll to position [82, 0]
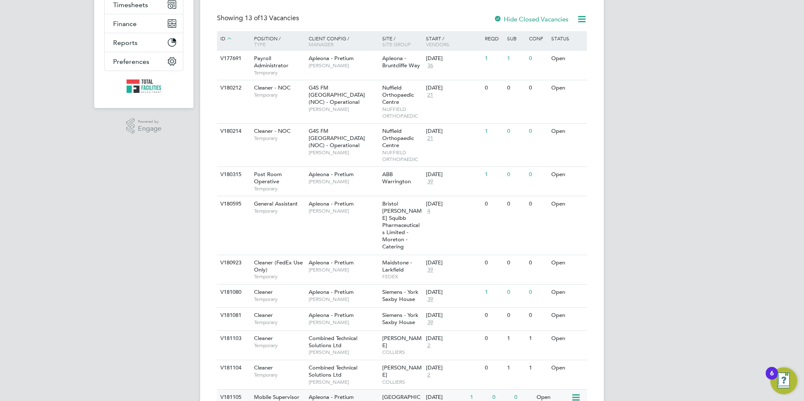
scroll to position [210, 0]
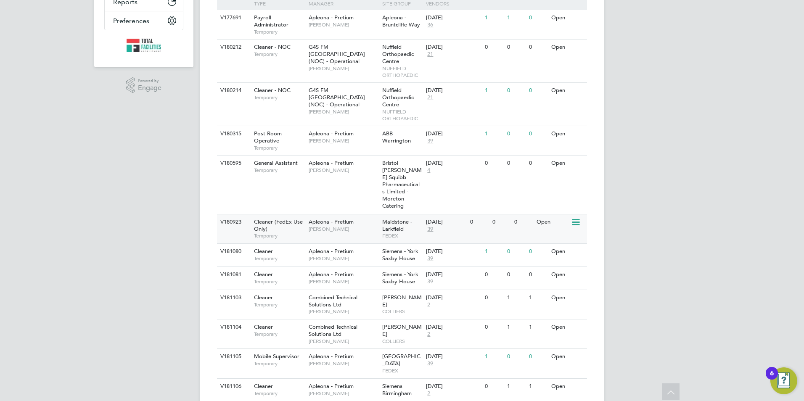
click at [315, 226] on span "[PERSON_NAME]" at bounding box center [343, 229] width 69 height 7
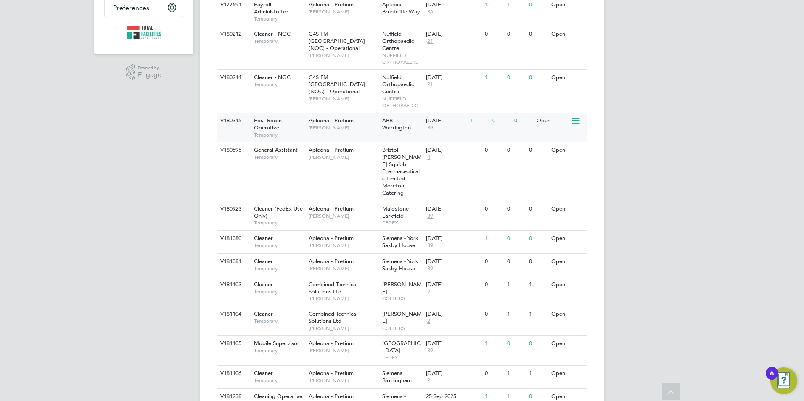
scroll to position [209, 0]
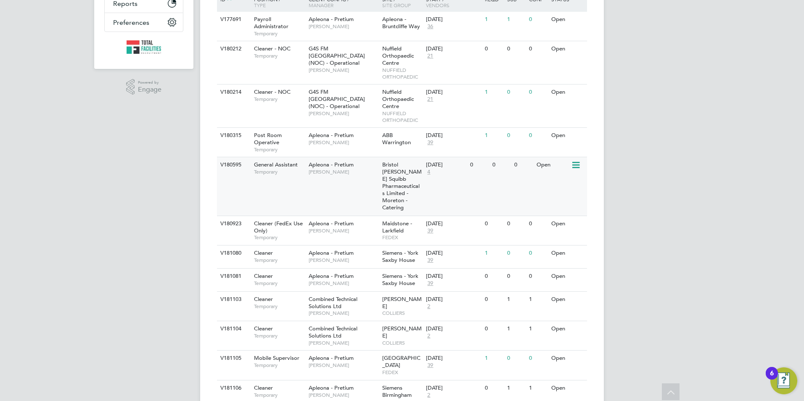
click at [318, 188] on div "V180595 General Assistant Temporary Apleona - Pretium [PERSON_NAME] [GEOGRAPHIC…" at bounding box center [402, 186] width 370 height 58
click at [428, 172] on span "4" at bounding box center [428, 172] width 5 height 7
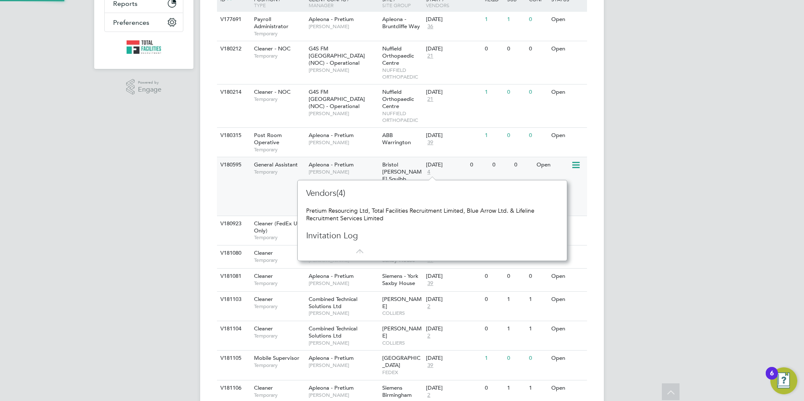
scroll to position [8, 6]
click at [609, 175] on div "SS [PERSON_NAME] Notifications Applications: Network Team Members Businesses Si…" at bounding box center [402, 123] width 804 height 665
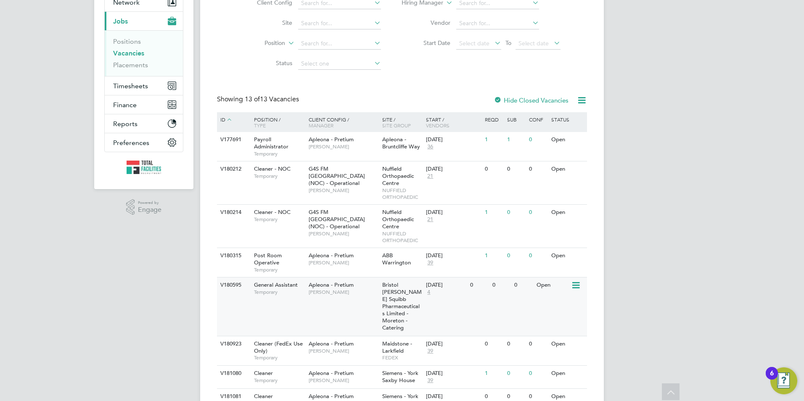
scroll to position [0, 0]
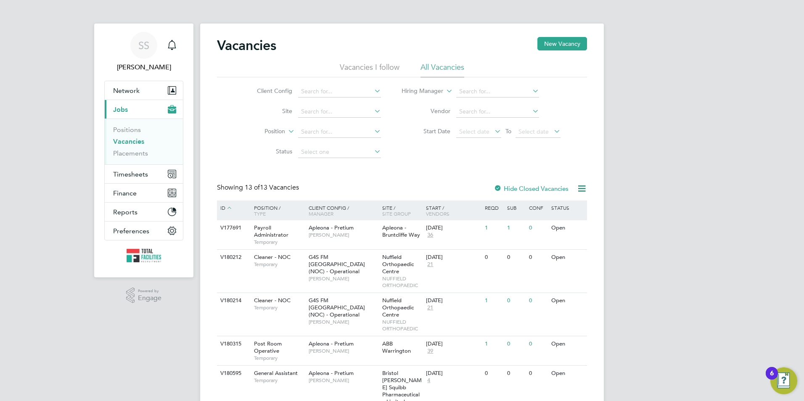
click at [130, 141] on link "Vacancies" at bounding box center [128, 141] width 31 height 8
click at [129, 171] on span "Timesheets" at bounding box center [130, 174] width 35 height 8
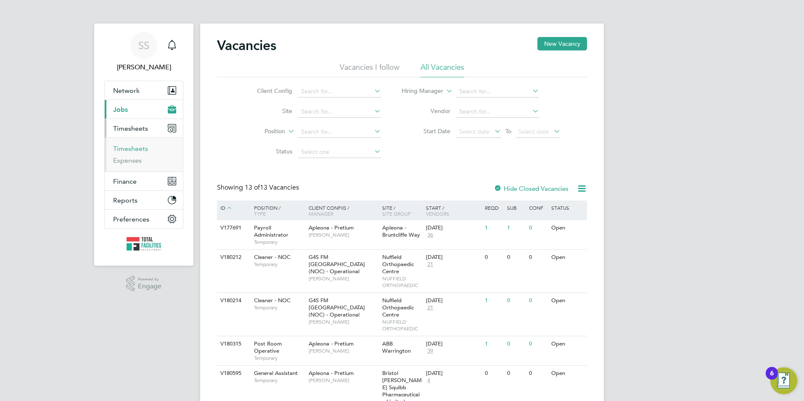
click at [128, 147] on link "Timesheets" at bounding box center [130, 149] width 35 height 8
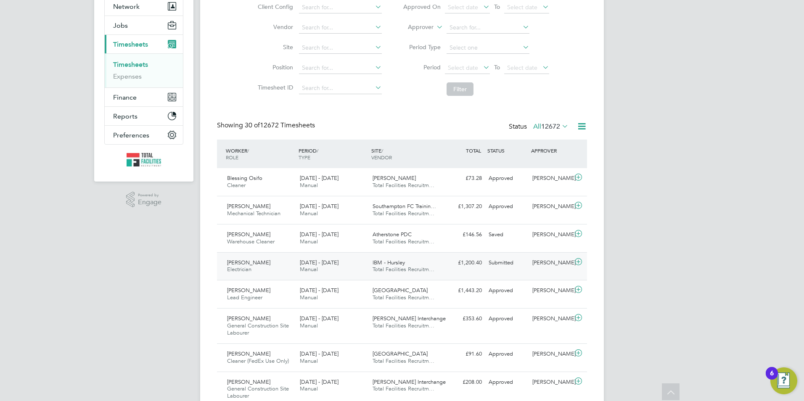
click at [476, 270] on div "£1,200.40 Submitted" at bounding box center [464, 263] width 44 height 14
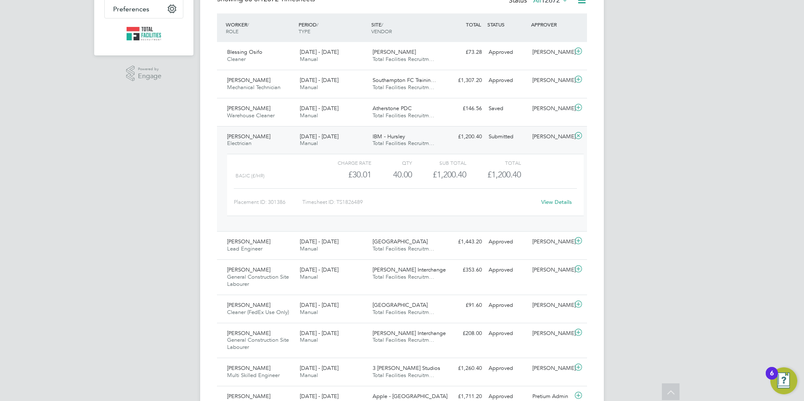
click at [560, 206] on link "View Details" at bounding box center [556, 201] width 31 height 7
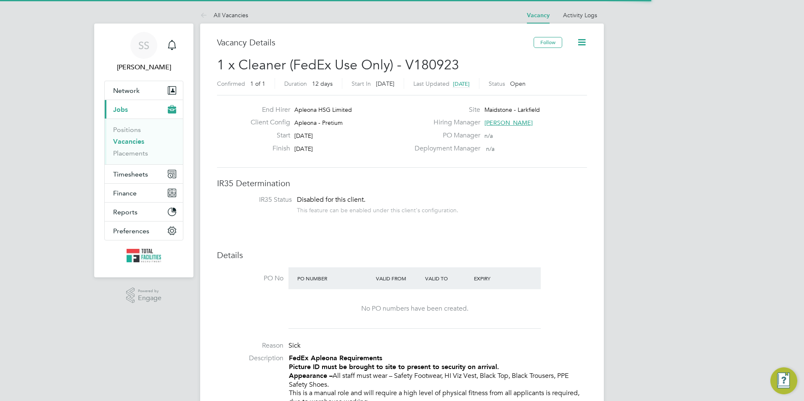
scroll to position [25, 59]
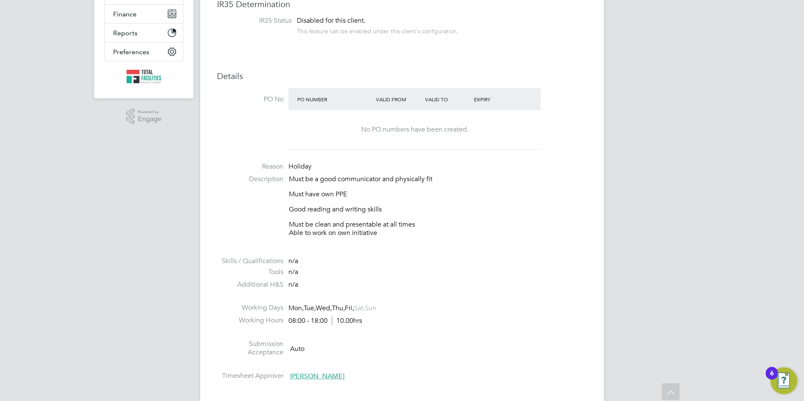
scroll to position [84, 0]
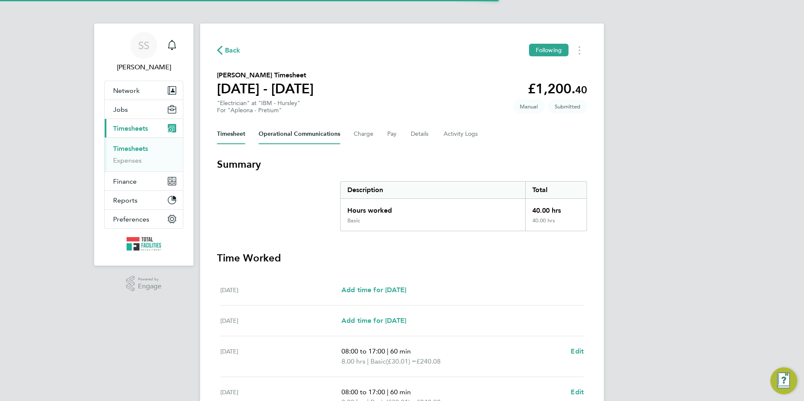
click at [320, 130] on Communications-tab "Operational Communications" at bounding box center [300, 134] width 82 height 20
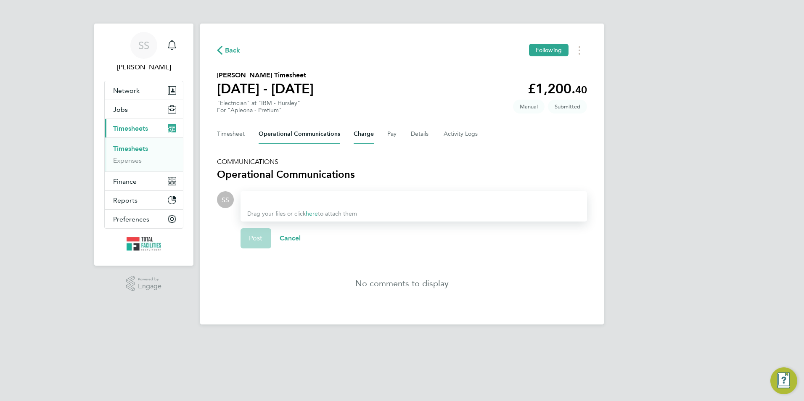
click at [354, 134] on button "Charge" at bounding box center [364, 134] width 20 height 20
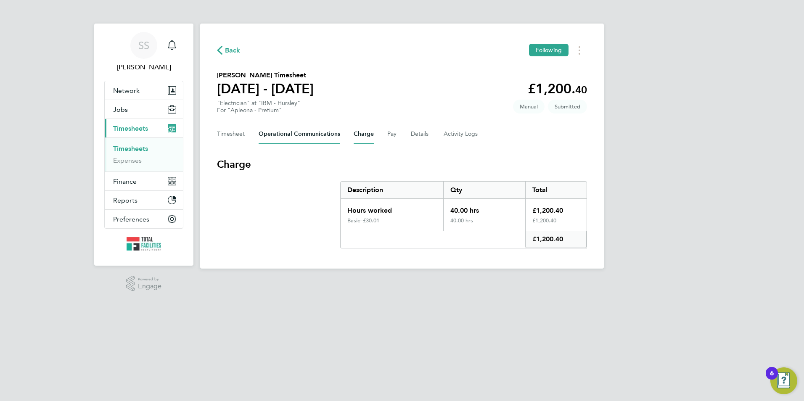
click at [333, 131] on Communications-tab "Operational Communications" at bounding box center [300, 134] width 82 height 20
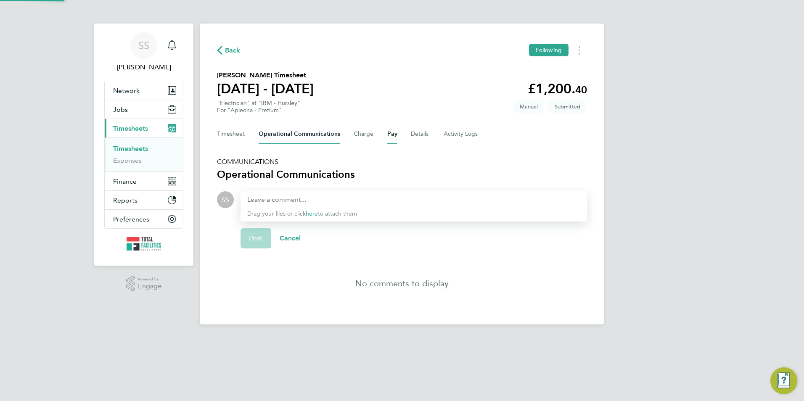
click at [387, 138] on button "Pay" at bounding box center [392, 134] width 10 height 20
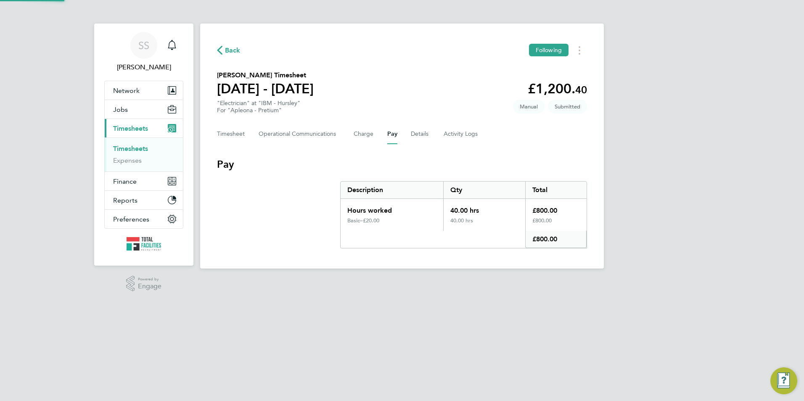
click at [432, 136] on div "Timesheet Operational Communications Charge Pay Details Activity Logs" at bounding box center [402, 134] width 370 height 20
click at [425, 134] on button "Details" at bounding box center [420, 134] width 19 height 20
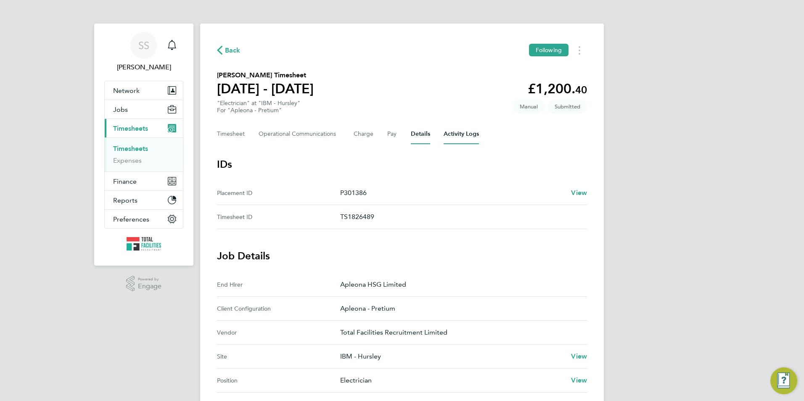
click at [444, 137] on Logs-tab "Activity Logs" at bounding box center [461, 134] width 35 height 20
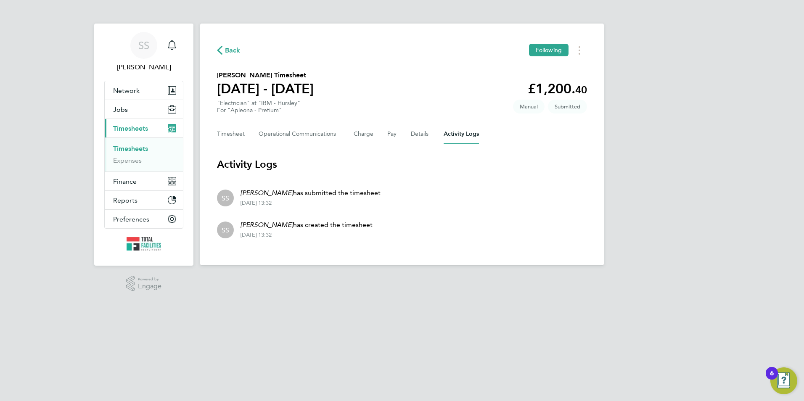
click at [226, 145] on div "Back Following Carlos Diamantino's Timesheet 13 - 19 Sept 2025 £1,200. 40 "Elec…" at bounding box center [402, 145] width 404 height 242
click at [226, 135] on button "Timesheet" at bounding box center [231, 134] width 28 height 20
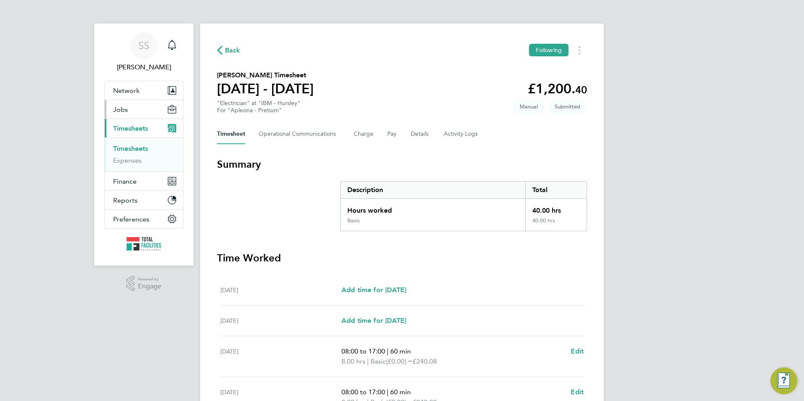
click at [135, 115] on button "Jobs" at bounding box center [144, 109] width 78 height 19
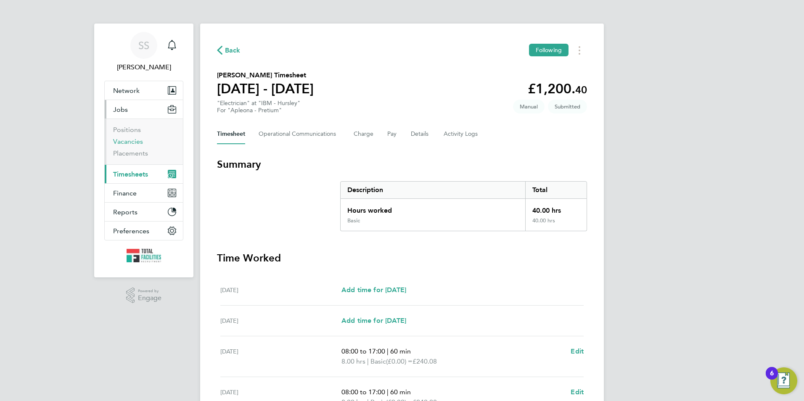
click at [129, 138] on link "Vacancies" at bounding box center [128, 141] width 30 height 8
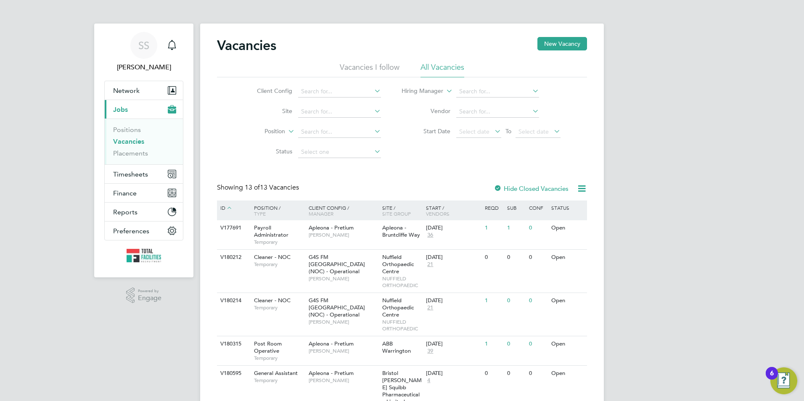
click at [132, 143] on link "Vacancies" at bounding box center [128, 141] width 31 height 8
click at [123, 185] on button "Finance" at bounding box center [144, 193] width 78 height 19
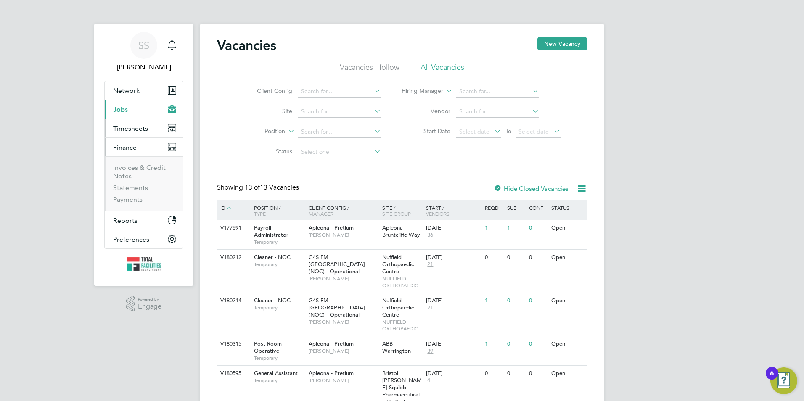
click at [124, 135] on button "Timesheets" at bounding box center [144, 128] width 78 height 19
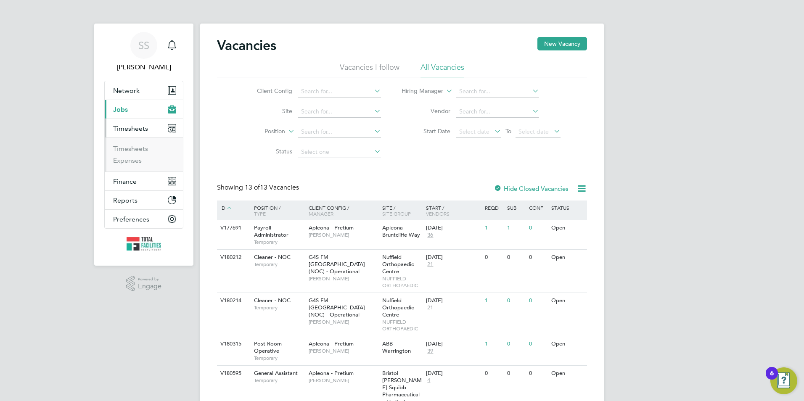
click at [129, 140] on ul "Timesheets Expenses" at bounding box center [144, 154] width 78 height 34
click at [131, 145] on link "Timesheets" at bounding box center [130, 149] width 35 height 8
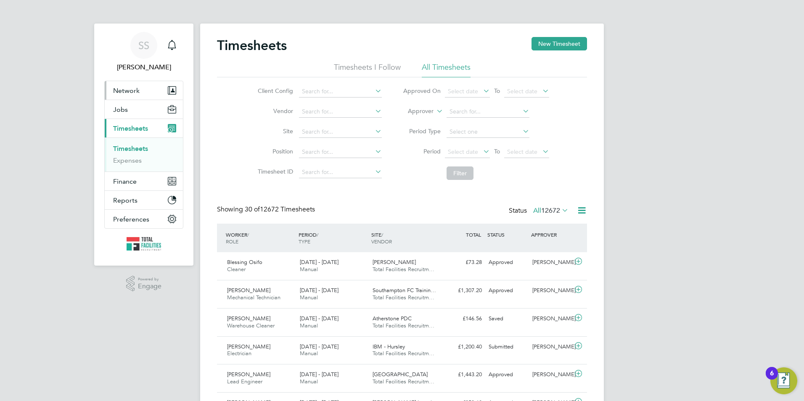
click at [139, 98] on button "Network" at bounding box center [144, 90] width 78 height 19
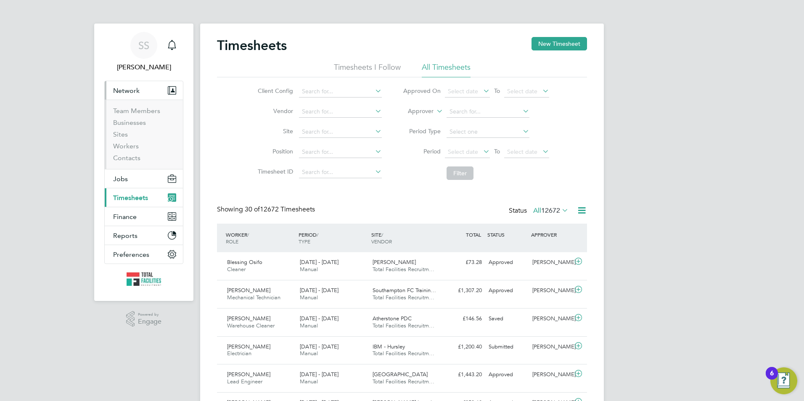
click at [127, 87] on span "Network" at bounding box center [126, 91] width 26 height 8
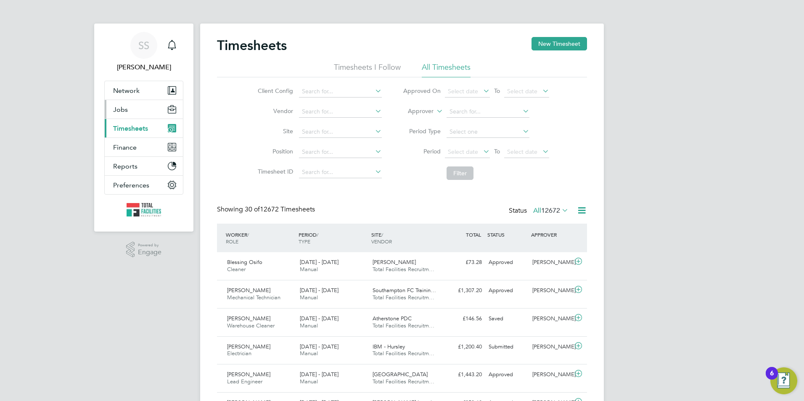
click at [125, 111] on span "Jobs" at bounding box center [120, 110] width 15 height 8
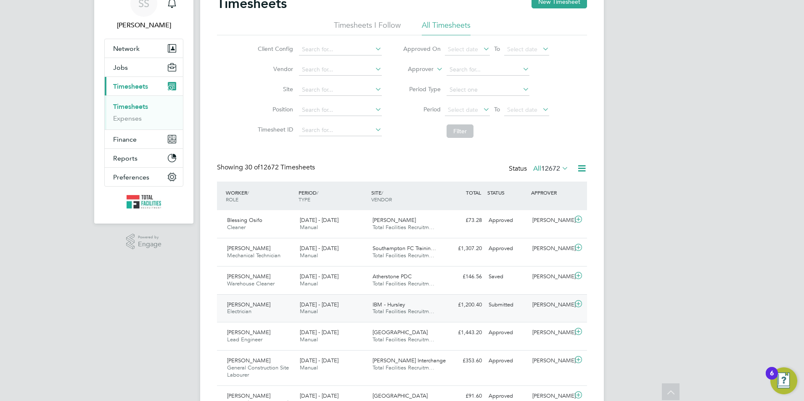
click at [401, 315] on span "Total Facilities Recruitm…" at bounding box center [404, 311] width 62 height 7
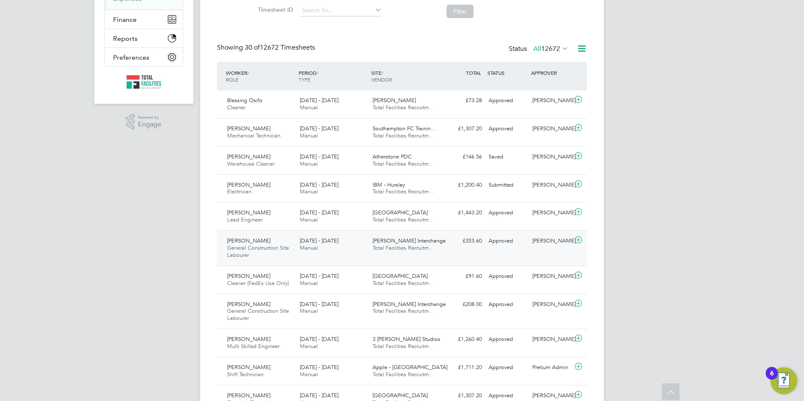
scroll to position [77, 0]
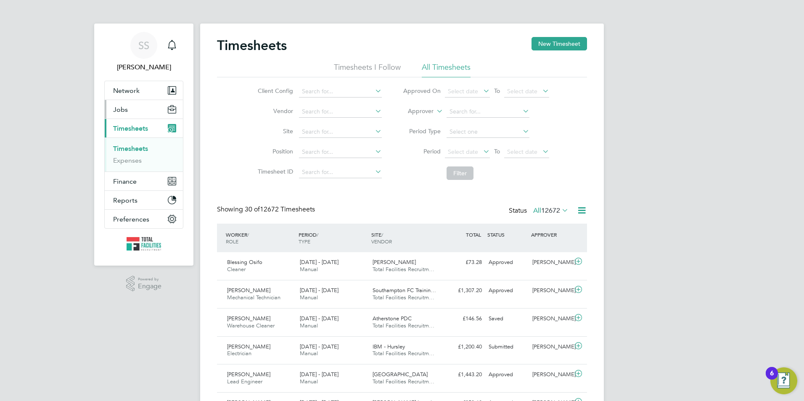
click at [138, 103] on button "Jobs" at bounding box center [144, 109] width 78 height 19
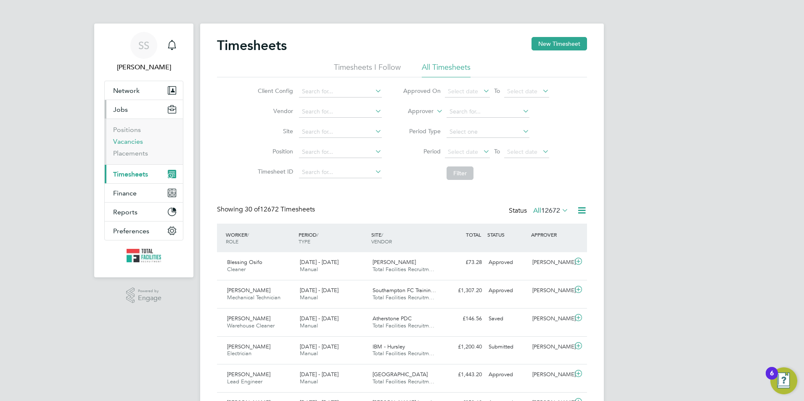
click at [124, 142] on link "Vacancies" at bounding box center [128, 141] width 30 height 8
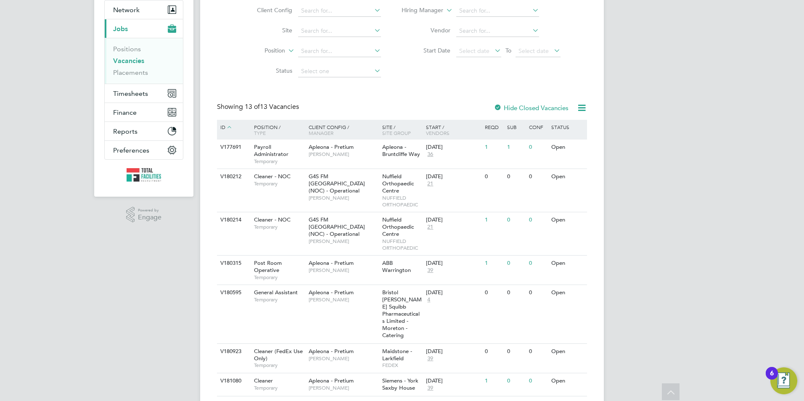
scroll to position [40, 0]
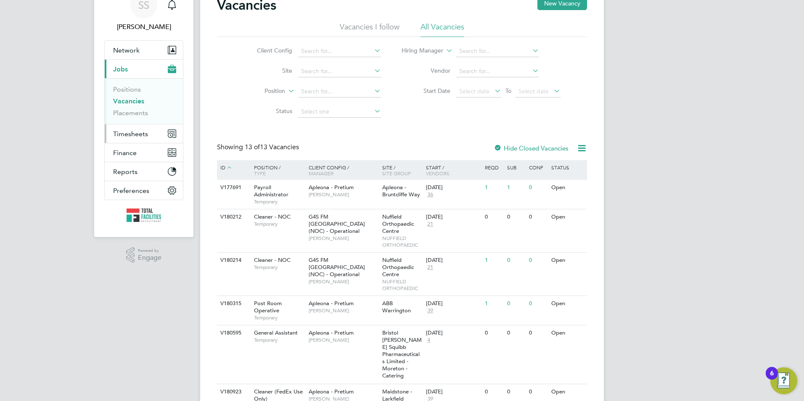
click at [126, 133] on span "Timesheets" at bounding box center [130, 134] width 35 height 8
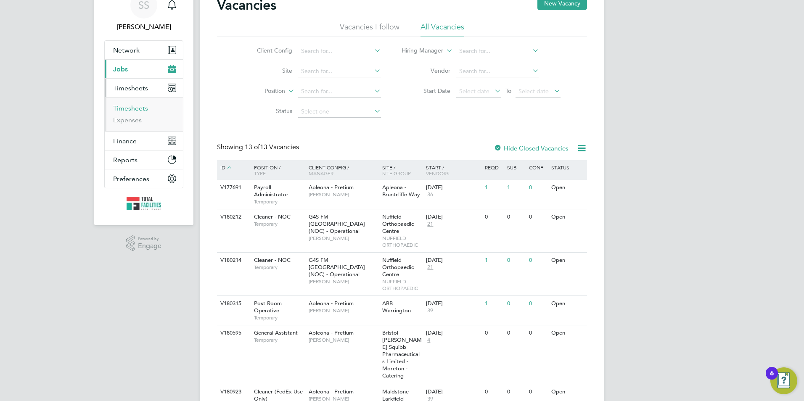
click at [126, 109] on link "Timesheets" at bounding box center [130, 108] width 35 height 8
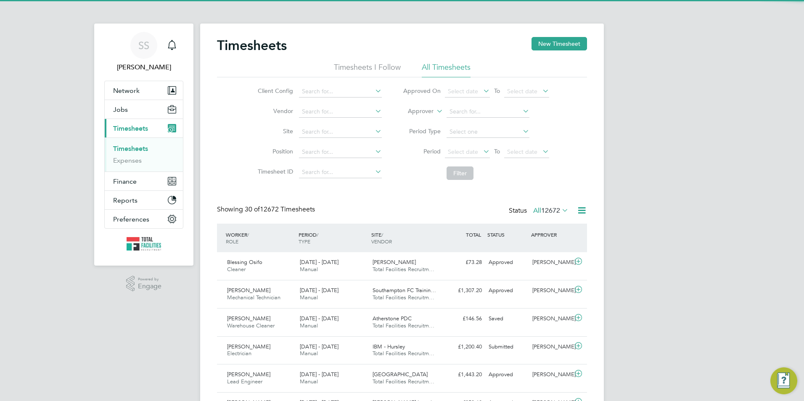
scroll to position [4, 4]
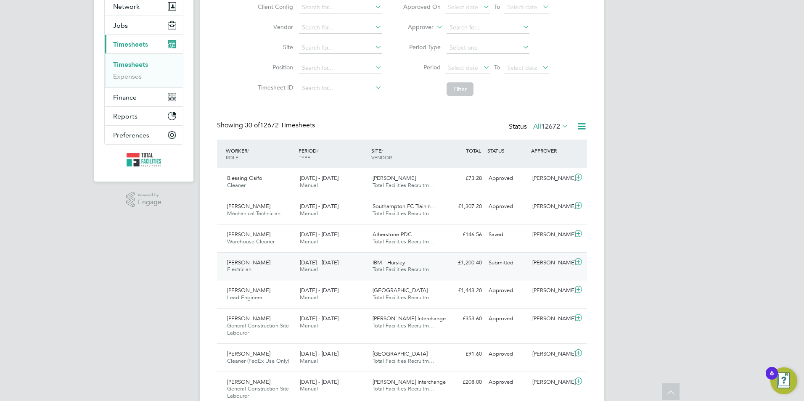
click at [320, 266] on span "[DATE] - [DATE]" at bounding box center [319, 262] width 39 height 7
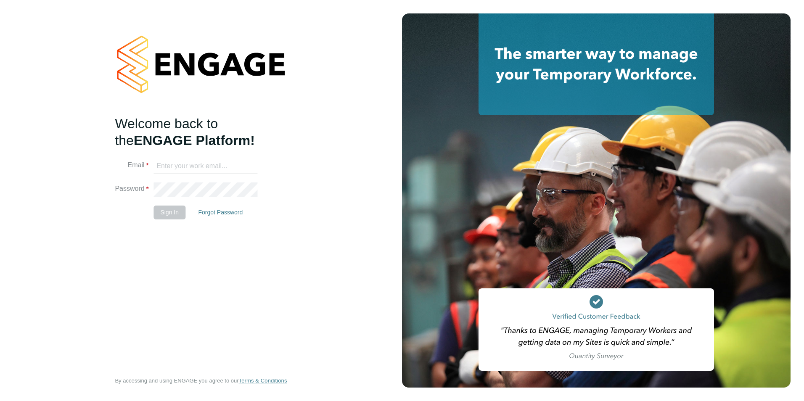
type input "[PERSON_NAME][EMAIL_ADDRESS][PERSON_NAME][DOMAIN_NAME]"
click at [163, 214] on button "Sign In" at bounding box center [169, 212] width 32 height 13
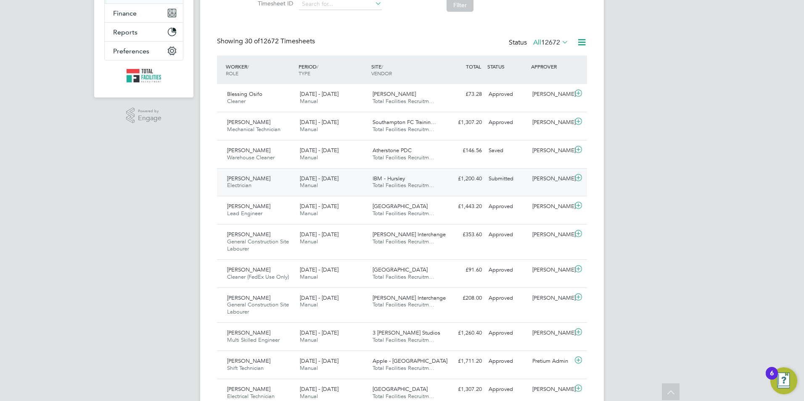
drag, startPoint x: 276, startPoint y: 193, endPoint x: 272, endPoint y: 191, distance: 4.3
click at [274, 192] on div "[PERSON_NAME] Electrician [DATE] - [DATE]" at bounding box center [260, 182] width 73 height 21
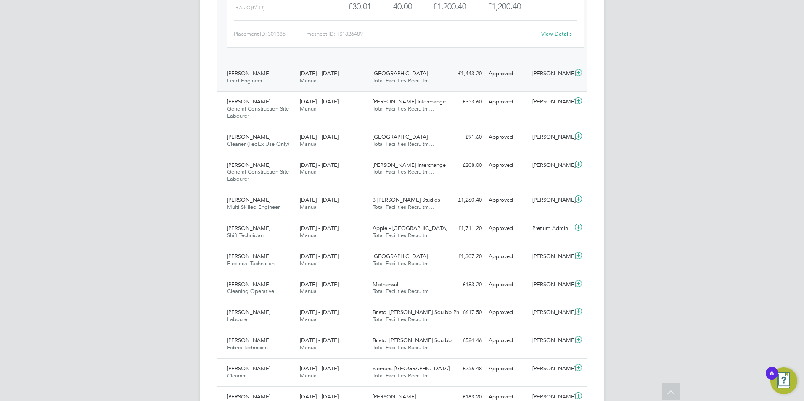
click at [579, 76] on icon at bounding box center [578, 72] width 11 height 7
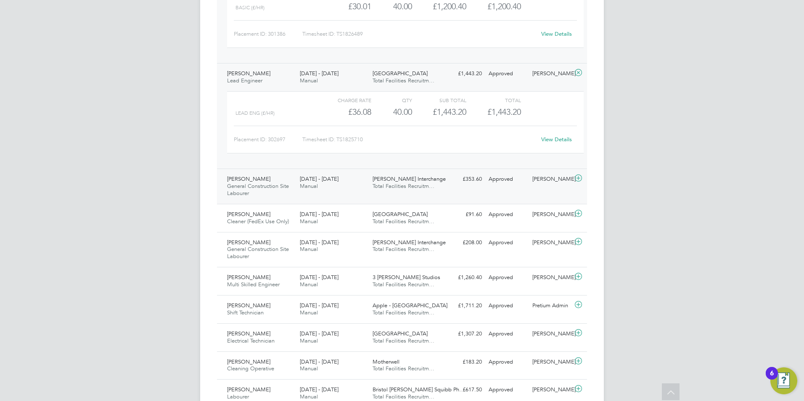
click at [269, 193] on span "General Construction Site Labourer" at bounding box center [258, 189] width 62 height 14
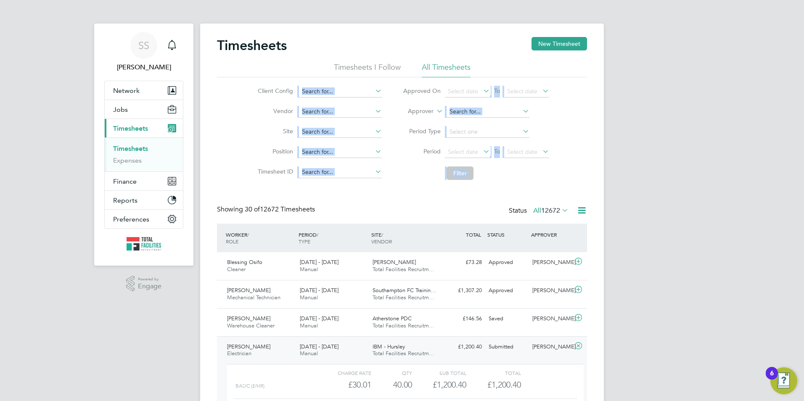
drag, startPoint x: 468, startPoint y: 177, endPoint x: 271, endPoint y: 85, distance: 217.6
click at [271, 85] on div "Client Config Vendor Site Position Timesheet ID Approved On Select date To Sele…" at bounding box center [402, 130] width 370 height 107
drag, startPoint x: 271, startPoint y: 85, endPoint x: 236, endPoint y: 93, distance: 36.3
click at [236, 93] on div "Client Config Vendor Site Position Timesheet ID Approved On Select date To Sele…" at bounding box center [402, 130] width 370 height 107
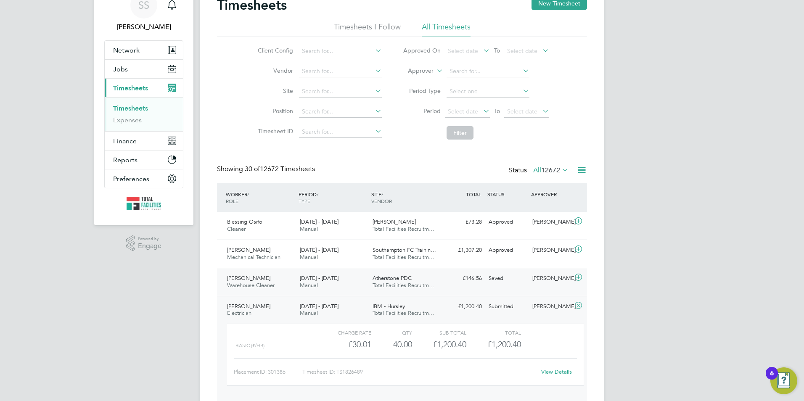
scroll to position [84, 0]
